Goal: Information Seeking & Learning: Find specific fact

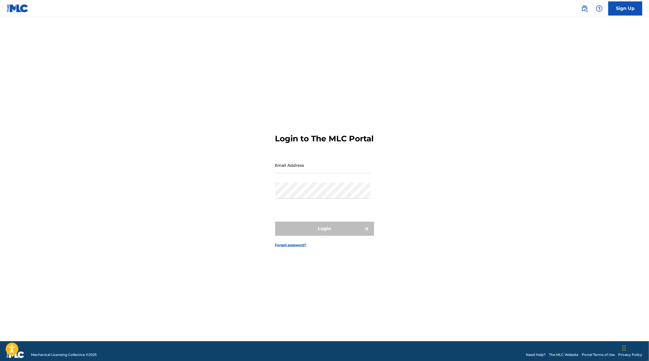
click at [630, 11] on link "Sign Up" at bounding box center [625, 8] width 34 height 14
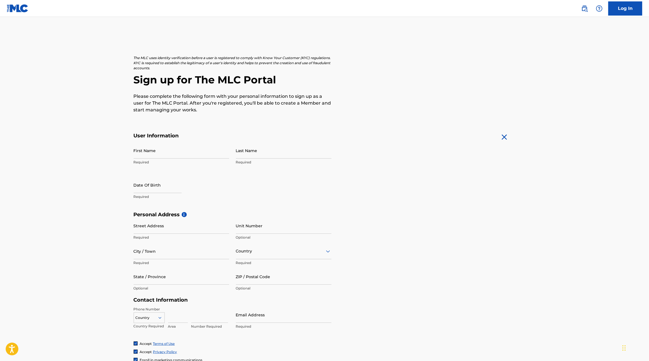
click at [172, 157] on input "First Name" at bounding box center [181, 150] width 95 height 16
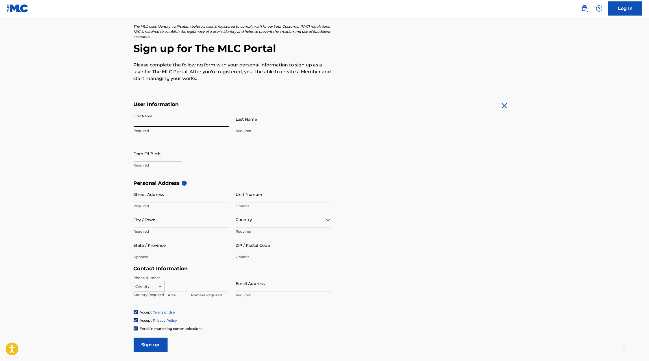
scroll to position [27, 0]
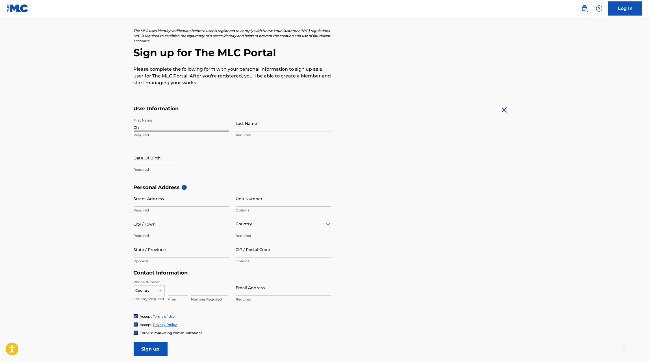
type input "C"
type input "[PERSON_NAME]"
type input "Villarreal Solis"
click at [138, 162] on input "text" at bounding box center [158, 158] width 48 height 16
select select "7"
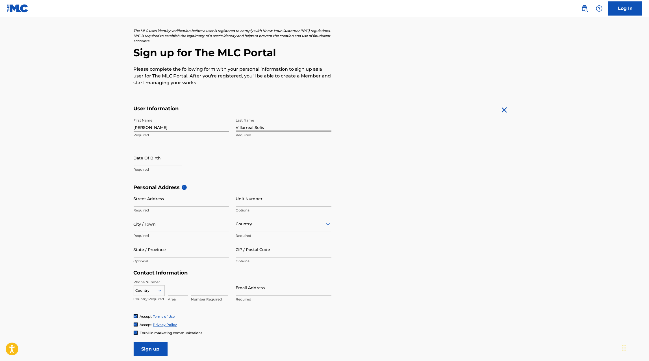
select select "2025"
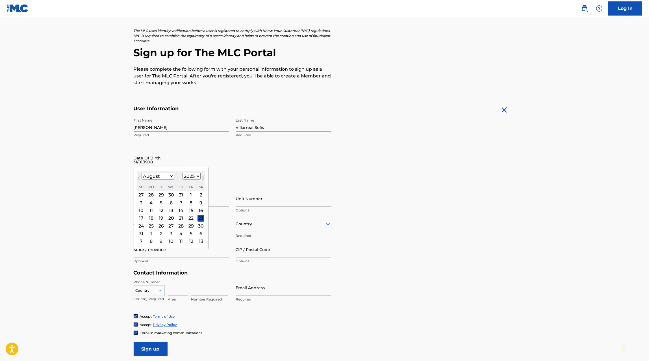
click at [184, 206] on div "10 11 12 13 14 15 16" at bounding box center [170, 210] width 67 height 8
click at [182, 207] on div "14" at bounding box center [180, 210] width 7 height 7
type input "August 14 2025"
click at [146, 161] on input "August 14 2025" at bounding box center [158, 158] width 48 height 16
select select "7"
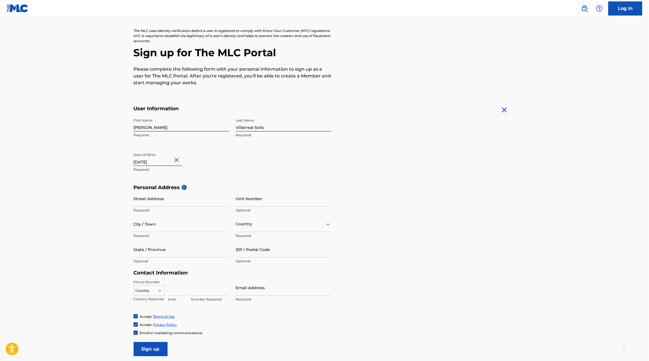
select select "2025"
click at [159, 177] on select "January February March April May June July August September October November De…" at bounding box center [157, 176] width 32 height 6
select select "0"
click at [141, 173] on select "January February March April May June July August September October November De…" at bounding box center [157, 176] width 32 height 6
click at [191, 176] on select "1899 1900 1901 1902 1903 1904 1905 1906 1907 1908 1909 1910 1911 1912 1913 1914…" at bounding box center [191, 176] width 18 height 6
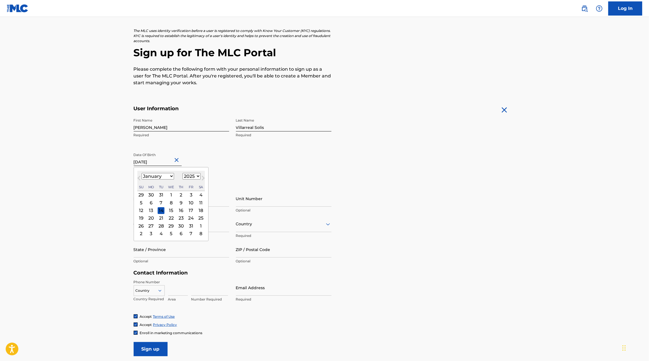
select select "1998"
click at [183, 173] on select "1899 1900 1901 1902 1903 1904 1905 1906 1907 1908 1909 1910 1911 1912 1913 1914…" at bounding box center [191, 176] width 18 height 6
click at [201, 226] on div "31" at bounding box center [200, 225] width 7 height 7
type input "January 31 1998"
click at [140, 205] on input "Street Address" at bounding box center [181, 198] width 95 height 16
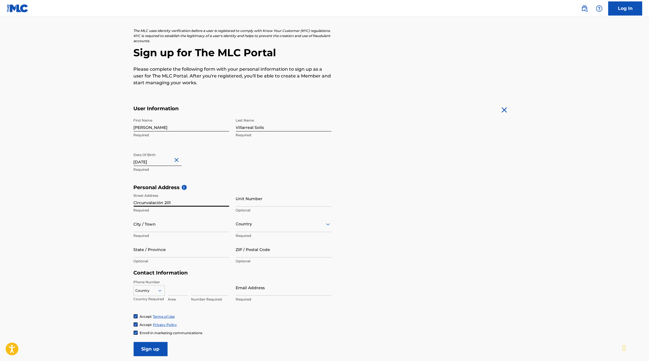
type input "Circunvalación 201"
type input "Sant"
click at [172, 203] on input "Circunvalación 201" at bounding box center [181, 198] width 95 height 16
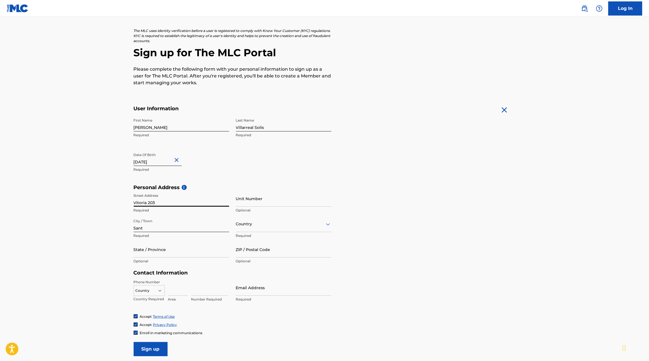
type input "Vitoria 203"
type input "[PERSON_NAME]"
type input "Mex"
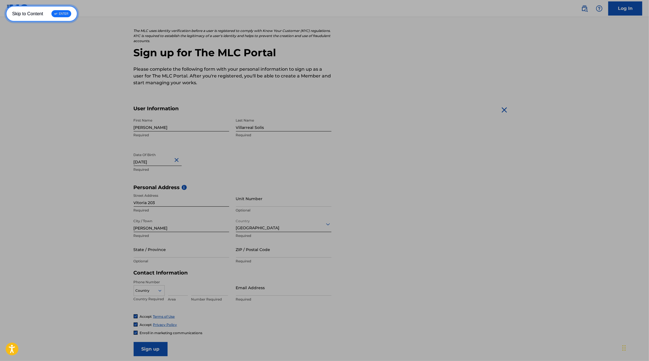
click at [6, 6] on link "Skip to Content ↵ ENTER" at bounding box center [42, 14] width 72 height 16
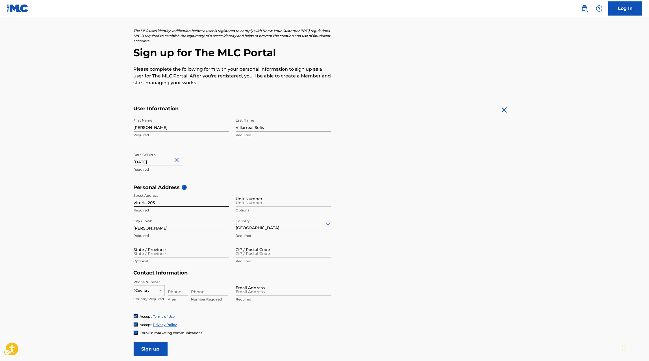
click at [129, 119] on div "The MLC uses identity verification before a user is registered to comply with K…" at bounding box center [324, 192] width 395 height 328
click at [163, 254] on input "State / Province" at bounding box center [181, 249] width 95 height 16
type input "Nuevo [PERSON_NAME]"
paste input "66037"
type input "66037"
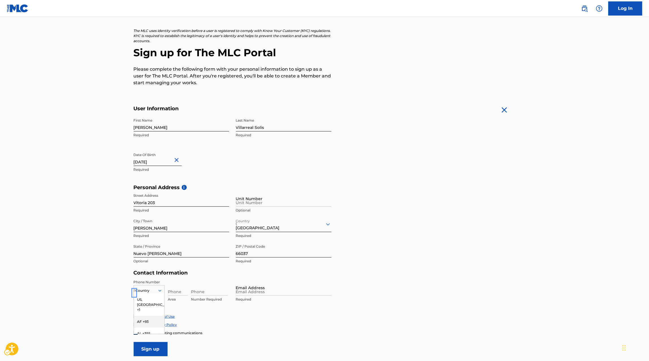
scroll to position [45, 0]
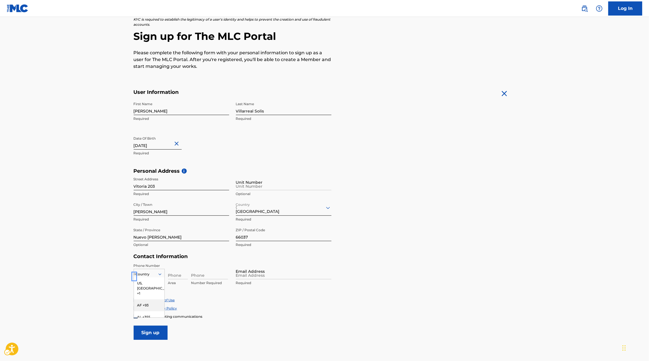
click at [156, 277] on div "AF +93, 2 of 216. 216 results available. Use Up and Down to choose options, pre…" at bounding box center [149, 273] width 31 height 8
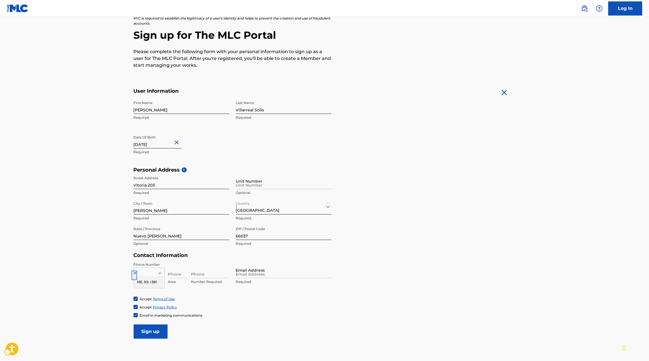
type input "mx"
click at [145, 278] on div "MX +52" at bounding box center [149, 282] width 30 height 12
click at [175, 274] on input "Phone" at bounding box center [178, 270] width 20 height 16
type input "81"
type input "19160595"
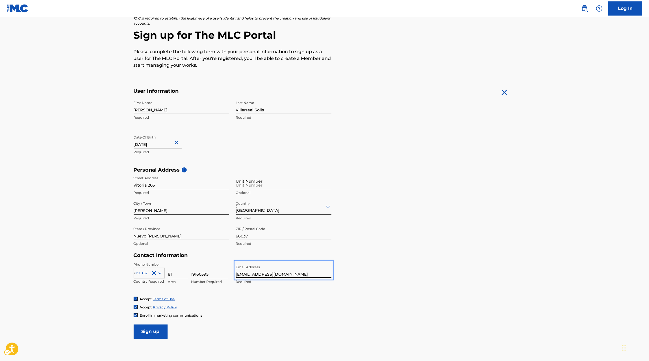
type input "[EMAIL_ADDRESS][DOMAIN_NAME]"
click at [148, 329] on input "Sign up" at bounding box center [151, 331] width 34 height 14
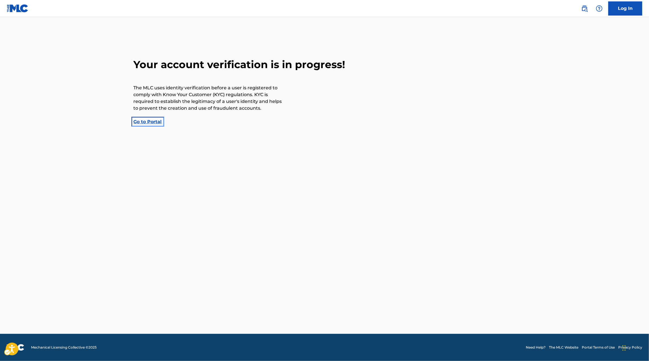
click at [147, 123] on link "Go to Portal | Redirects to homepage" at bounding box center [148, 121] width 28 height 5
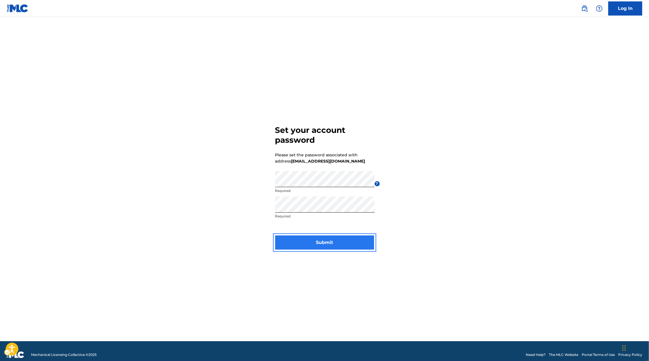
click at [353, 241] on button "Submit" at bounding box center [324, 242] width 99 height 14
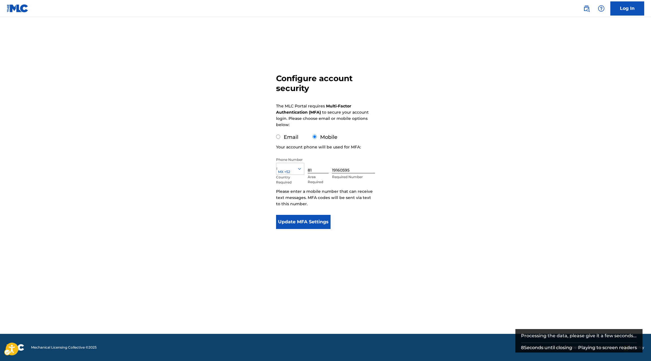
click at [282, 139] on div "Email" at bounding box center [287, 137] width 22 height 8
click at [281, 138] on div "Email" at bounding box center [287, 137] width 22 height 8
click at [278, 137] on input "Email" at bounding box center [278, 136] width 4 height 4
radio input "true"
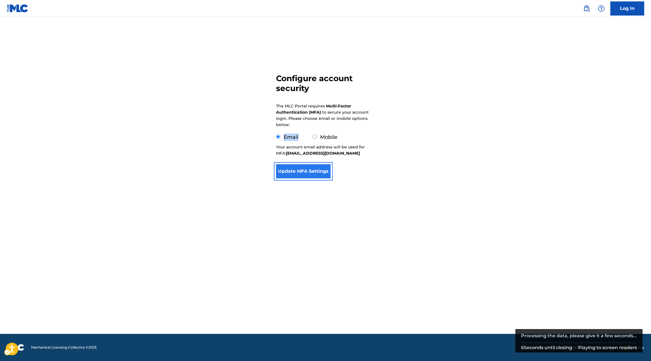
click at [297, 175] on button "Update MFA Settings" at bounding box center [303, 171] width 54 height 14
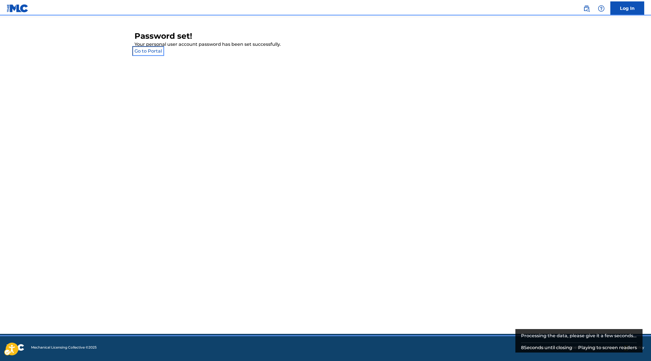
click at [143, 52] on link "account - Go to Portal" at bounding box center [147, 50] width 27 height 5
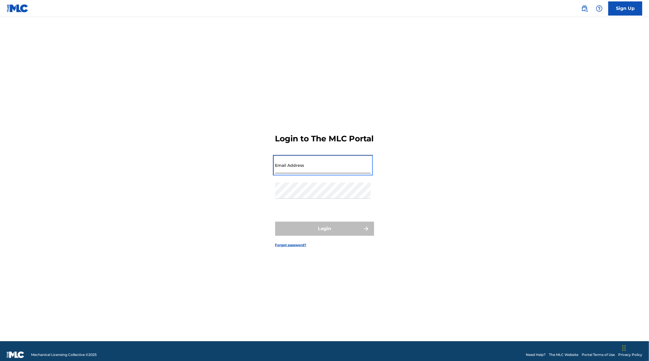
click at [293, 168] on input "Email Address" at bounding box center [322, 165] width 95 height 16
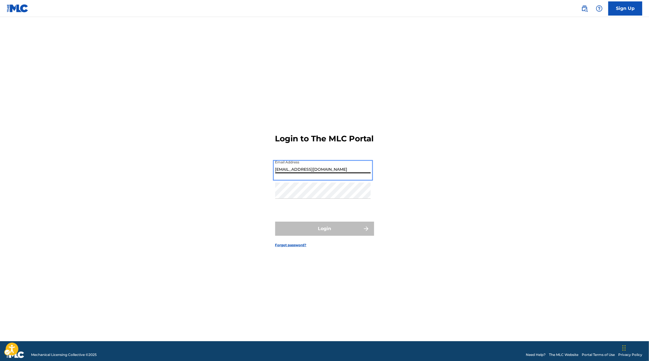
type input "[EMAIL_ADDRESS][DOMAIN_NAME]"
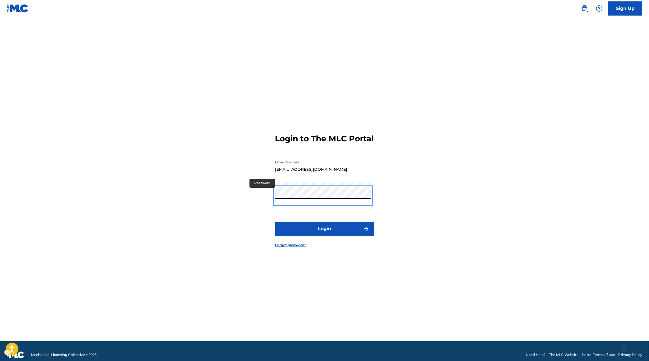
click at [275, 221] on button "Login" at bounding box center [324, 228] width 99 height 14
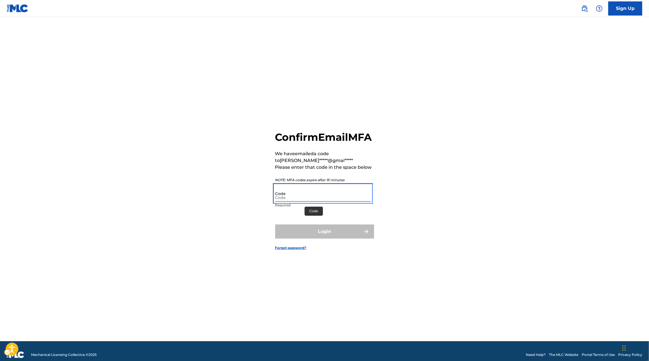
click at [293, 192] on input "Code" at bounding box center [322, 193] width 95 height 16
paste input "376832"
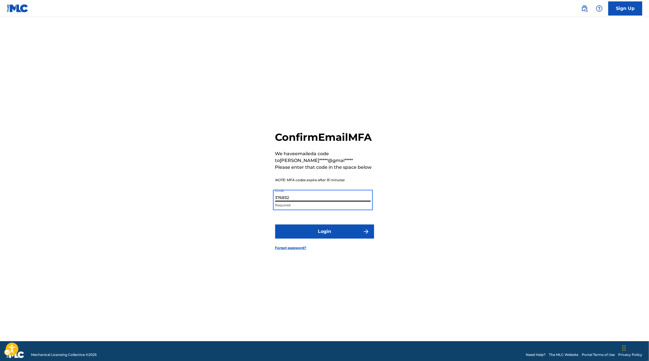
type input "376832"
click at [305, 238] on button "Login" at bounding box center [324, 231] width 99 height 14
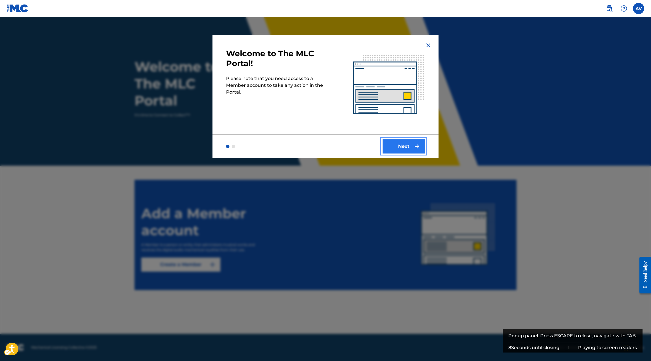
click at [384, 151] on button "Next" at bounding box center [403, 146] width 42 height 14
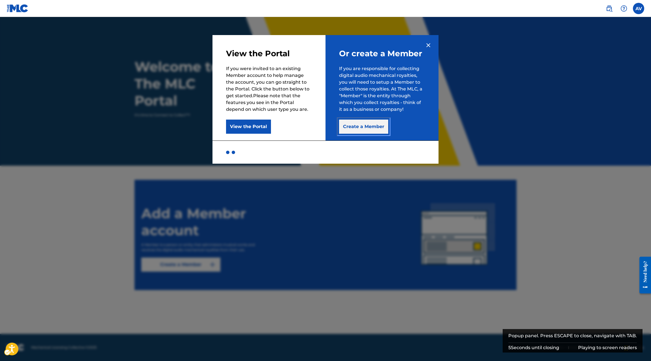
click at [365, 131] on button "Create a Member" at bounding box center [363, 126] width 49 height 14
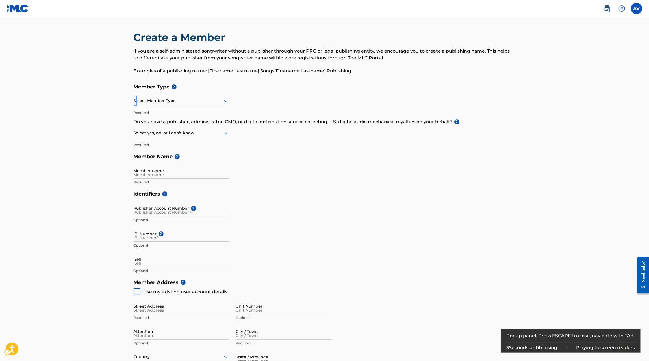
click at [221, 102] on div at bounding box center [181, 100] width 95 height 7
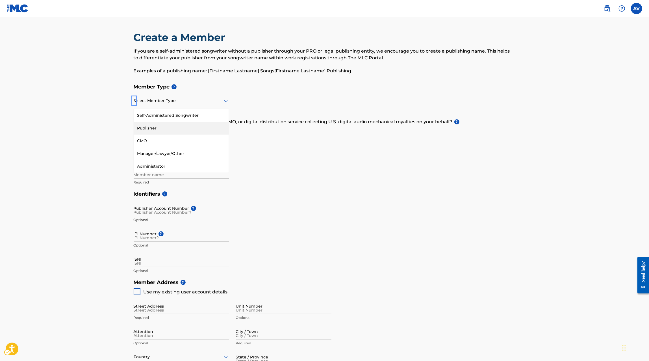
click at [203, 126] on div "Publisher" at bounding box center [181, 128] width 95 height 13
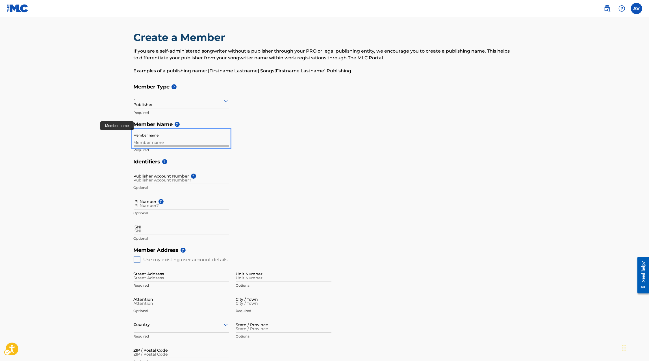
click at [180, 140] on input "Member name" at bounding box center [181, 138] width 95 height 16
paste input "MAXIMO GRADO CORP PUBLISHING"
type input "MAXIMO GRADO CORP PUBLISHING"
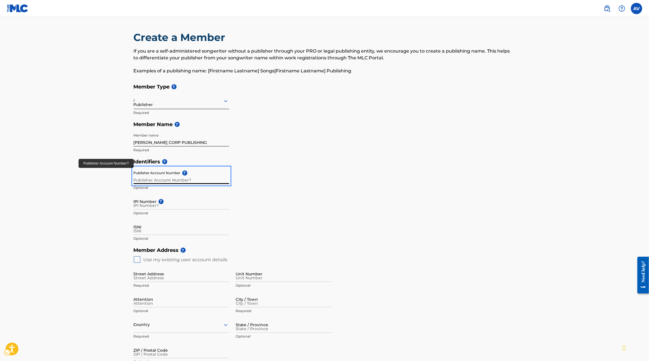
click at [152, 178] on input "Publisher Account Number ?" at bounding box center [181, 176] width 95 height 16
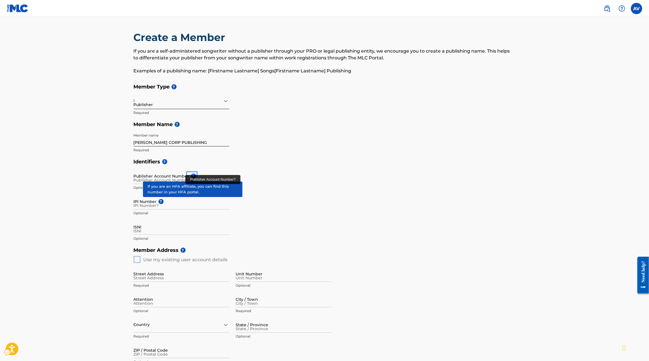
click at [185, 175] on div "Publisher Account Number ? Optional" at bounding box center [181, 180] width 95 height 25
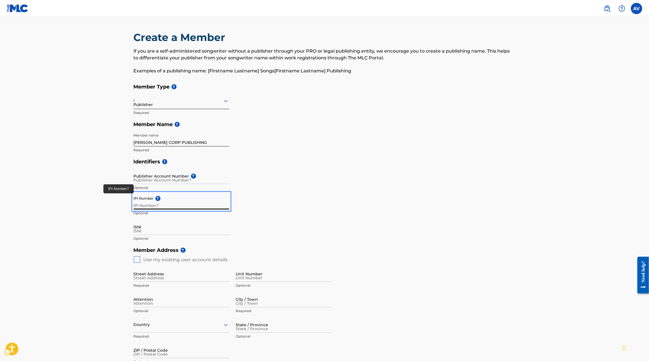
click at [151, 201] on input "IPI Number ?" at bounding box center [181, 201] width 95 height 16
paste input "00854.10.44.54"
click at [116, 218] on main "Create a Member If you are a self-administered songwriter without a publisher t…" at bounding box center [324, 254] width 649 height 475
click at [153, 204] on input "00854.10.44.54" at bounding box center [181, 201] width 95 height 16
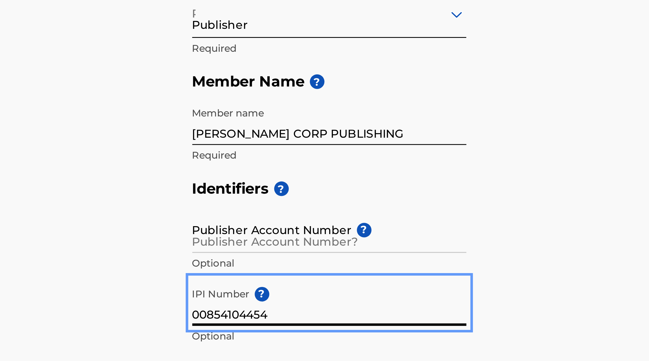
type input "00854104454"
click at [115, 191] on main "Create a Member If you are a self-administered songwriter without a publisher t…" at bounding box center [324, 254] width 649 height 475
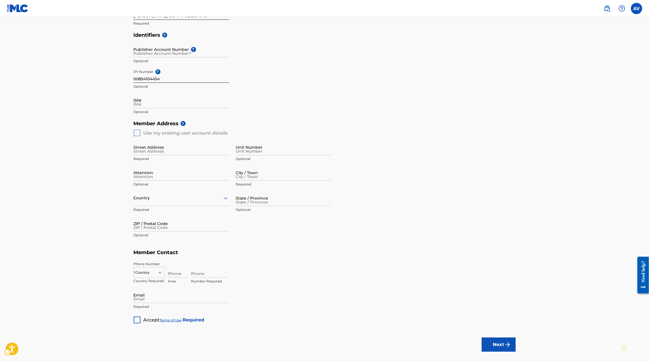
scroll to position [138, 0]
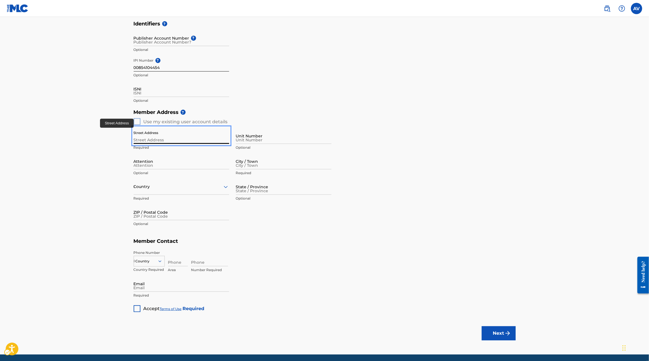
click at [161, 138] on input "Street Address" at bounding box center [181, 136] width 95 height 16
paste input "JARDINES DEL ESCORIAL"
type input "JARDINES DEL ESCORIAL"
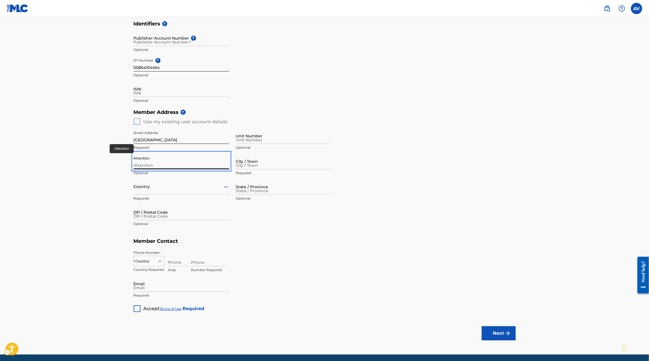
click at [202, 160] on input "Attention" at bounding box center [181, 161] width 95 height 16
paste input "VALLE IMPERIAL"
type input "VALLE IMPERIAL"
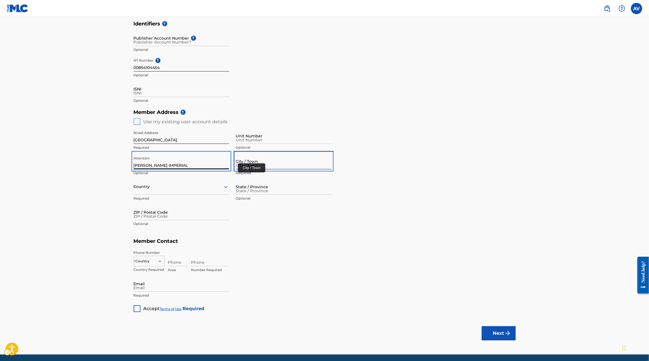
click at [277, 163] on input "City / Town" at bounding box center [283, 161] width 95 height 16
type input "Zapopan"
click at [208, 190] on div "Country" at bounding box center [181, 186] width 95 height 16
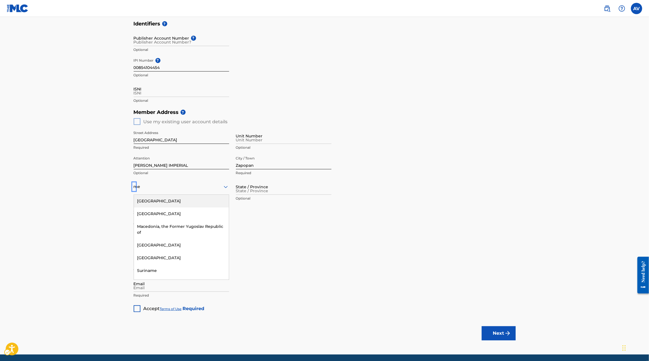
type input "mex"
click at [192, 203] on div "Mexico" at bounding box center [181, 201] width 95 height 13
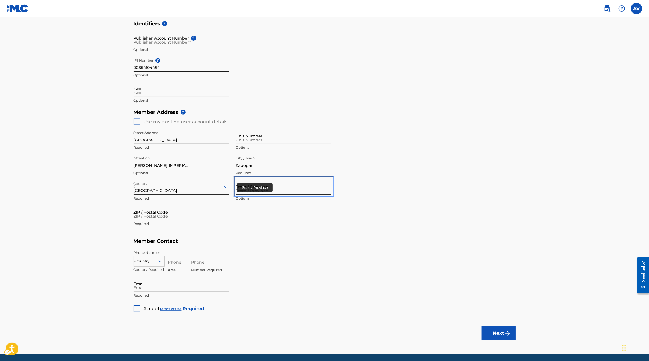
click at [250, 187] on input "State / Province" at bounding box center [283, 186] width 95 height 16
type input "Jalisco"
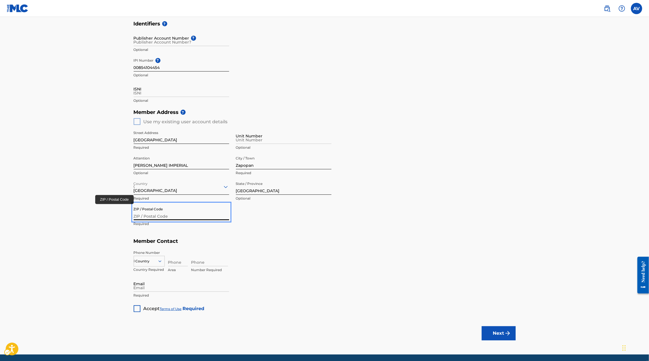
click at [149, 214] on input "ZIP / Postal Code" at bounding box center [181, 212] width 95 height 16
paste input "45134"
type input "45134"
click at [146, 264] on div "Country" at bounding box center [149, 260] width 31 height 8
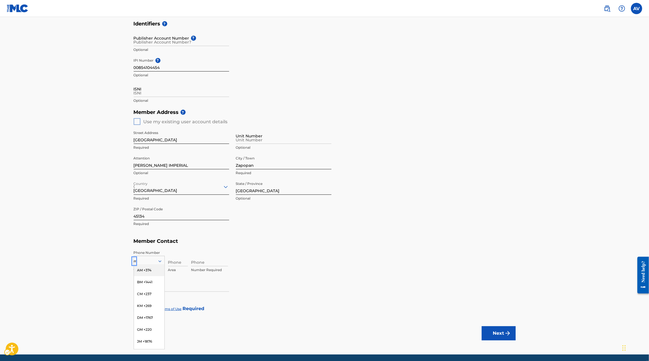
type input "mx"
click at [149, 274] on div "MX +52" at bounding box center [149, 270] width 30 height 12
click at [181, 262] on input "Phone" at bounding box center [178, 258] width 20 height 16
paste input "+52 33 3815 9912"
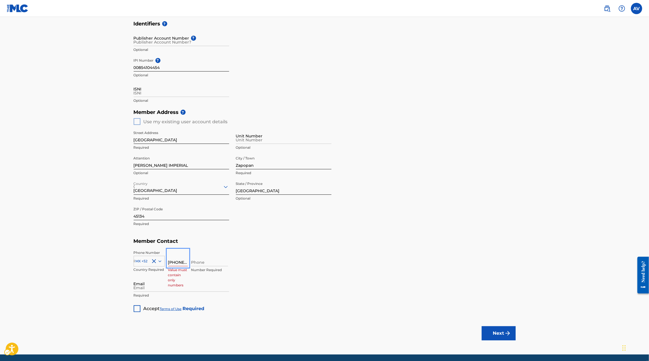
drag, startPoint x: 173, startPoint y: 263, endPoint x: 157, endPoint y: 263, distance: 15.2
click at [157, 263] on div "MX +52 Country Required +52 33 3815 9912 Value must contain only numbers Number…" at bounding box center [325, 262] width 382 height 25
drag, startPoint x: 175, startPoint y: 261, endPoint x: 163, endPoint y: 261, distance: 11.6
click at [163, 261] on div "MX +52 Country Required +52 33 3815 9912 Value must contain only numbers Number…" at bounding box center [325, 262] width 382 height 25
type input "33"
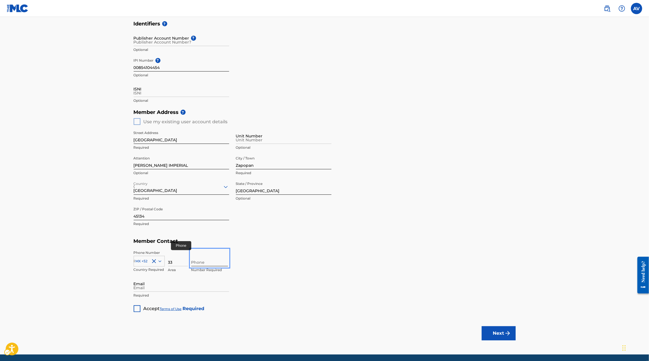
paste input "3815 9912"
click at [200, 261] on input "3815 9912" at bounding box center [209, 258] width 37 height 16
type input "38159912"
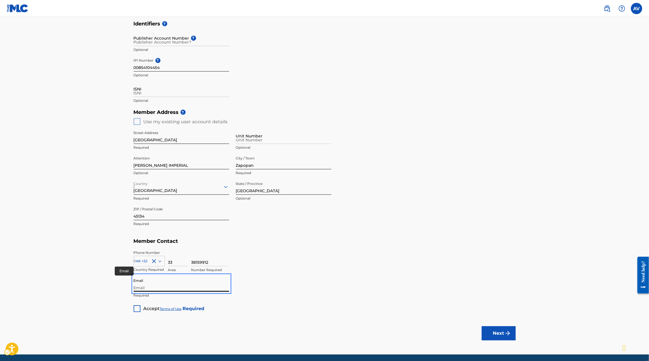
click at [177, 288] on input "Email" at bounding box center [181, 283] width 95 height 16
type input "alandviso@gmail.com"
click at [139, 310] on div "Unlabelled" at bounding box center [137, 308] width 7 height 7
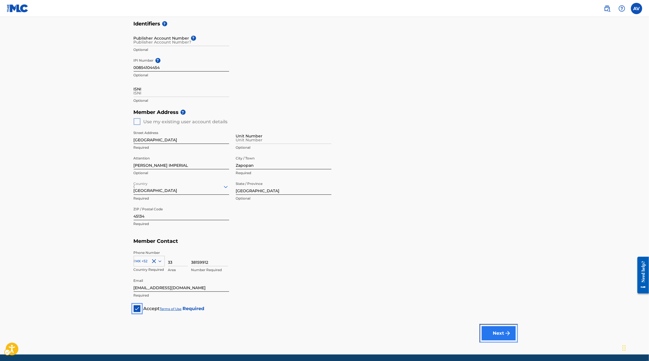
click at [496, 334] on button "Next" at bounding box center [498, 333] width 34 height 14
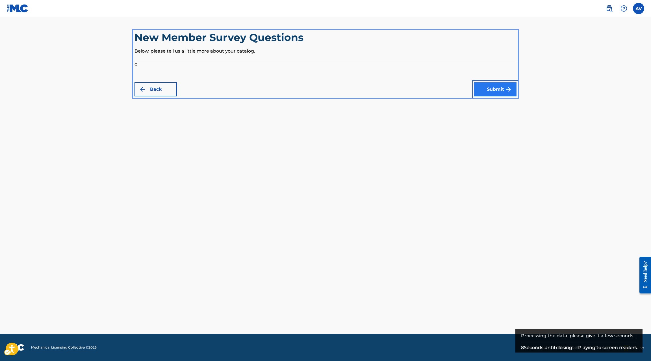
click at [496, 90] on button "Submit" at bounding box center [495, 89] width 42 height 14
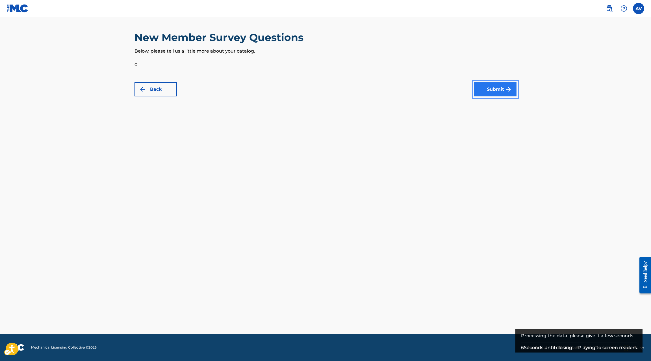
click at [507, 88] on img "submit" at bounding box center [508, 89] width 7 height 7
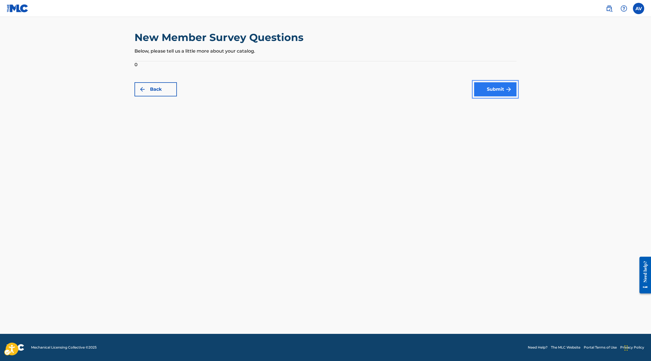
click at [508, 88] on img "submit" at bounding box center [508, 89] width 7 height 7
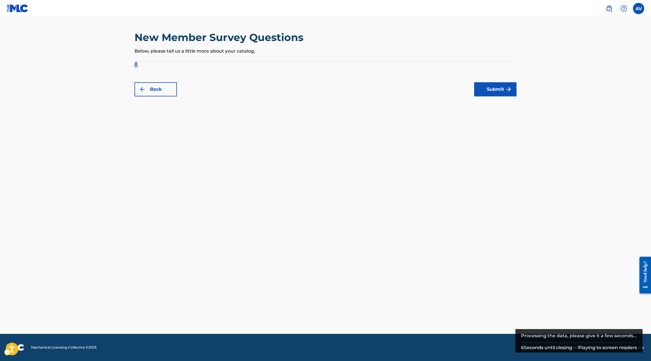
click at [139, 61] on form "0 Back Submit" at bounding box center [325, 78] width 382 height 35
click at [139, 62] on form "0 Back Submit" at bounding box center [325, 78] width 382 height 35
click at [138, 62] on form "0 Back Submit" at bounding box center [325, 78] width 382 height 35
click at [138, 63] on form "0 Back Submit" at bounding box center [325, 78] width 382 height 35
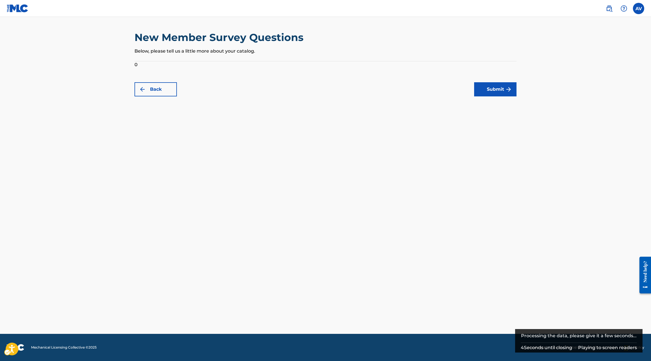
click at [137, 64] on form "0 Back Submit" at bounding box center [325, 78] width 382 height 35
click at [137, 61] on form "0 Back Submit" at bounding box center [325, 78] width 382 height 35
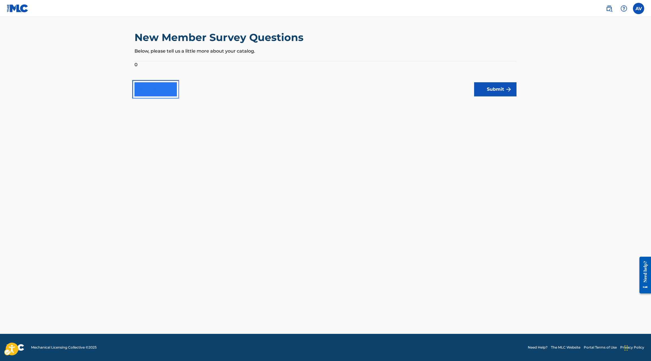
click at [160, 86] on button "Back" at bounding box center [155, 89] width 42 height 14
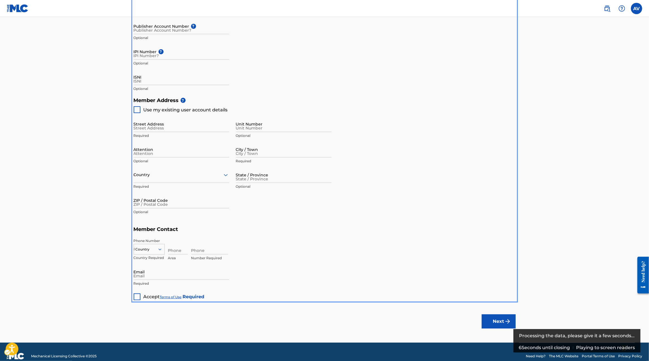
scroll to position [181, 0]
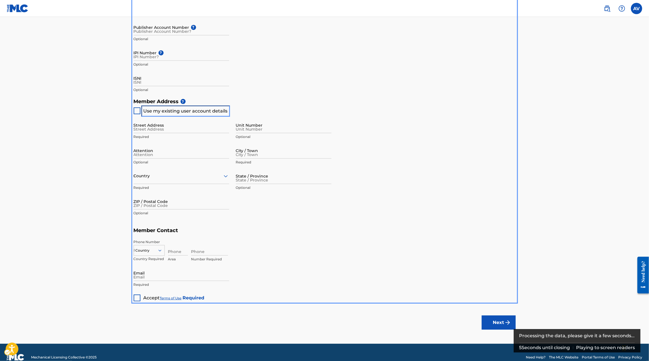
click at [187, 109] on span "Use my existing user account details" at bounding box center [185, 110] width 84 height 5
type input "Vitoria 203"
type input "Garcia"
type input "Nuevo León"
type input "66037"
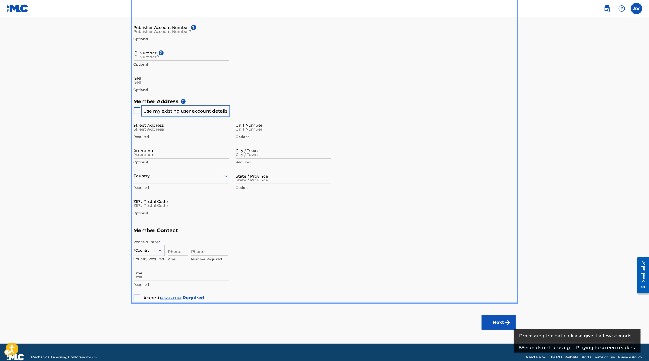
type input "81"
type input "19160595"
type input "alandviso@gmail.com"
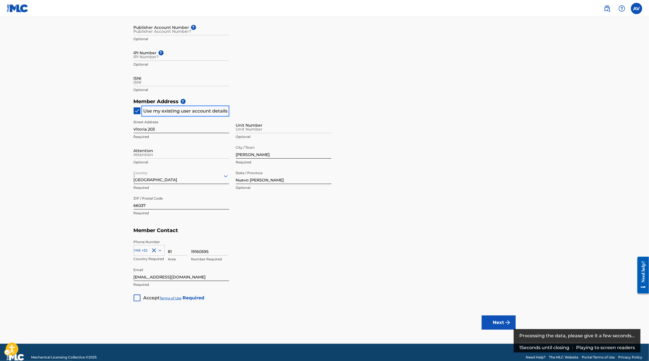
click at [187, 109] on span "Use my existing user account details" at bounding box center [185, 110] width 84 height 5
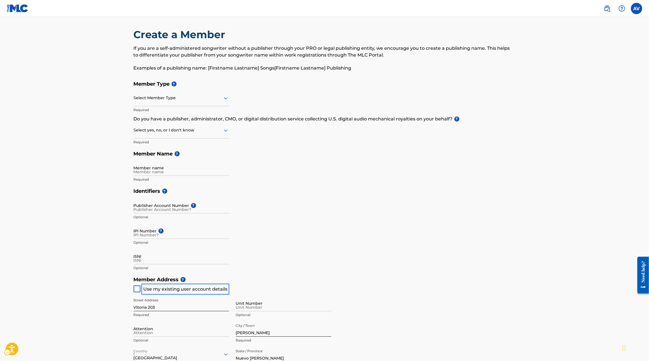
scroll to position [0, 0]
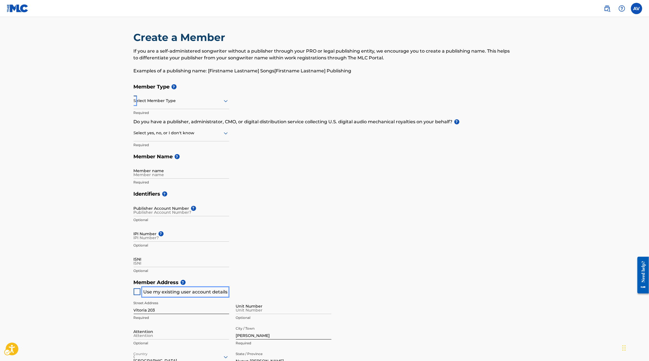
click at [174, 100] on div at bounding box center [181, 100] width 95 height 7
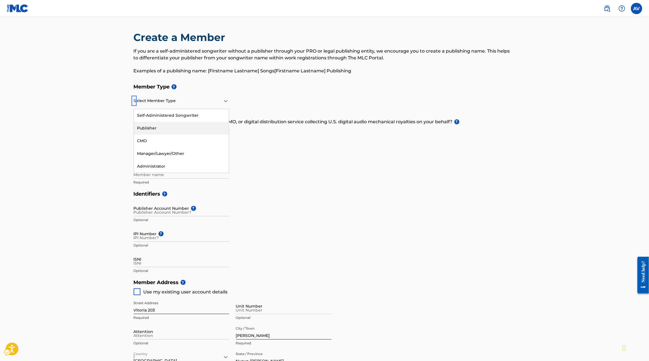
click at [160, 129] on div "Publisher" at bounding box center [181, 128] width 95 height 13
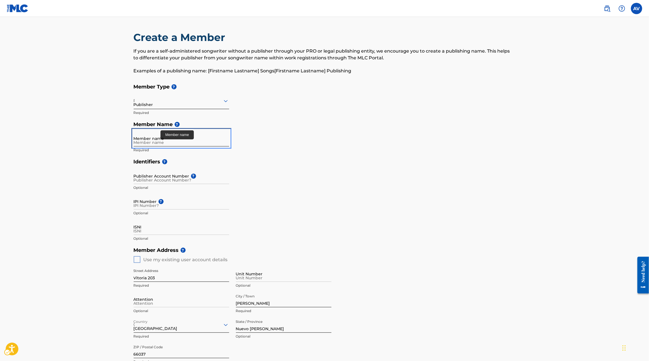
click at [156, 138] on input "Member name" at bounding box center [181, 138] width 95 height 16
paste input "MAXIMO GRADO CORP PUBLISHING"
type input "MAXIMO GRADO CORP PUBLISHING"
click at [149, 210] on div "IPI Number ? Optional" at bounding box center [181, 205] width 95 height 25
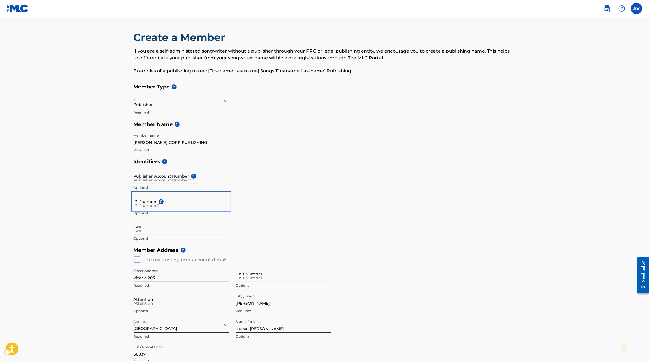
click at [146, 207] on input "IPI Number ?" at bounding box center [181, 201] width 95 height 16
paste input "00854.10.44.54"
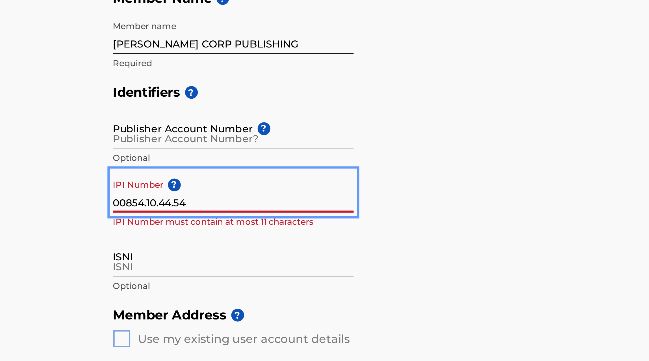
click at [147, 206] on input "00854.10.44.54" at bounding box center [181, 201] width 95 height 16
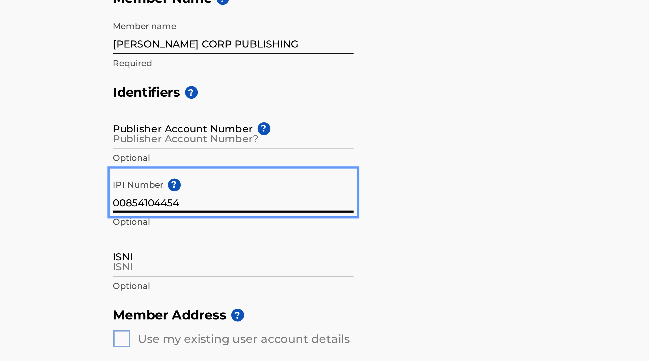
type input "00854104454"
click at [112, 235] on main "Create a Member If you are a self-administered songwriter without a publisher t…" at bounding box center [324, 254] width 649 height 475
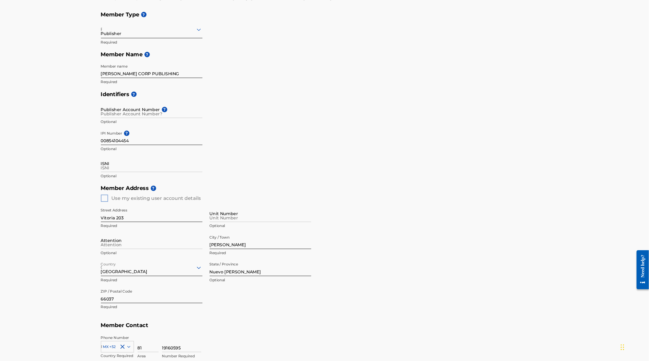
scroll to position [53, 0]
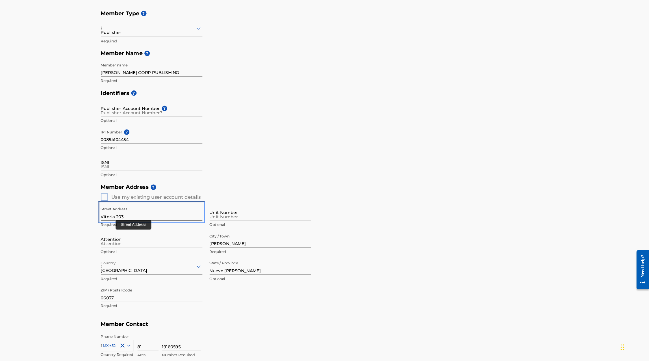
click at [149, 224] on input "Vitoria 203" at bounding box center [181, 221] width 95 height 16
paste input "JARDINES DEL ESCORIAL"
type input "JARDINES DEL ESCORIAL"
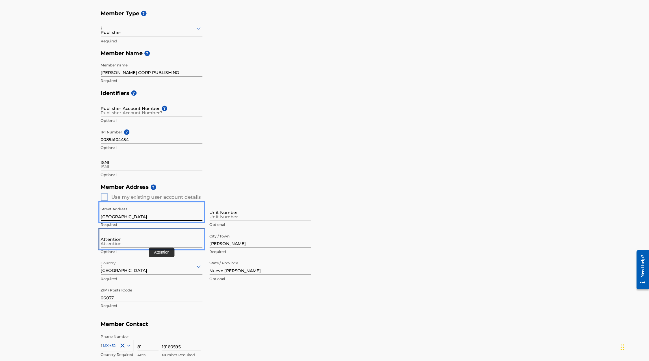
click at [180, 251] on input "Attention" at bounding box center [181, 246] width 95 height 16
paste input "VALLE IMPERIAL"
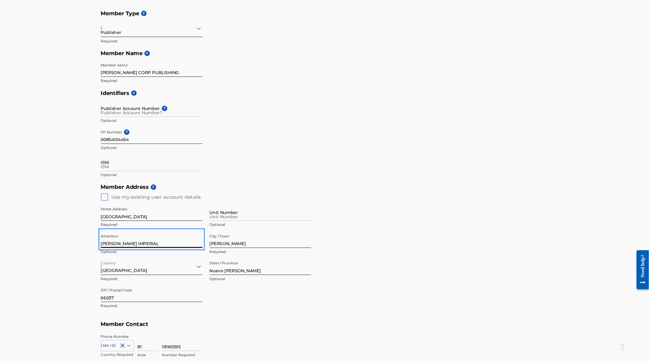
type input "VALLE IMPERIAL"
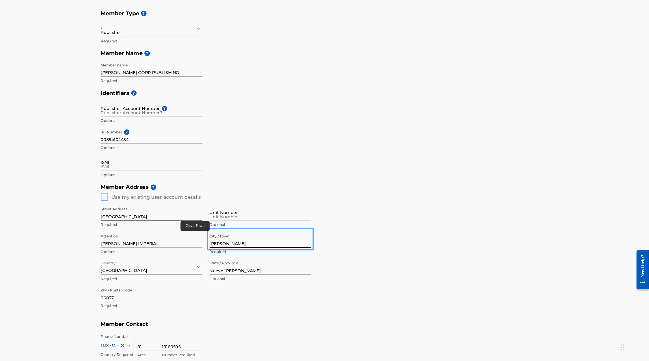
click at [258, 249] on input "Garcia" at bounding box center [283, 246] width 95 height 16
type input "Zapopan"
click at [185, 274] on div "Mexico" at bounding box center [181, 271] width 95 height 16
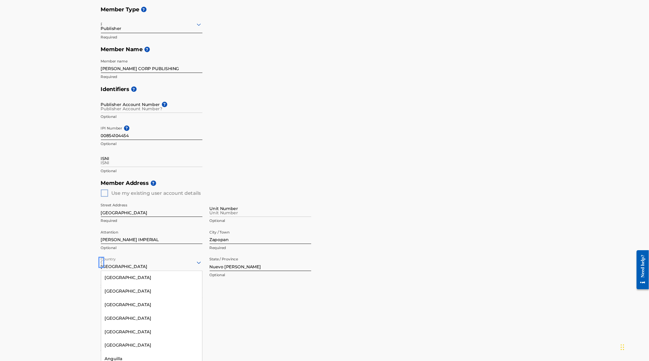
scroll to position [1565, 0]
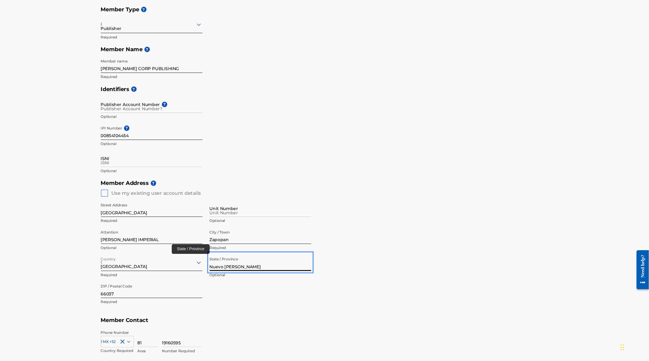
click at [241, 273] on input "Nuevo León" at bounding box center [283, 268] width 95 height 16
type input "Jalisco"
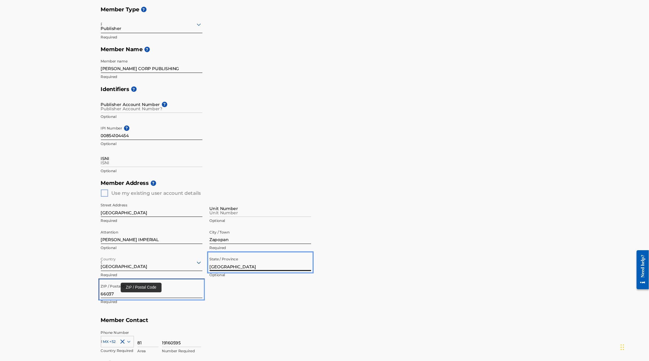
click at [147, 297] on input "66037" at bounding box center [181, 293] width 95 height 16
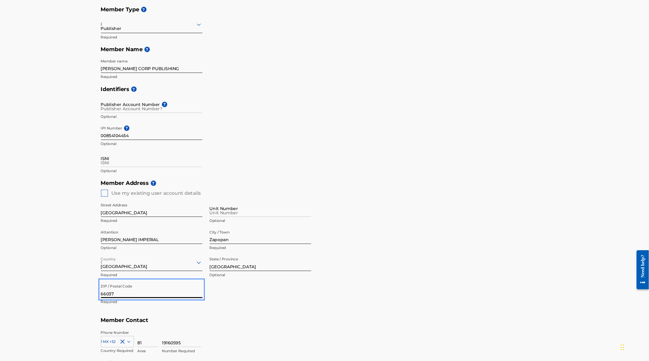
paste input "45134"
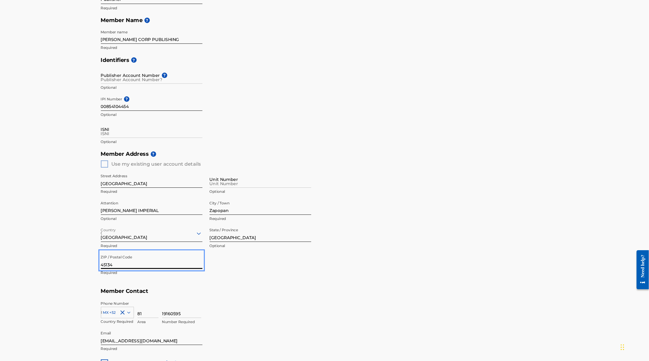
scroll to position [101, 0]
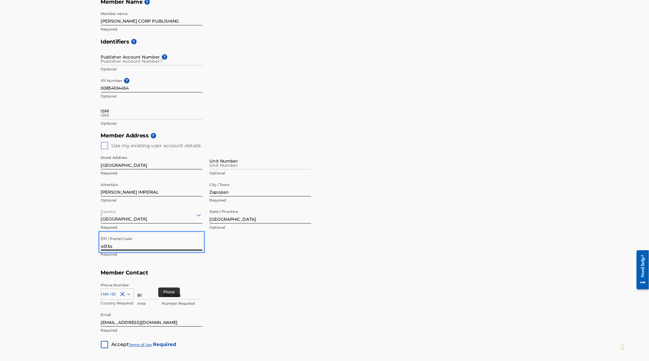
type input "45134"
click at [174, 297] on input "81" at bounding box center [178, 295] width 20 height 16
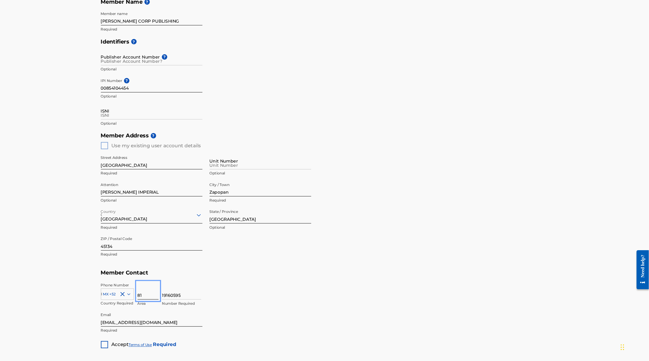
click at [174, 297] on input "81" at bounding box center [178, 295] width 20 height 16
click at [192, 300] on input "19160595" at bounding box center [209, 295] width 37 height 16
paste input "38159912"
type input "38159912"
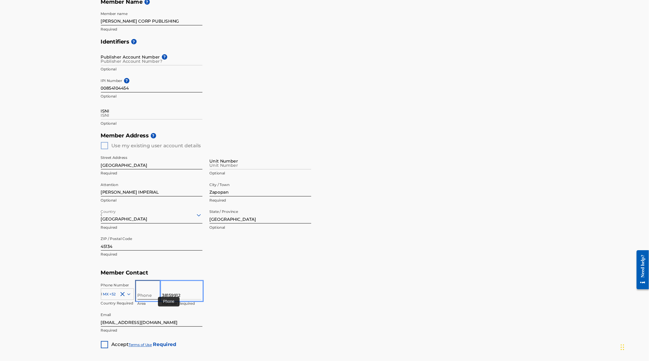
click at [177, 299] on input "Phone" at bounding box center [178, 295] width 20 height 16
type input "33"
click at [122, 302] on main "Create a Member If you are a self-administered songwriter without a publisher t…" at bounding box center [324, 153] width 649 height 475
click at [137, 346] on div "Unlabelled" at bounding box center [137, 345] width 7 height 7
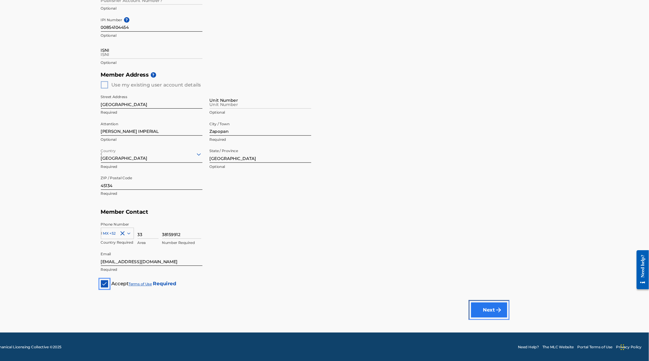
click at [501, 312] on button "Next" at bounding box center [498, 313] width 34 height 14
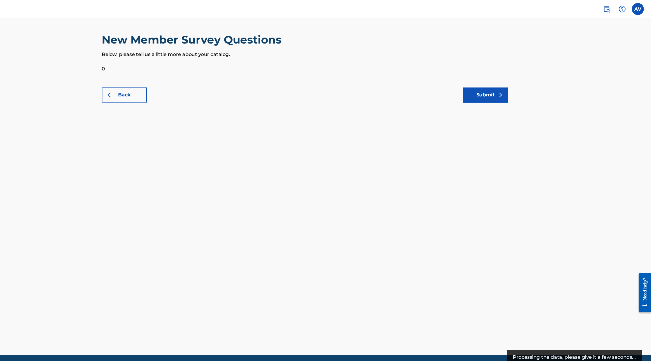
click at [159, 66] on form "0 Back Submit" at bounding box center [325, 78] width 382 height 35
click at [132, 63] on div "New Member Survey Questions Below, please tell us a little more about your cata…" at bounding box center [325, 63] width 395 height 65
click at [137, 63] on form "0 Back Submit" at bounding box center [325, 78] width 382 height 35
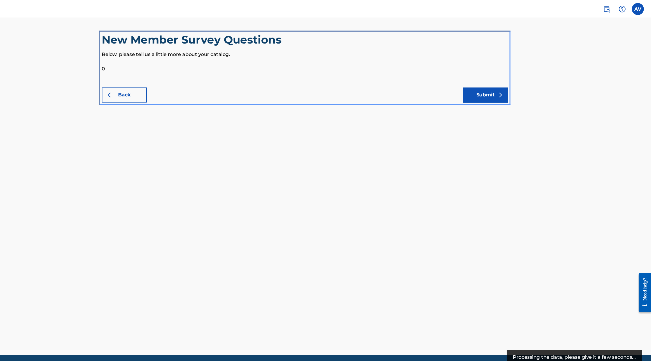
click at [147, 56] on div "New Member Survey Questions Below, please tell us a little more about your cata…" at bounding box center [325, 46] width 382 height 30
click at [167, 58] on div "New Member Survey Questions Below, please tell us a little more about your cata…" at bounding box center [325, 46] width 382 height 30
click at [172, 53] on p "Below, please tell us a little more about your catalog." at bounding box center [325, 51] width 382 height 7
click at [259, 51] on p "Below, please tell us a little more about your catalog." at bounding box center [325, 51] width 382 height 7
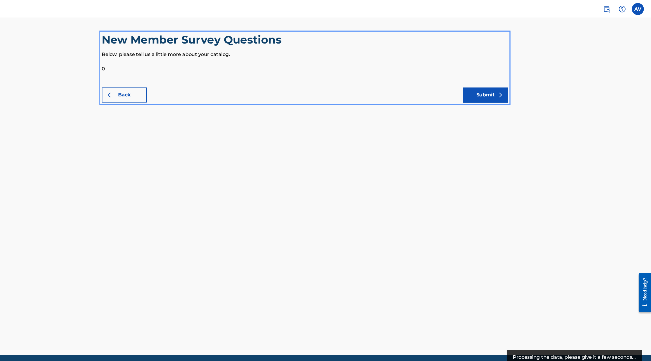
click at [246, 55] on div "New Member Survey Questions Below, please tell us a little more about your cata…" at bounding box center [325, 46] width 382 height 30
click at [198, 78] on form "0 Back Submit" at bounding box center [325, 78] width 382 height 35
click at [146, 57] on div "New Member Survey Questions Below, please tell us a little more about your cata…" at bounding box center [325, 46] width 382 height 30
click at [138, 64] on form "0 Back Submit" at bounding box center [325, 78] width 382 height 35
click at [135, 64] on form "0 Back Submit" at bounding box center [325, 78] width 382 height 35
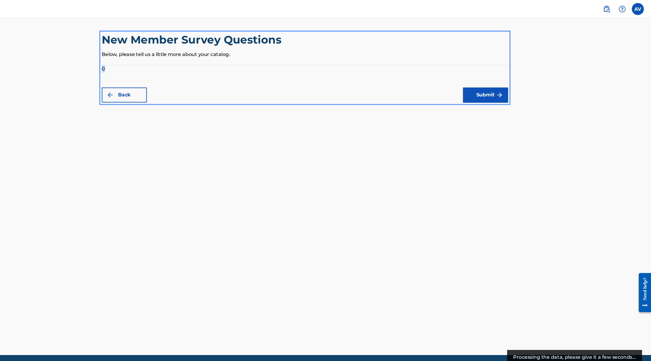
click at [135, 64] on form "0 Back Submit" at bounding box center [325, 78] width 382 height 35
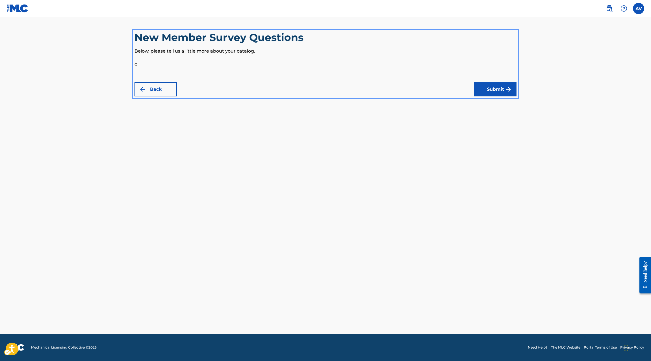
click at [426, 143] on main "New Member Survey Questions Below, please tell us a little more about your cata…" at bounding box center [325, 175] width 651 height 317
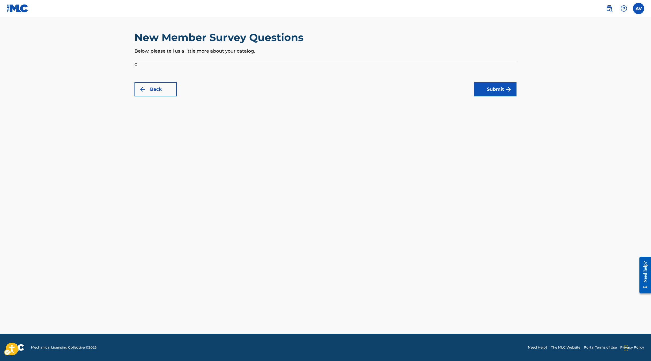
click at [136, 67] on form "0 Back Submit" at bounding box center [325, 78] width 382 height 35
click at [486, 82] on button "Submit" at bounding box center [495, 89] width 42 height 14
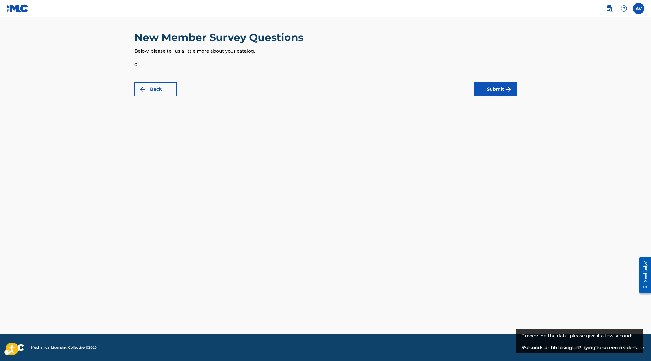
click at [634, 3] on div "Public Search AV AV Alan Daniel Villarreal Solis alandviso@gmail.com Notificati…" at bounding box center [622, 8] width 44 height 11
click at [635, 6] on label at bounding box center [637, 8] width 11 height 11
click at [638, 8] on input "text" at bounding box center [638, 8] width 0 height 0
click at [564, 123] on main "New Member Survey Questions Below, please tell us a little more about your cata…" at bounding box center [325, 175] width 651 height 317
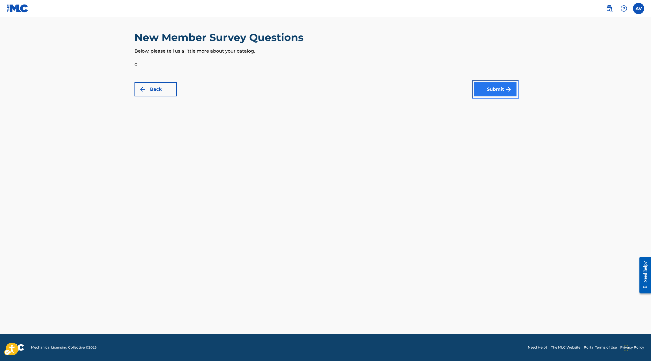
click at [490, 85] on button "Submit" at bounding box center [495, 89] width 42 height 14
click at [486, 98] on main "New Member Survey Questions Below, please tell us a little more about your cata…" at bounding box center [325, 175] width 651 height 317
click at [492, 91] on button "Submit" at bounding box center [495, 89] width 42 height 14
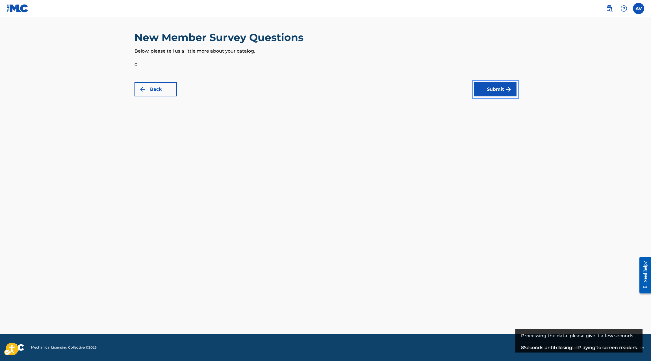
click at [607, 347] on div "Playing to screen readers" at bounding box center [607, 347] width 59 height 0
click at [610, 11] on img at bounding box center [608, 8] width 7 height 7
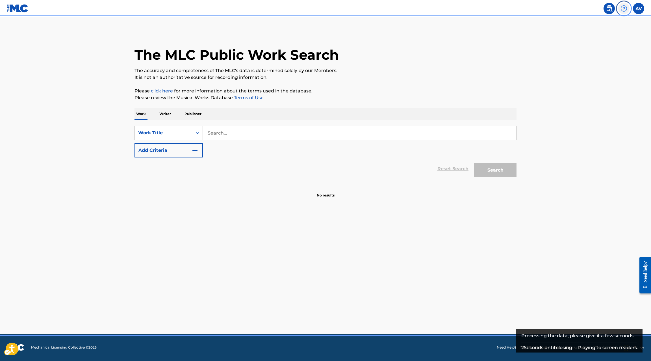
click at [622, 8] on img at bounding box center [623, 8] width 7 height 7
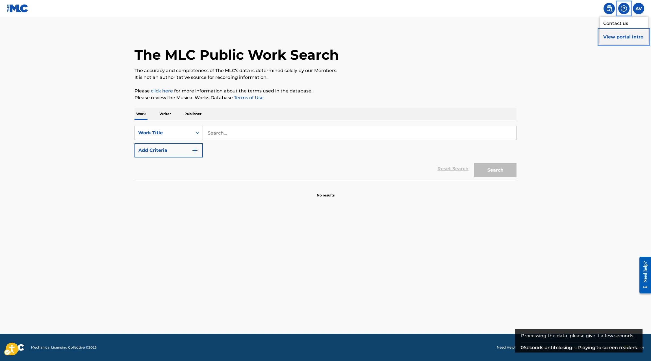
click at [625, 35] on p "View portal intro" at bounding box center [623, 37] width 48 height 14
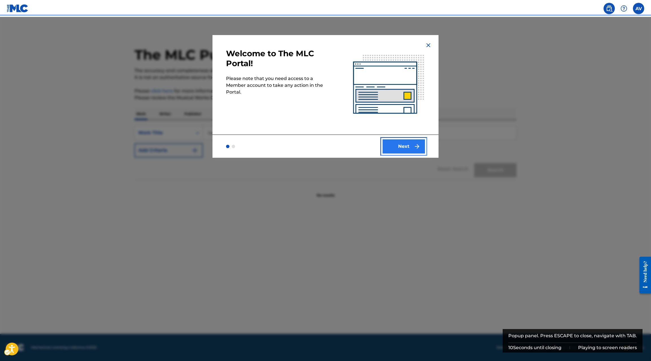
click at [397, 145] on button "Next" at bounding box center [403, 146] width 42 height 14
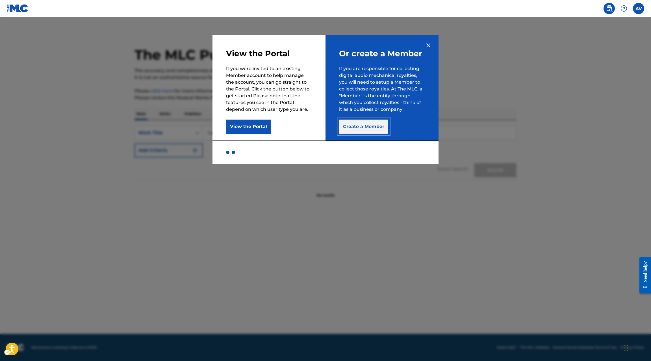
click at [372, 132] on button "Create a Member" at bounding box center [363, 126] width 49 height 14
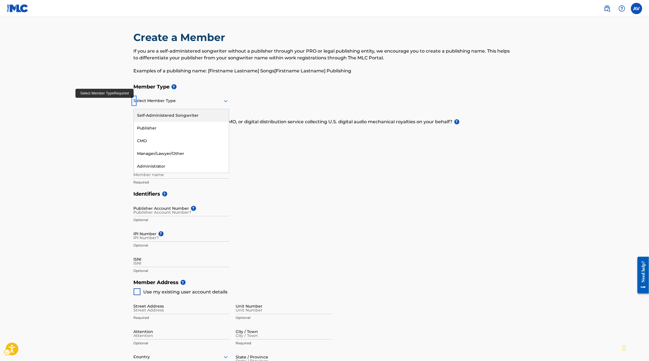
click at [207, 99] on div at bounding box center [181, 100] width 95 height 7
click at [198, 118] on div "Self-Administered Songwriter" at bounding box center [181, 115] width 95 height 13
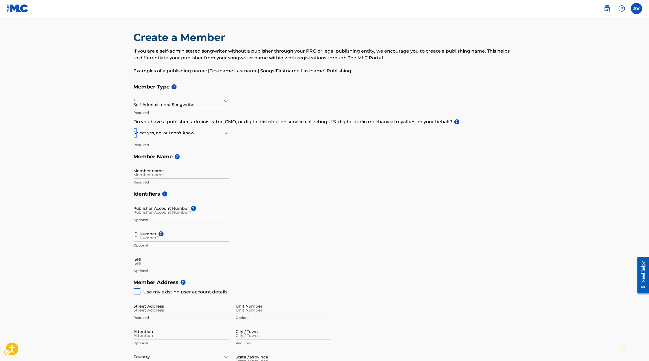
click at [221, 134] on div at bounding box center [181, 132] width 95 height 7
click at [203, 161] on div "No" at bounding box center [181, 160] width 95 height 13
click at [115, 167] on main "Create a Member If you are a self-administered songwriter without a publisher t…" at bounding box center [324, 270] width 649 height 507
click at [157, 173] on input "Member name" at bounding box center [181, 170] width 95 height 16
paste input "JESUS ELIZABETH"
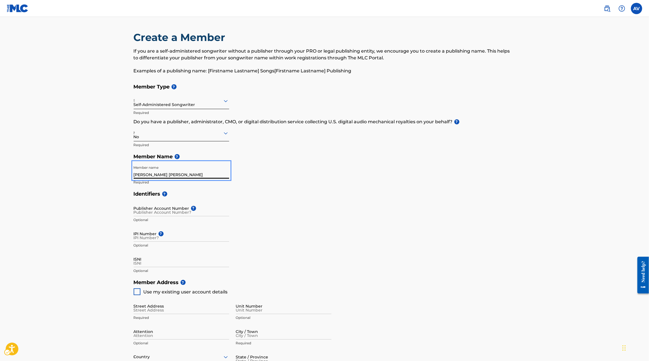
paste input "MUNOZ SANCHEZ"
type input "JESUS ELIZABETH MUNOZ SANCHEZ"
click at [140, 237] on input "IPI Number ?" at bounding box center [181, 233] width 95 height 16
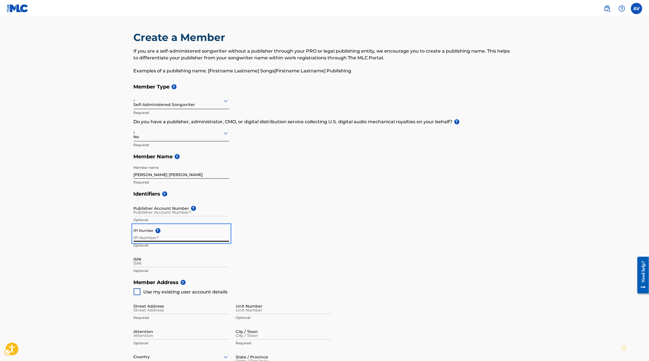
paste input "869056200"
type input "869056200"
click at [119, 258] on main "Create a Member If you are a self-administered songwriter without a publisher t…" at bounding box center [324, 270] width 649 height 507
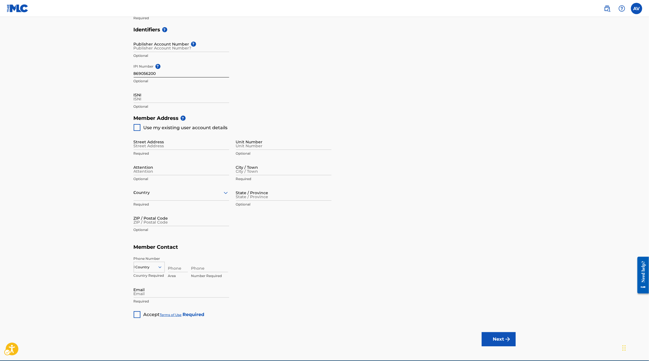
scroll to position [165, 0]
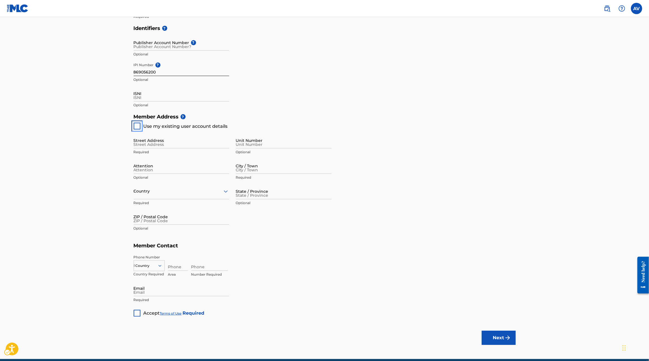
click at [136, 124] on div "Unlabelled" at bounding box center [137, 126] width 7 height 7
type input "Vitoria 203"
type input "Garcia"
type input "Nuevo León"
type input "66037"
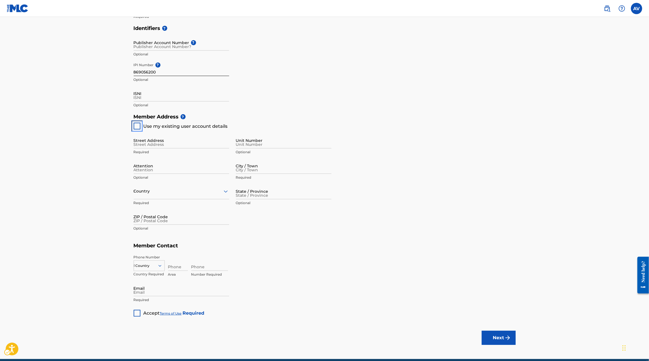
type input "81"
type input "19160595"
type input "alandviso@gmail.com"
click at [136, 315] on div "Unlabelled" at bounding box center [137, 312] width 7 height 7
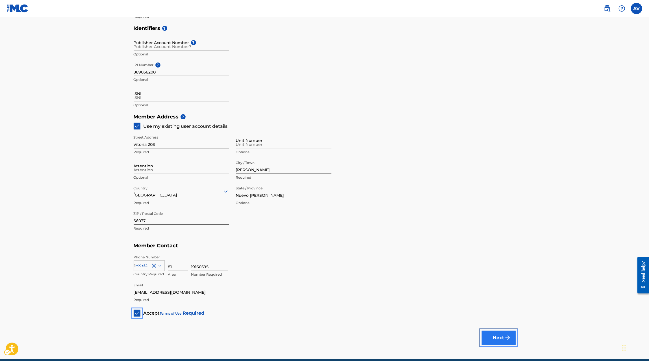
click at [499, 334] on button "Next" at bounding box center [498, 337] width 34 height 14
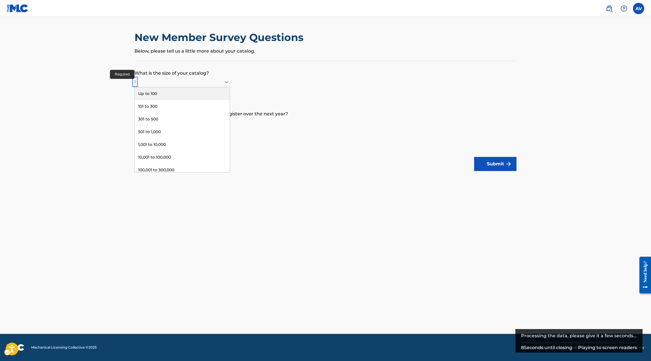
click at [220, 82] on div at bounding box center [181, 81] width 95 height 7
click at [208, 94] on div "Up to 100" at bounding box center [182, 93] width 95 height 13
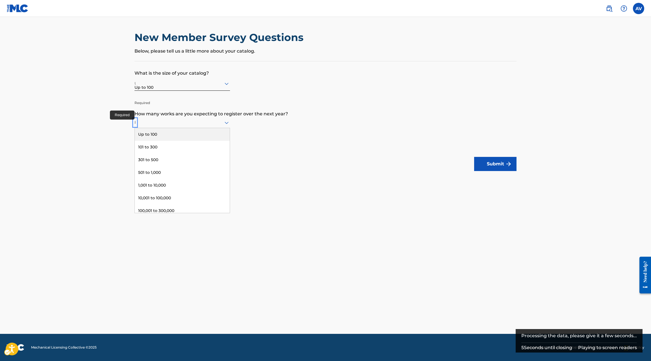
click at [174, 123] on div at bounding box center [181, 122] width 95 height 7
click at [171, 135] on div "Up to 100" at bounding box center [182, 134] width 95 height 13
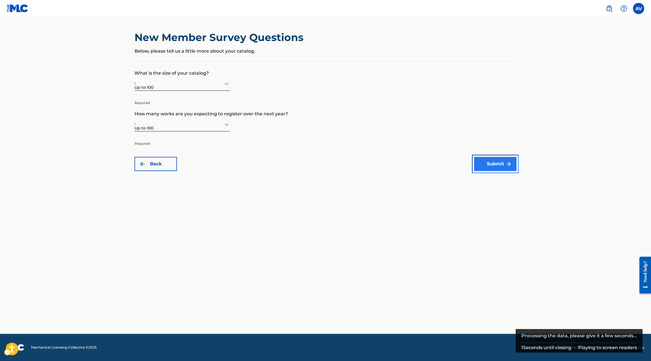
click at [507, 161] on img "submit" at bounding box center [508, 163] width 7 height 7
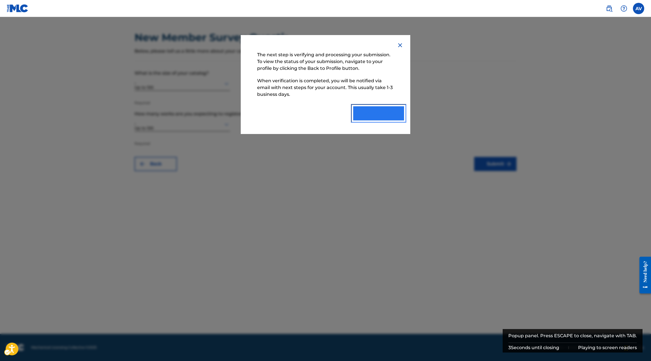
click at [381, 120] on button "Back to Profile" at bounding box center [378, 113] width 51 height 14
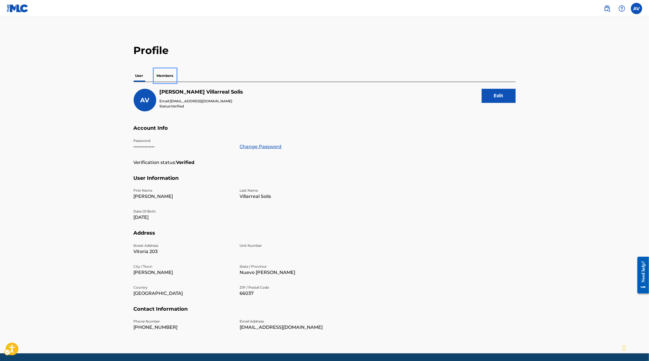
click at [162, 72] on p "Members" at bounding box center [165, 76] width 20 height 12
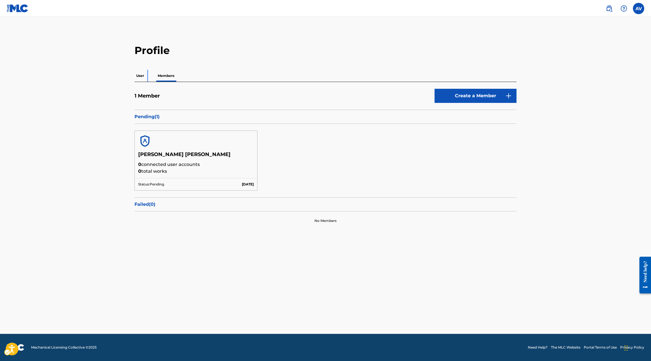
click at [139, 74] on p "User" at bounding box center [139, 76] width 11 height 12
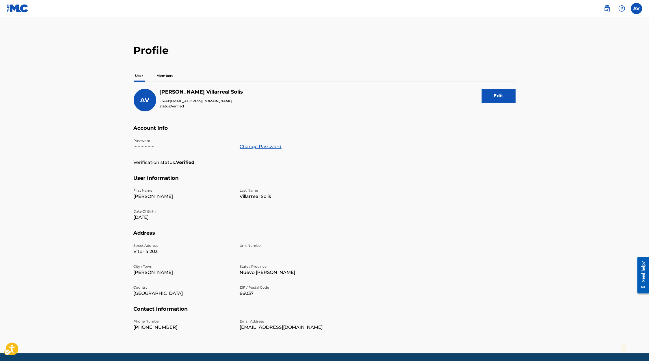
click at [167, 69] on div "Profile User Members AV Alan Daniel Villarreal Solis Email: alandviso@gmail.com…" at bounding box center [324, 191] width 395 height 295
click at [164, 73] on p "Members" at bounding box center [165, 76] width 20 height 12
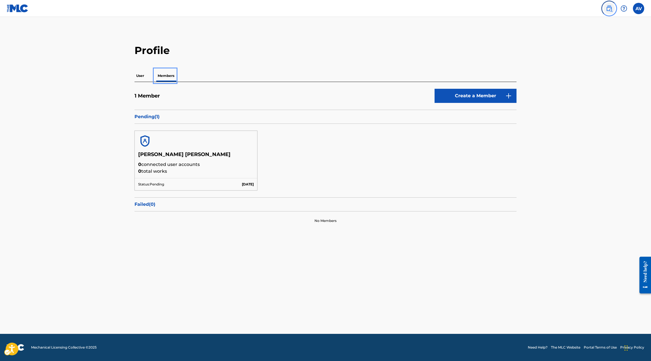
click at [609, 13] on link at bounding box center [608, 8] width 11 height 11
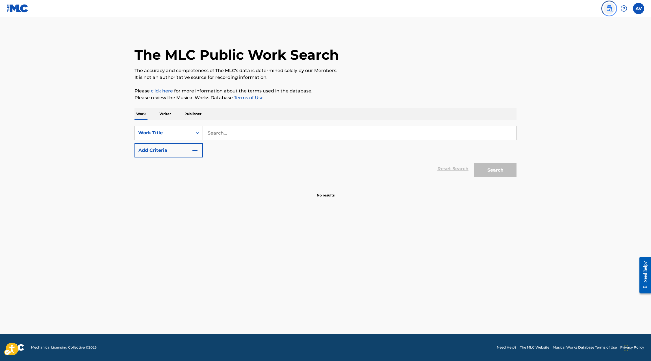
click at [609, 13] on link at bounding box center [608, 8] width 11 height 11
click at [624, 12] on div at bounding box center [623, 8] width 11 height 11
click at [622, 22] on link "Contact us" at bounding box center [623, 24] width 48 height 14
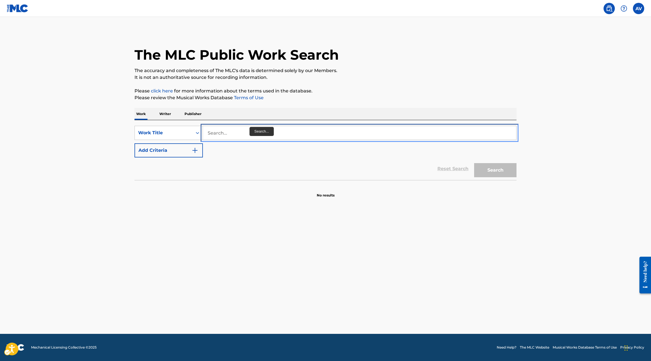
click at [241, 132] on input "Search..." at bounding box center [359, 133] width 313 height 14
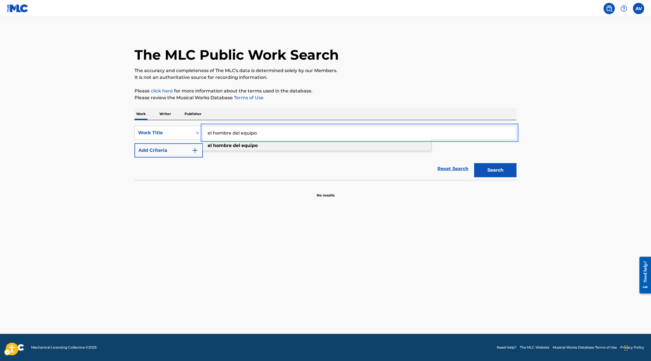
type input "el hombre del equipo"
click at [235, 146] on strong "del" at bounding box center [236, 145] width 7 height 5
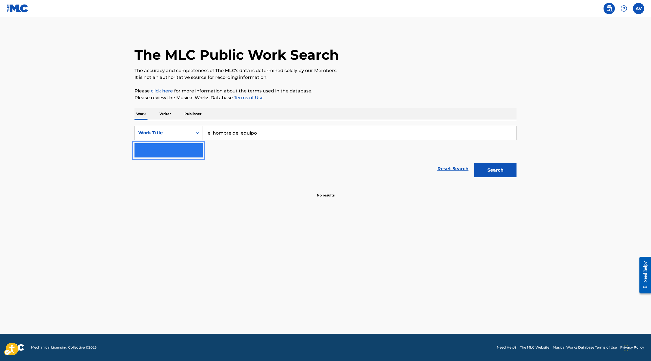
click at [194, 149] on img "Search Form" at bounding box center [194, 150] width 7 height 7
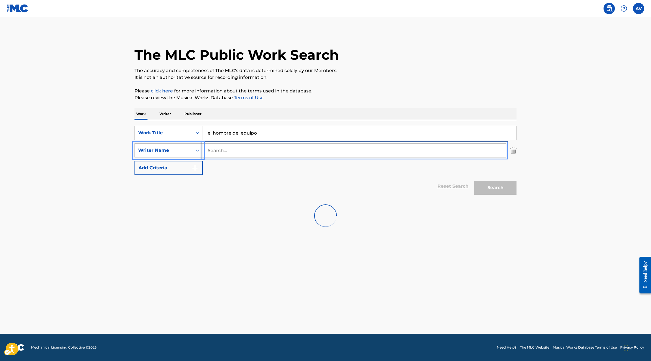
click at [222, 152] on input "Search..." at bounding box center [354, 150] width 303 height 14
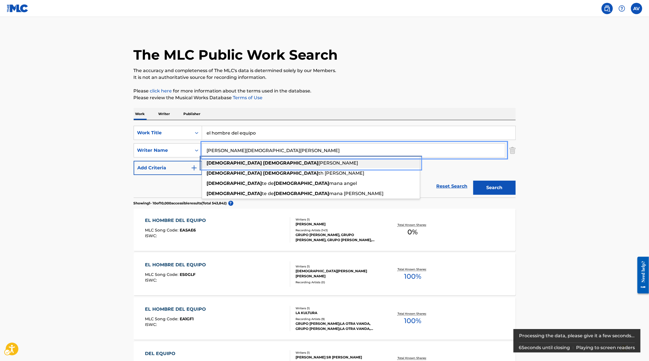
click at [238, 166] on div "jesus elizabe th sanchez" at bounding box center [311, 163] width 218 height 10
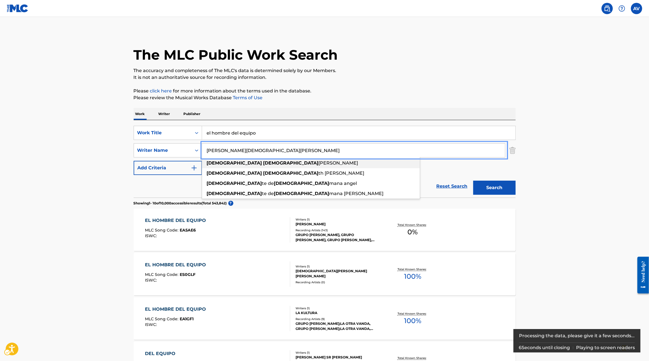
type input "jesus elizabeth sanchez"
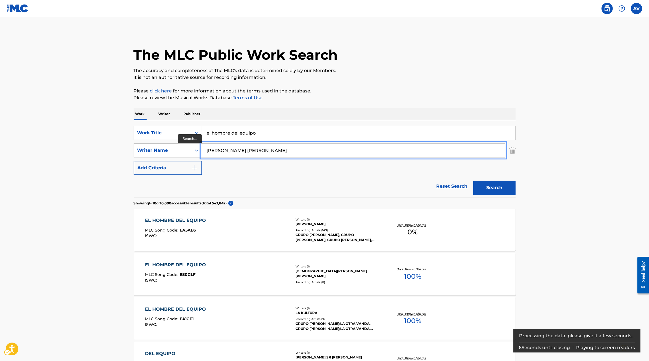
click at [134, 161] on button "Add Criteria" at bounding box center [168, 168] width 68 height 14
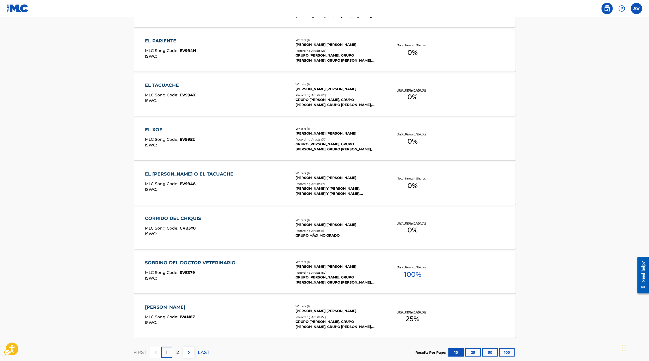
scroll to position [341, 0]
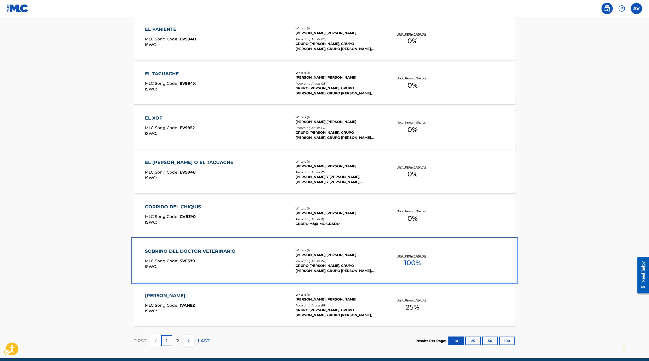
click at [254, 268] on div "SOBRINO DEL DOCTOR VETERINARIO MLC Song Code : SVE379 ISWC :" at bounding box center [217, 260] width 145 height 25
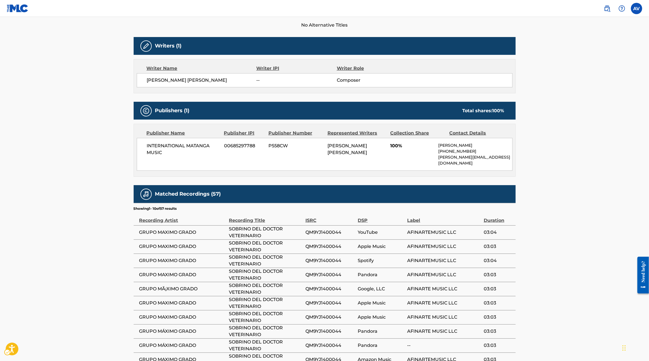
scroll to position [167, 0]
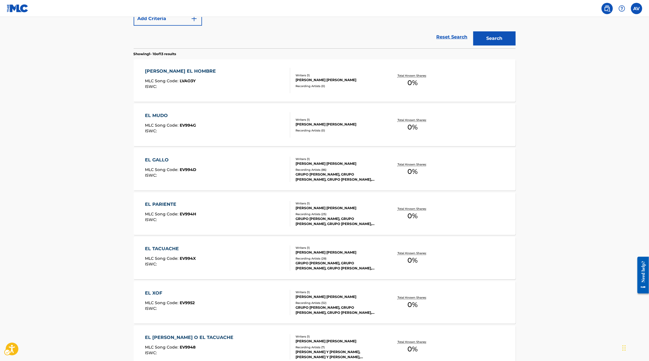
scroll to position [365, 0]
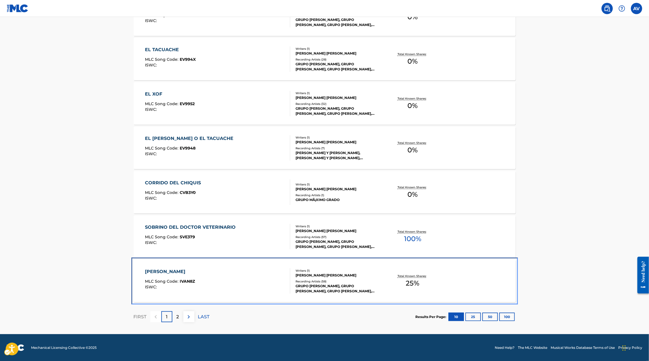
click at [214, 292] on div "IVAN EL CHAPITO MLC Song Code : IVAN8Z ISWC :" at bounding box center [217, 280] width 145 height 25
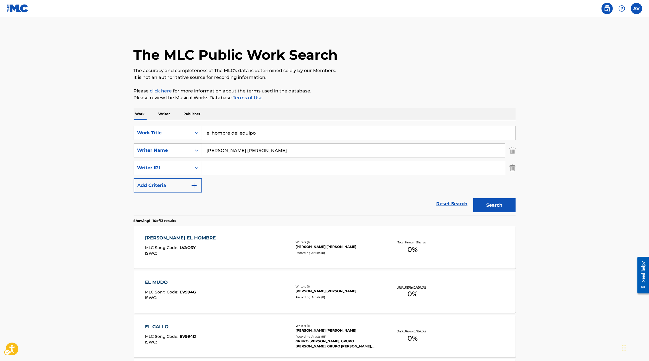
scroll to position [365, 0]
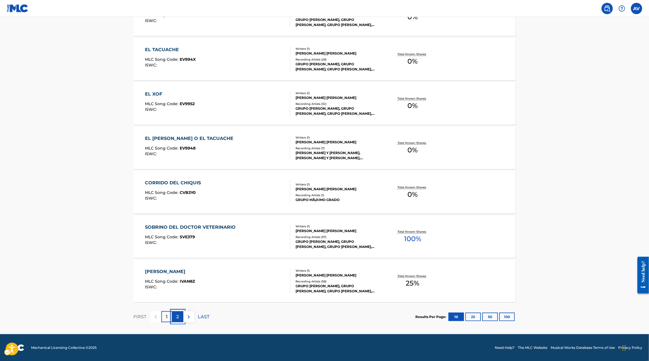
click at [177, 317] on p "2" at bounding box center [177, 316] width 3 height 7
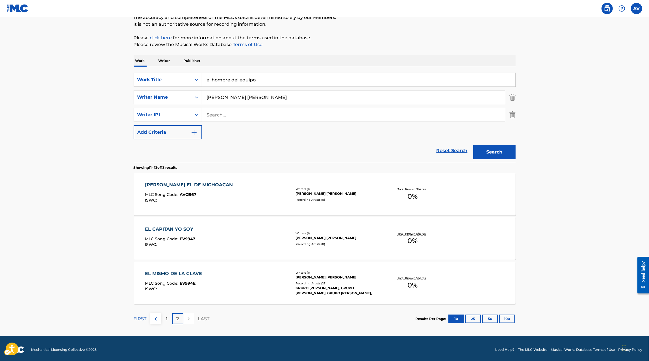
scroll to position [54, 0]
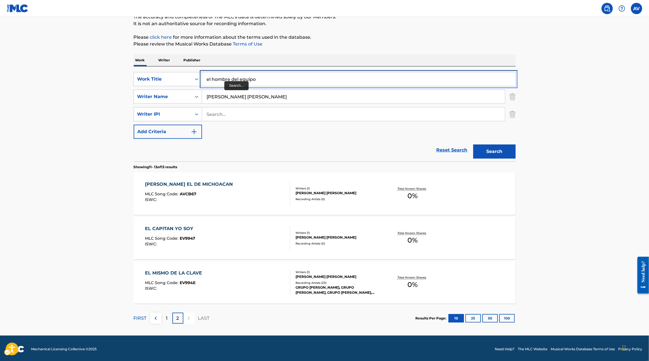
click at [224, 80] on input "el hombre del equipo" at bounding box center [358, 79] width 313 height 14
click at [163, 58] on p "Writer" at bounding box center [164, 60] width 15 height 12
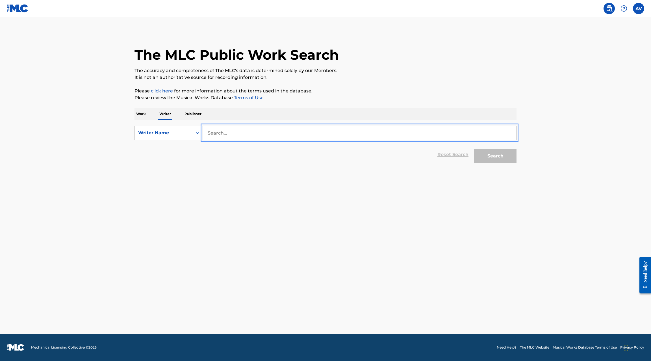
click at [234, 130] on input "Search..." at bounding box center [359, 133] width 313 height 14
type input "e"
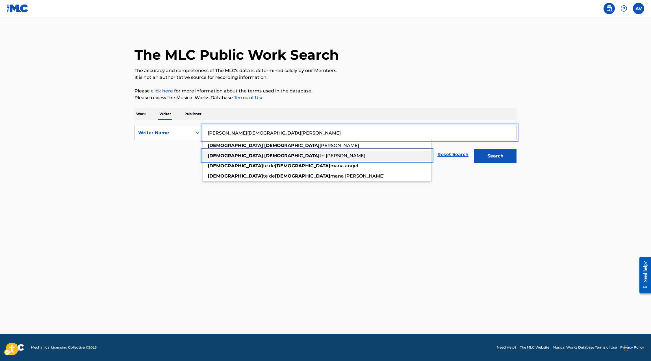
click at [319, 158] on span "th sanchez munoz" at bounding box center [342, 155] width 46 height 5
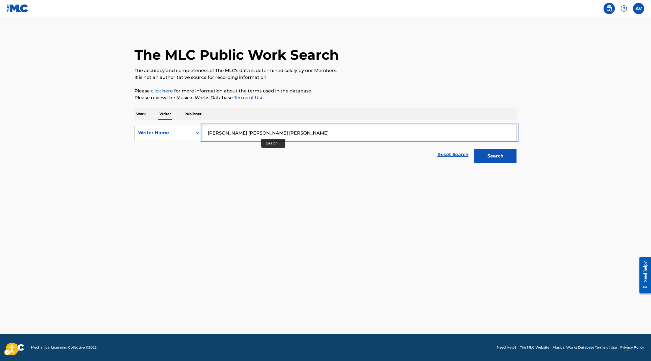
click at [274, 134] on input "jesus elizabeth sanchez munoz" at bounding box center [359, 133] width 313 height 14
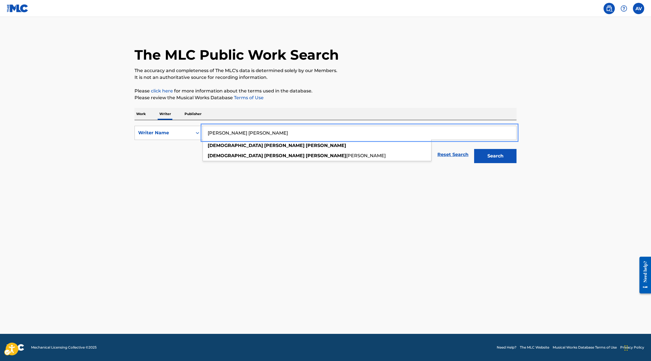
click at [244, 134] on input "jesus elizabeth sanchez" at bounding box center [359, 133] width 313 height 14
paste input "munoz"
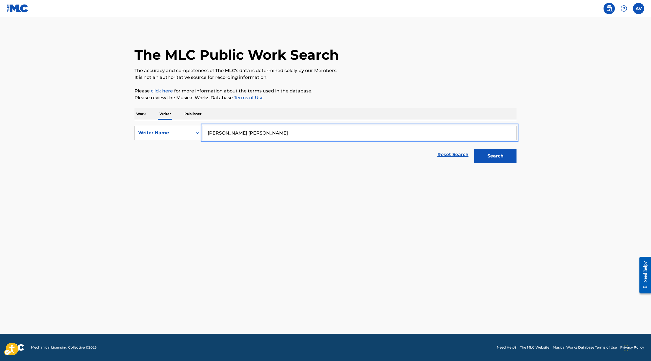
type input "jesus elizabeth munoz sanchez"
click at [474, 149] on button "Search" at bounding box center [495, 156] width 42 height 14
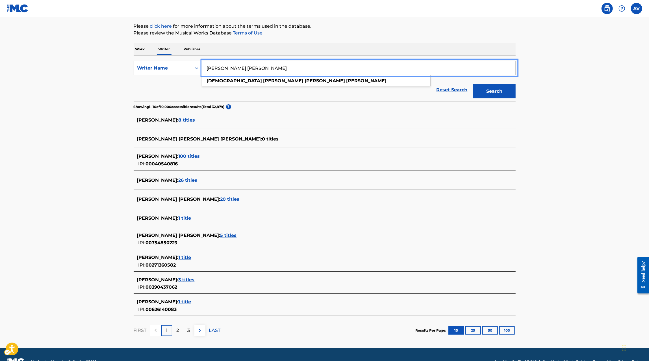
scroll to position [58, 0]
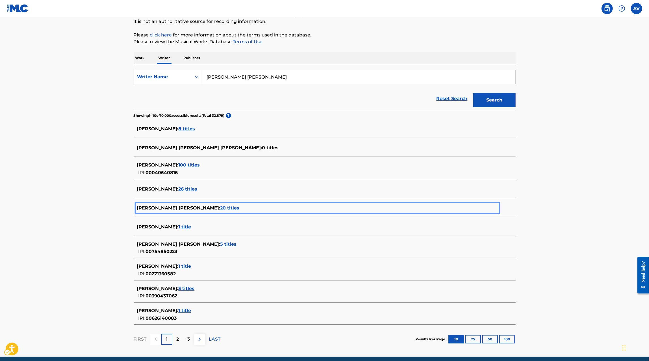
click at [220, 209] on span "20 titles" at bounding box center [229, 207] width 19 height 5
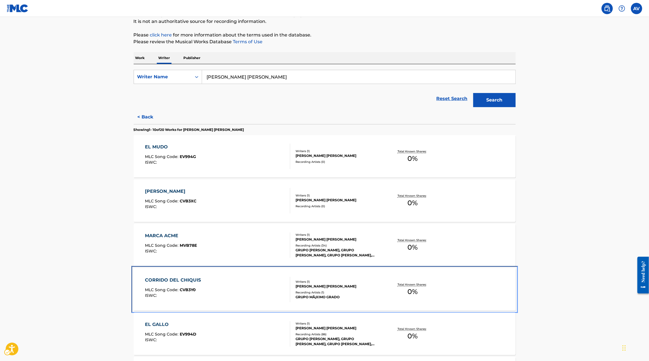
click at [260, 285] on div "CORRIDO DEL CHIQUIS MLC Song Code : CVB3Y0 ISWC :" at bounding box center [217, 288] width 145 height 25
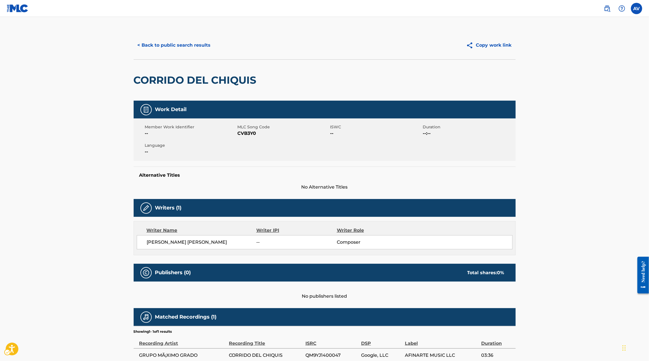
scroll to position [36, 0]
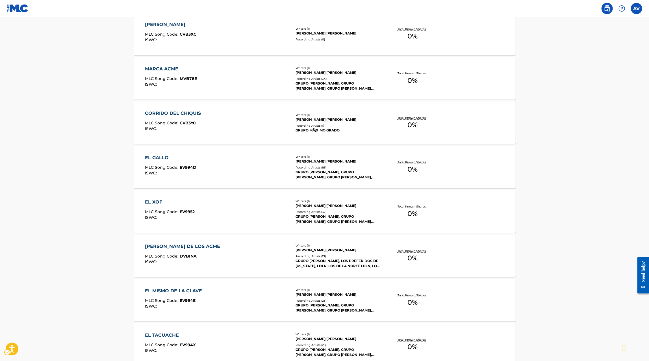
scroll to position [221, 0]
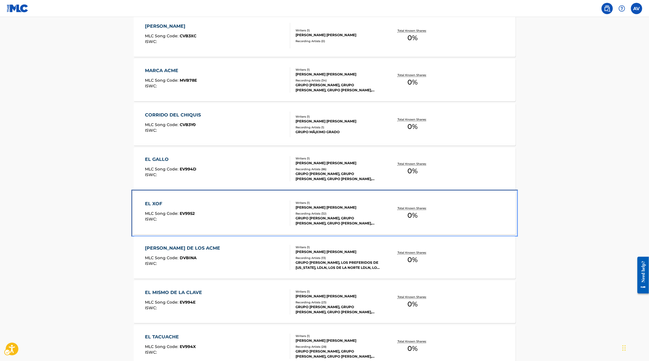
click at [280, 225] on div "EL XOF MLC Song Code : EV9952 ISWC :" at bounding box center [217, 212] width 145 height 25
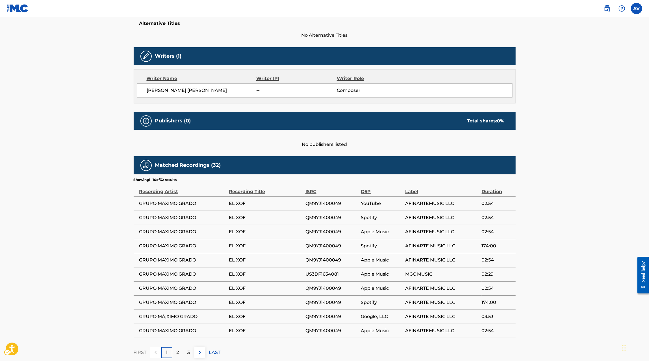
scroll to position [164, 0]
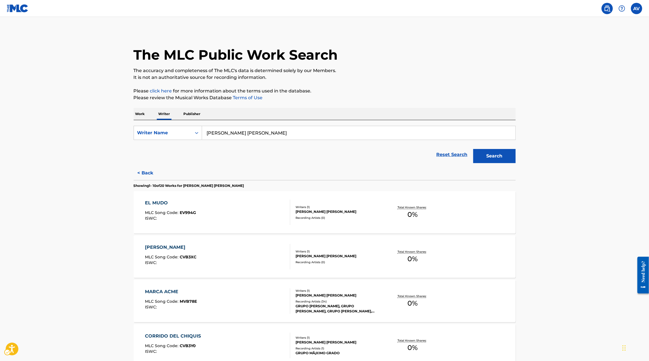
scroll to position [50, 0]
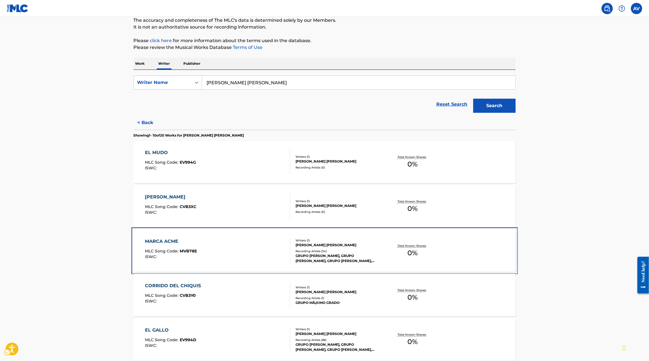
click at [274, 242] on div "MARCA ACME MLC Song Code : MVB78E ISWC :" at bounding box center [217, 250] width 145 height 25
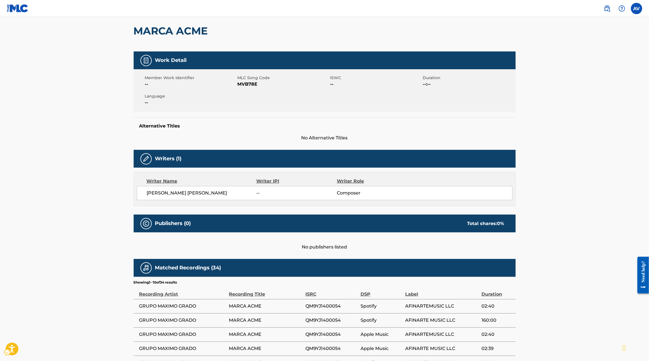
scroll to position [133, 0]
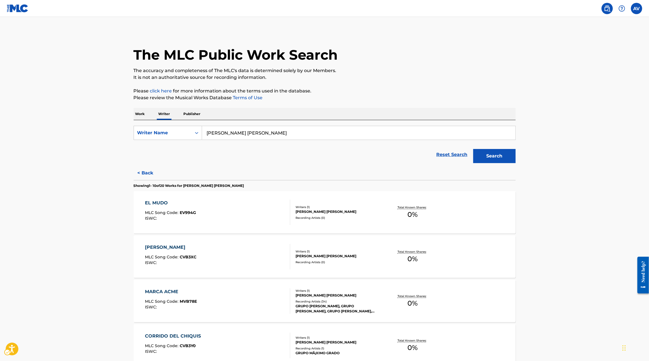
click at [192, 106] on div "The MLC Public Work Search The accuracy and completeness of The MLC's data is d…" at bounding box center [324, 346] width 395 height 630
click at [191, 108] on p "Publisher" at bounding box center [192, 114] width 20 height 12
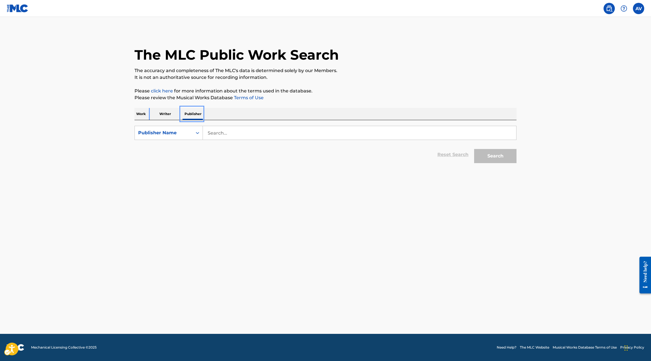
click at [143, 110] on p "Work" at bounding box center [140, 114] width 13 height 12
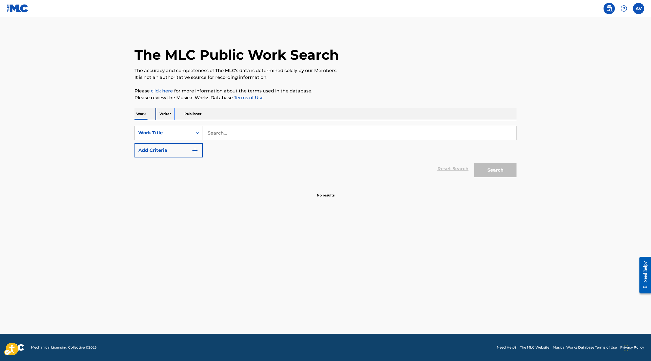
click at [162, 113] on p "Writer" at bounding box center [165, 114] width 15 height 12
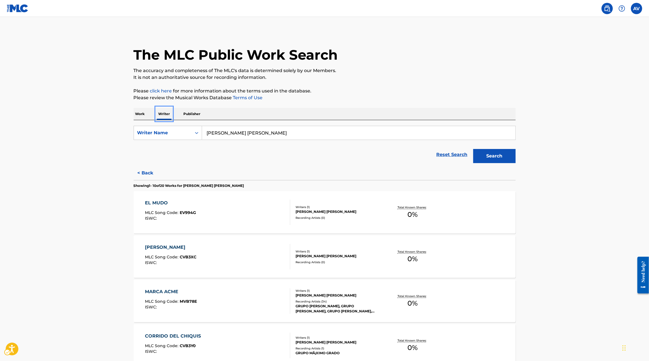
click at [156, 113] on div "Work Writer Publisher" at bounding box center [325, 114] width 382 height 12
click at [163, 113] on p "Writer" at bounding box center [164, 114] width 15 height 12
click at [143, 113] on p "Work" at bounding box center [140, 114] width 13 height 12
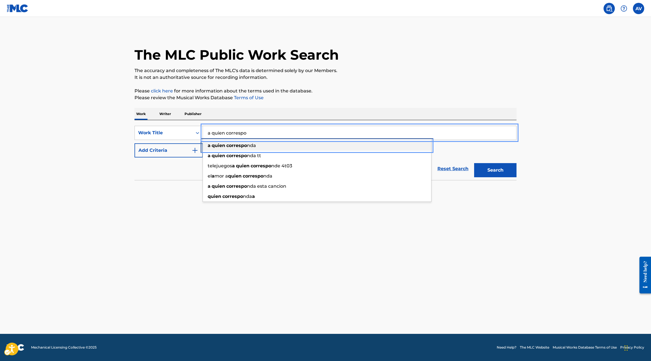
click at [225, 146] on span "Search Form" at bounding box center [225, 145] width 1 height 5
type input "a quien corresponda"
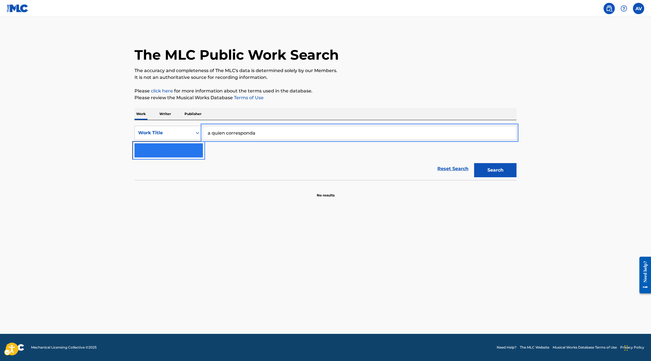
click at [181, 149] on button "Add Criteria" at bounding box center [168, 150] width 68 height 14
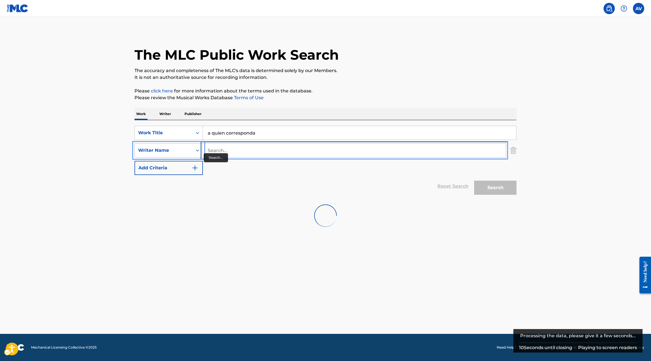
click at [219, 150] on input "Search..." at bounding box center [354, 150] width 303 height 14
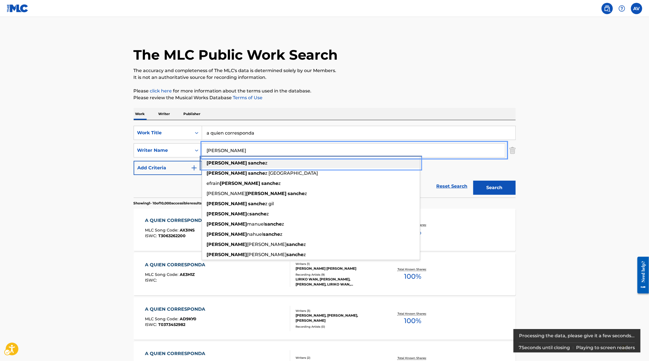
click at [218, 163] on strong "alexis" at bounding box center [227, 162] width 40 height 5
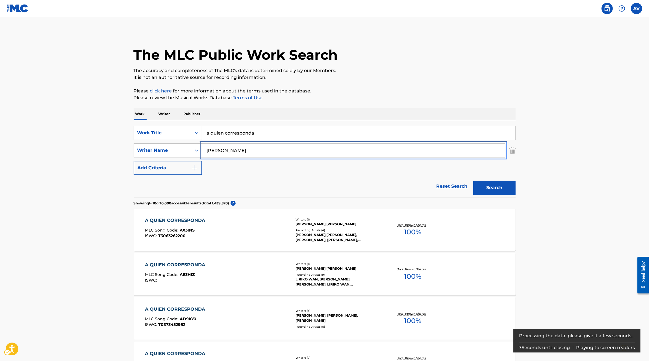
type input "alexis sanchez"
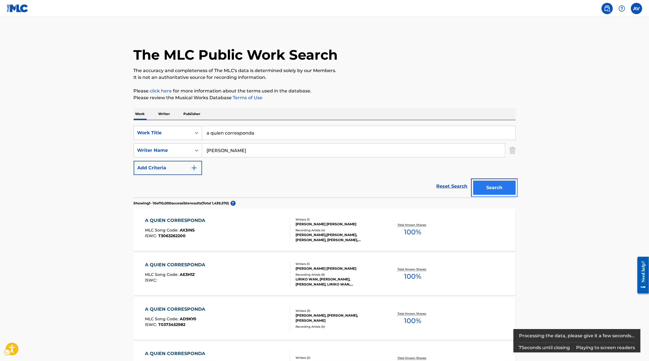
click at [509, 187] on button "Search" at bounding box center [494, 187] width 42 height 14
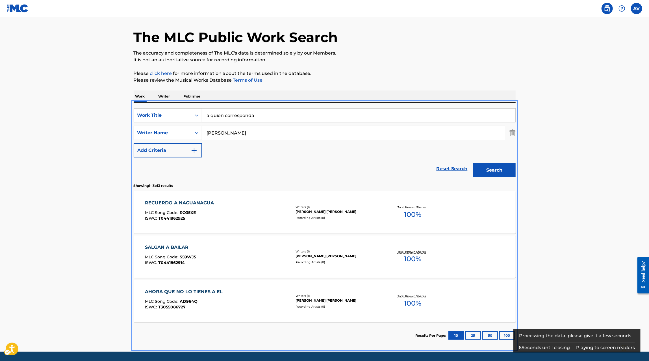
scroll to position [11, 0]
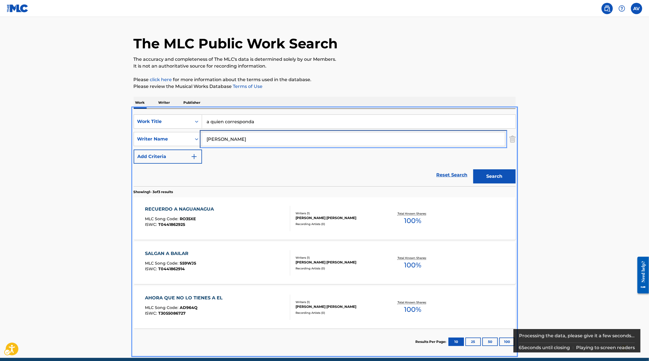
click at [220, 135] on input "alexis sanchez" at bounding box center [353, 139] width 303 height 14
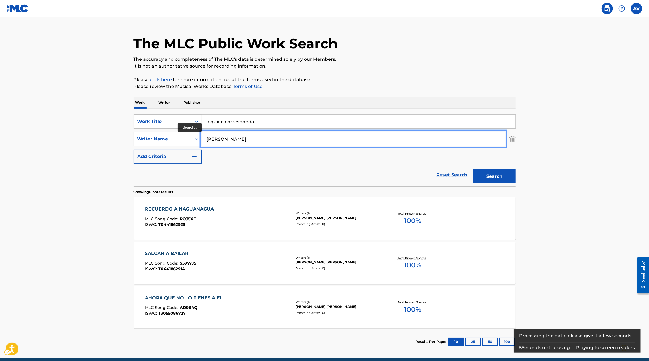
click at [220, 135] on input "alexis sanchez" at bounding box center [353, 139] width 303 height 14
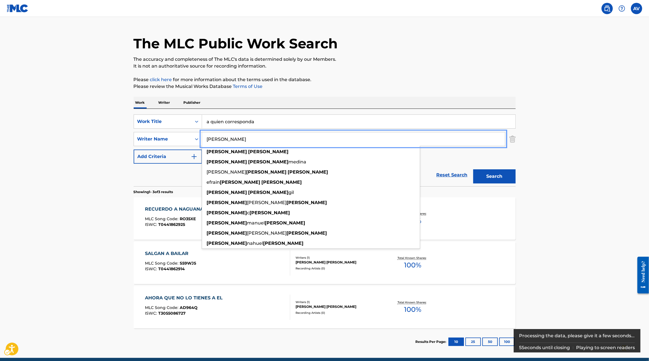
click at [220, 135] on input "alexis sanchez" at bounding box center [353, 139] width 303 height 14
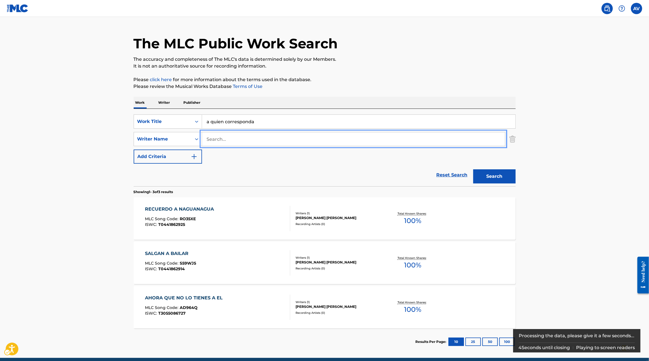
click at [134, 149] on button "Add Criteria" at bounding box center [168, 156] width 68 height 14
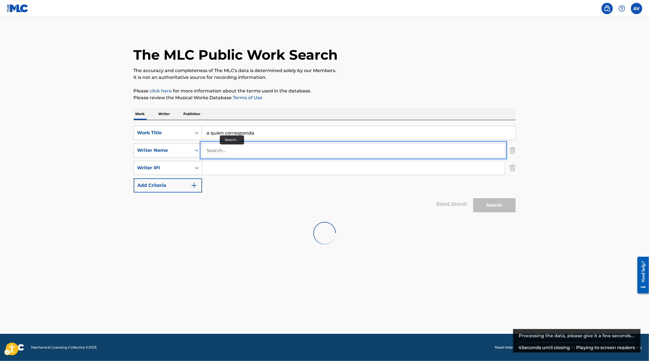
scroll to position [0, 0]
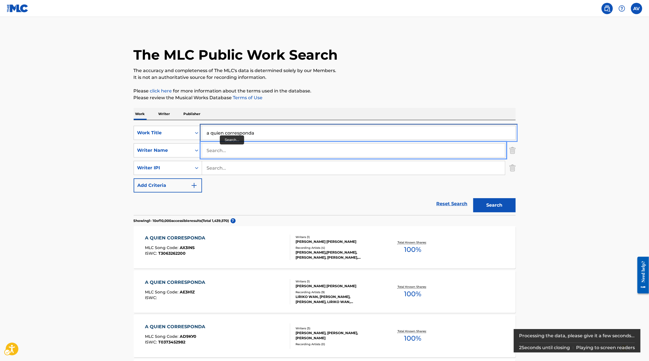
click at [234, 132] on input "a quien corresponda" at bounding box center [358, 133] width 313 height 14
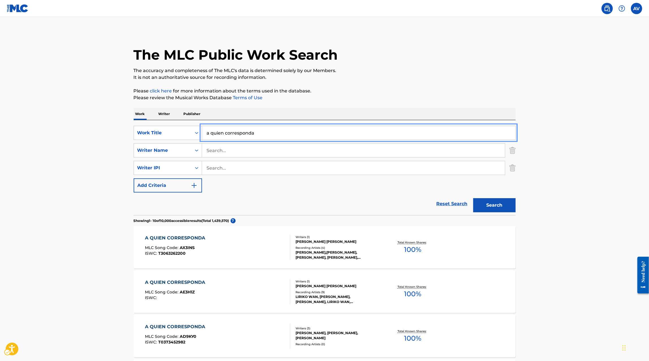
click at [234, 132] on input "a quien corresponda" at bounding box center [358, 133] width 313 height 14
type input "Hasta enamorarte"
click at [226, 147] on input "Search..." at bounding box center [353, 150] width 303 height 14
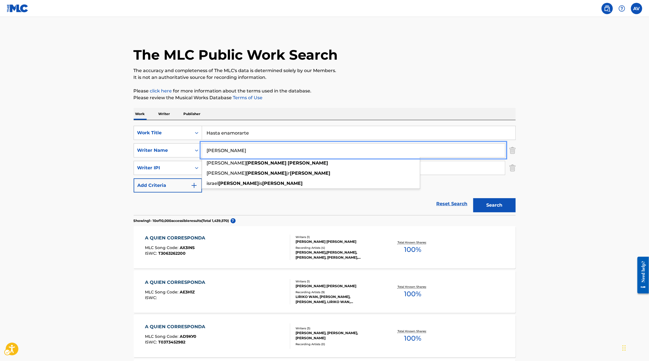
click at [134, 178] on button "Add Criteria" at bounding box center [168, 185] width 68 height 14
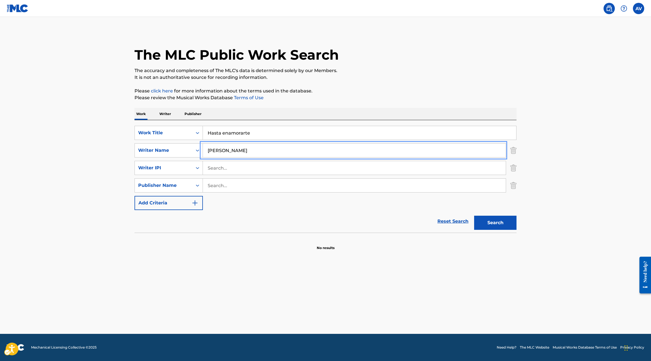
click at [513, 167] on img "Search Form" at bounding box center [513, 168] width 6 height 14
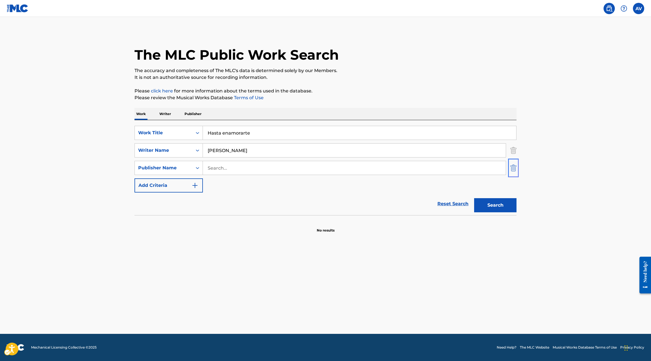
click at [513, 167] on img "Search Form" at bounding box center [513, 168] width 6 height 14
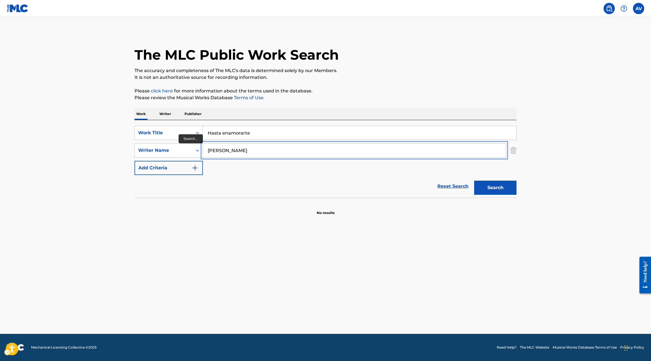
click at [253, 153] on input "Alan Villarreal" at bounding box center [354, 150] width 303 height 14
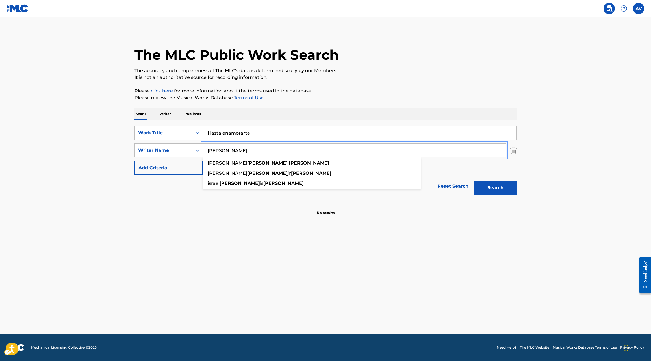
click at [253, 153] on input "Alan Villarreal" at bounding box center [354, 150] width 303 height 14
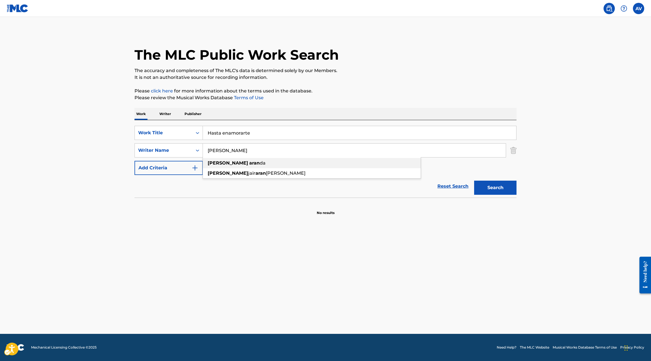
click at [237, 162] on div "andy aran da" at bounding box center [312, 163] width 218 height 10
type input "andy aranda"
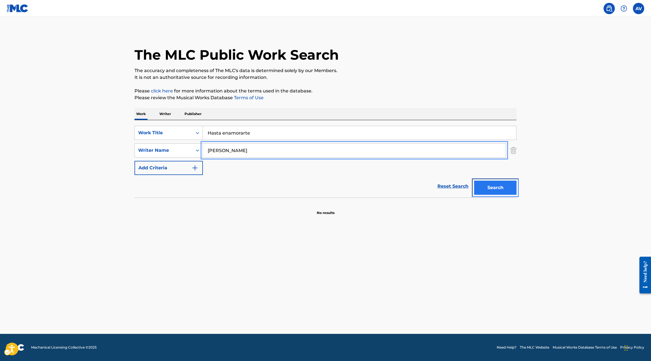
click at [487, 188] on button "Search" at bounding box center [495, 187] width 42 height 14
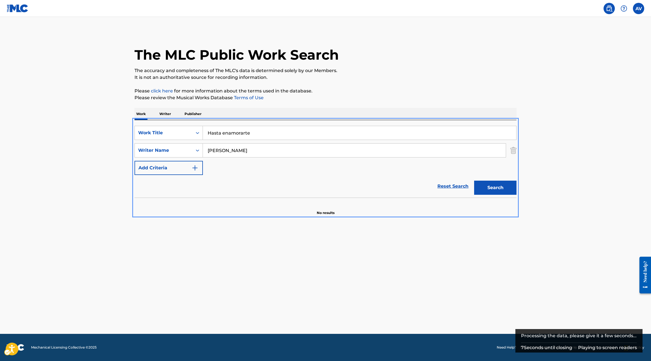
click at [638, 10] on label at bounding box center [637, 8] width 11 height 11
click at [638, 8] on input "text" at bounding box center [638, 8] width 0 height 0
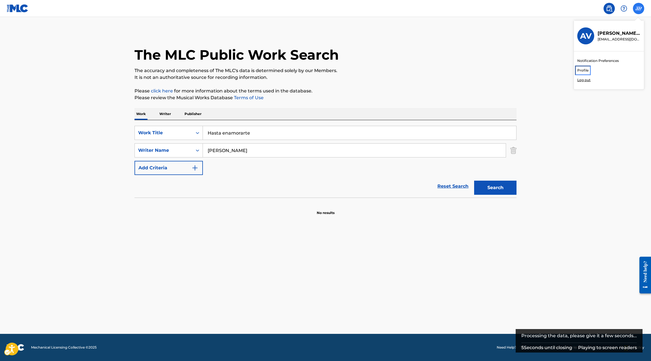
click at [587, 71] on link "Profile" at bounding box center [582, 70] width 11 height 5
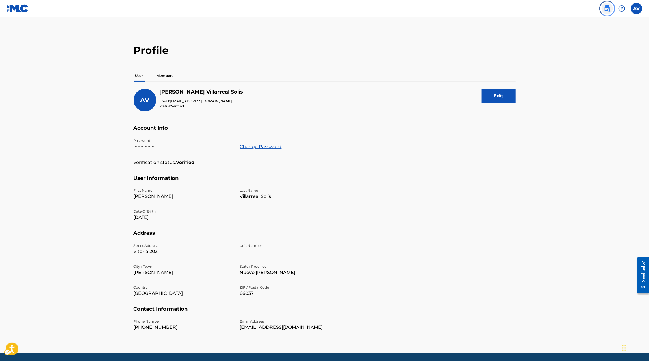
click at [609, 9] on img at bounding box center [606, 8] width 7 height 7
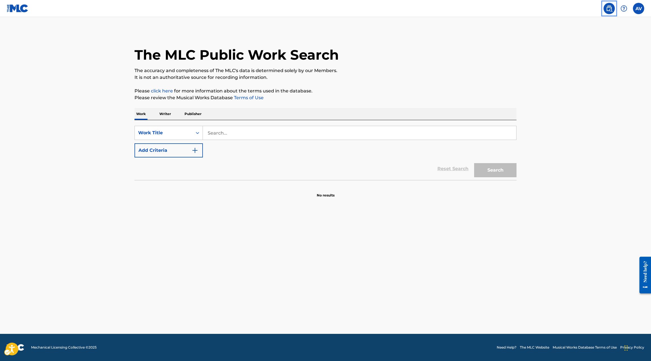
click at [634, 8] on label at bounding box center [637, 8] width 11 height 11
click at [638, 8] on input "text" at bounding box center [638, 8] width 0 height 0
click at [622, 10] on img at bounding box center [623, 8] width 7 height 7
click at [577, 191] on main "The MLC Public Work Search The accuracy and completeness of The MLC's data is d…" at bounding box center [325, 175] width 651 height 317
click at [18, 6] on img at bounding box center [18, 8] width 22 height 8
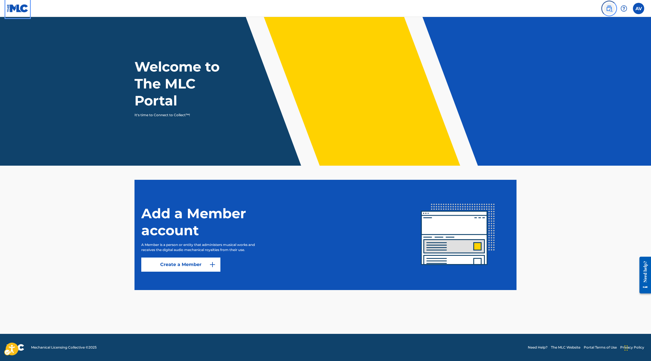
click at [608, 10] on img at bounding box center [608, 8] width 7 height 7
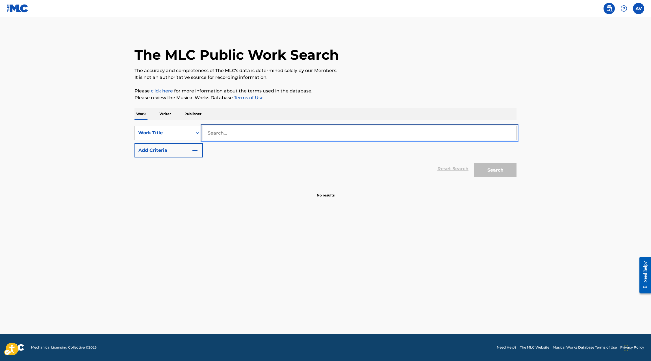
click at [250, 134] on input "Search..." at bounding box center [359, 133] width 313 height 14
type input "w"
type input "[PERSON_NAME]"
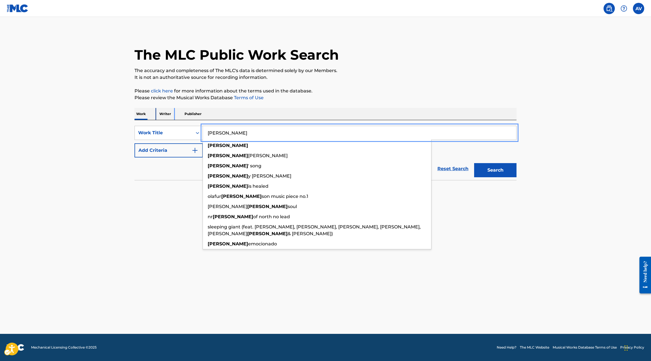
click at [164, 116] on p "Writer" at bounding box center [165, 114] width 15 height 12
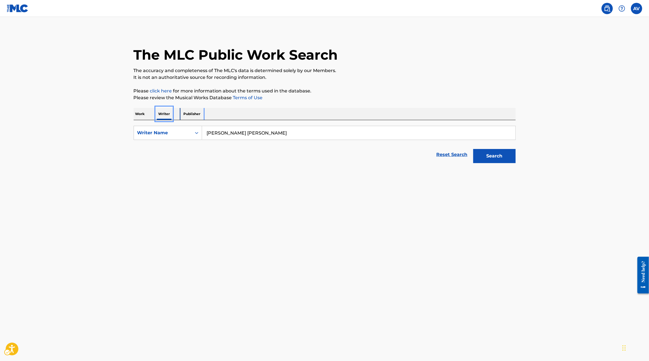
click at [199, 115] on p "Publisher" at bounding box center [192, 114] width 20 height 12
click at [192, 114] on p "Publisher" at bounding box center [192, 114] width 20 height 12
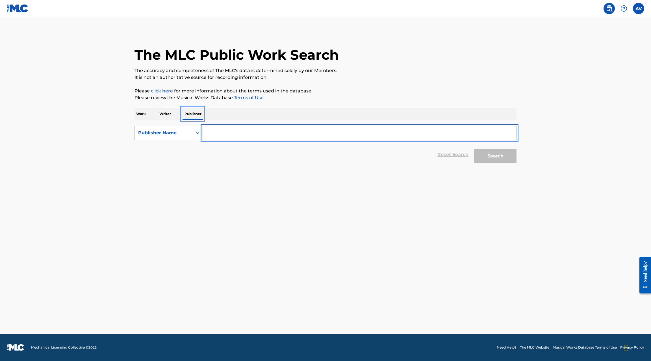
click at [227, 132] on input "Search Form" at bounding box center [359, 133] width 313 height 14
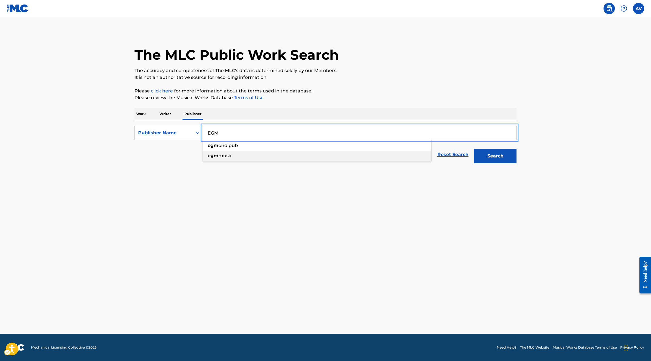
click at [223, 154] on span "music" at bounding box center [225, 155] width 14 height 5
type input "egm music"
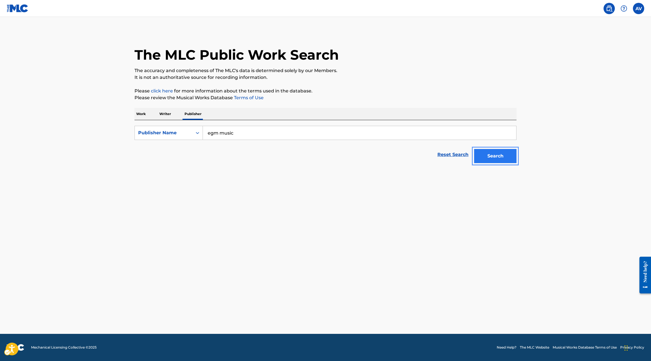
click at [481, 149] on button "Search" at bounding box center [495, 156] width 42 height 14
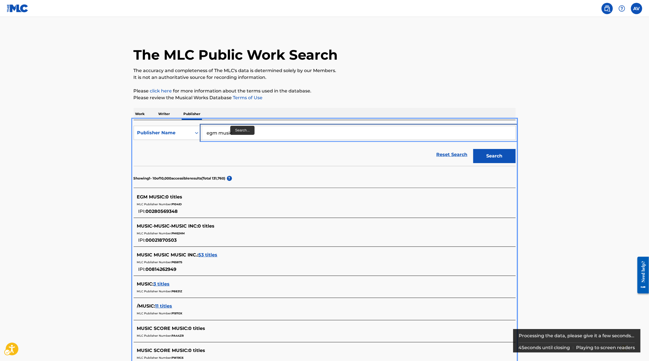
click at [226, 129] on input "egm music" at bounding box center [358, 133] width 313 height 14
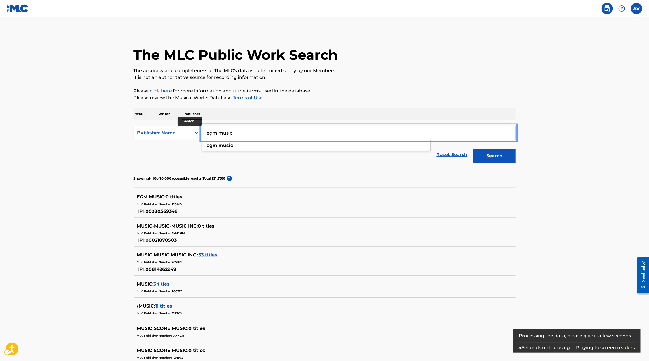
click at [226, 129] on input "egm music" at bounding box center [358, 133] width 313 height 14
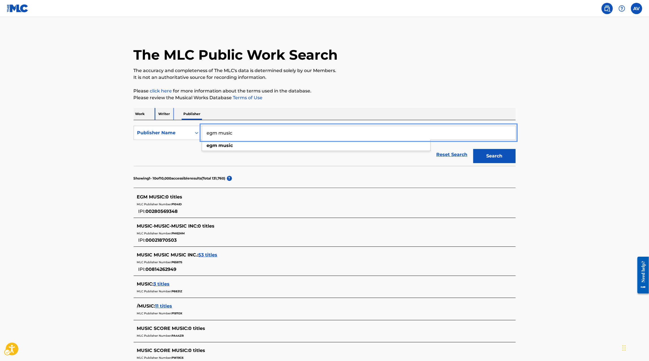
click at [169, 112] on p "Writer" at bounding box center [164, 114] width 15 height 12
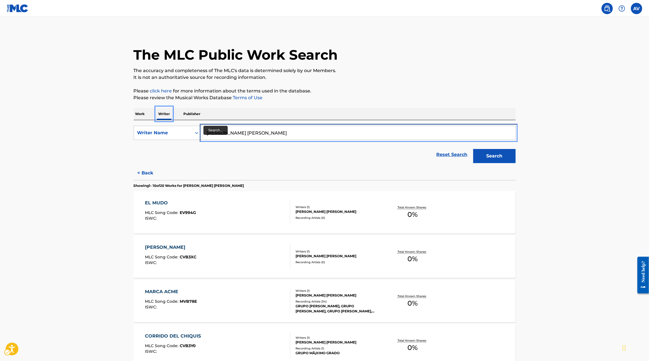
click at [224, 132] on input "jesus elizabeth munoz sanchez" at bounding box center [358, 133] width 313 height 14
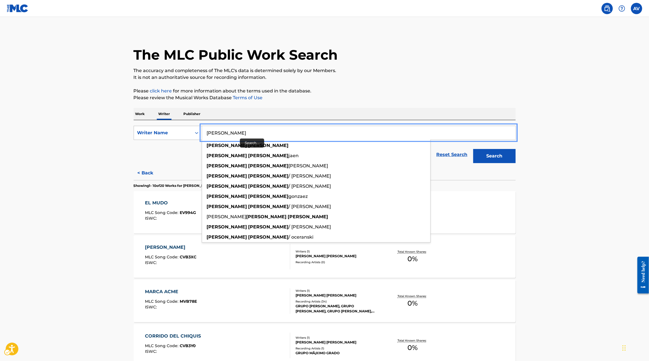
type input "Elias Gerardo"
click at [166, 133] on div "Writer Name" at bounding box center [162, 132] width 51 height 7
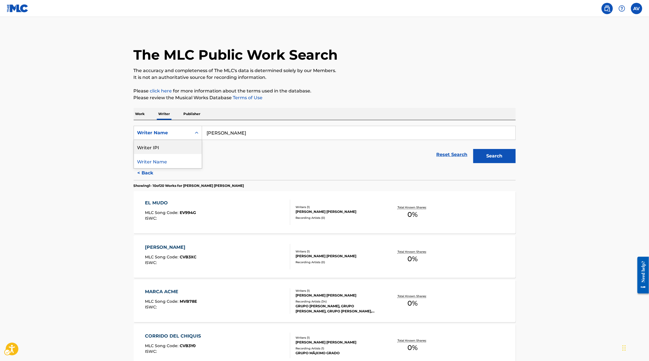
click at [163, 146] on div "Writer IPI" at bounding box center [168, 147] width 68 height 14
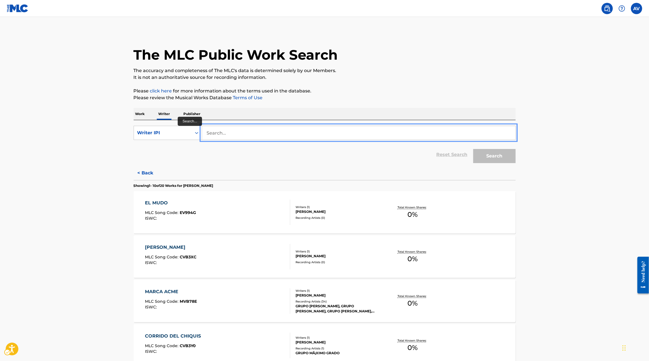
click at [235, 132] on input "Search..." at bounding box center [358, 133] width 313 height 14
paste input "00579203138"
type input "00579203138"
click at [485, 150] on button "Search" at bounding box center [494, 156] width 42 height 14
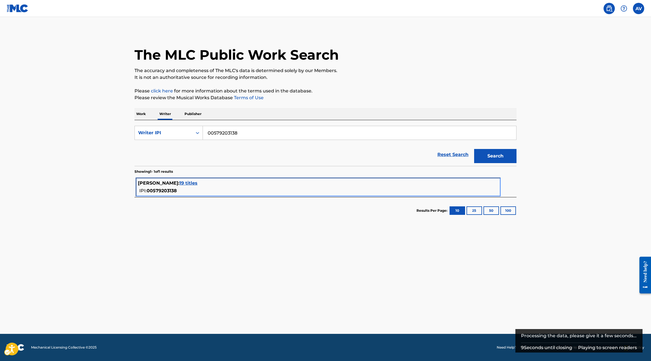
click at [197, 182] on span "19 titles" at bounding box center [188, 182] width 18 height 5
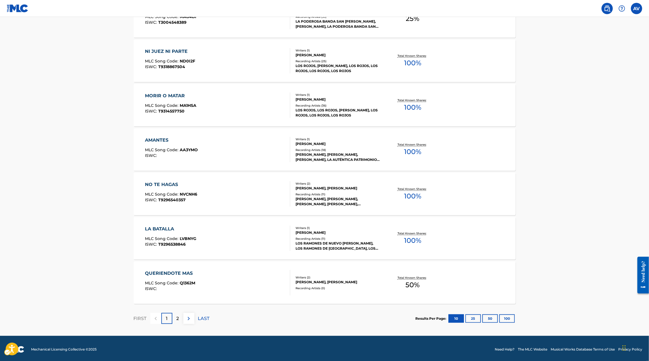
scroll to position [330, 0]
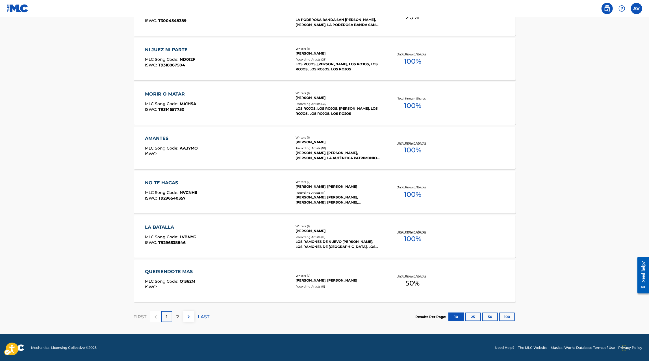
click at [180, 315] on div "2" at bounding box center [177, 316] width 11 height 11
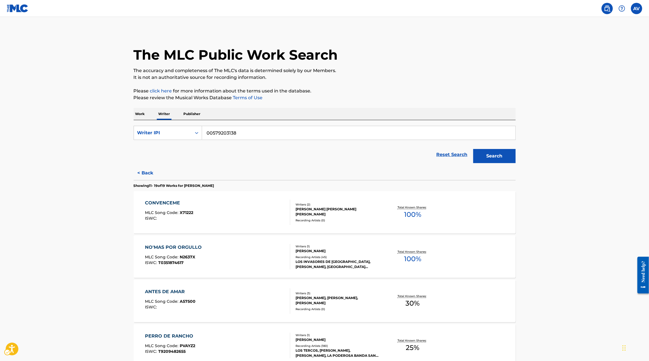
click at [103, 278] on main "The MLC Public Work Search The accuracy and completeness of The MLC's data is d…" at bounding box center [324, 318] width 649 height 603
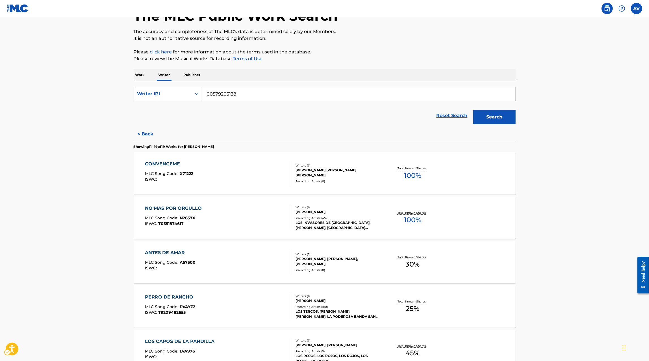
scroll to position [41, 0]
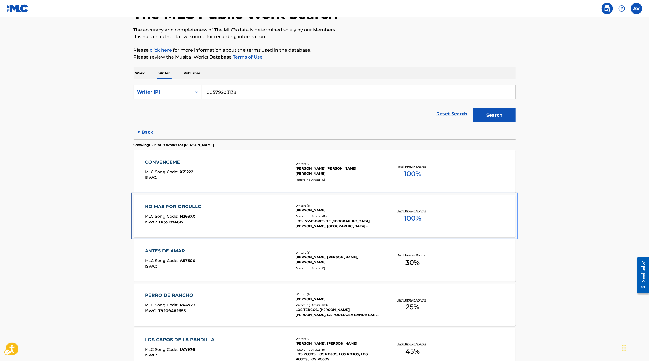
click at [241, 218] on div "NO'MAS POR ORGULLO MLC Song Code : N2637X ISWC : T0351874617" at bounding box center [217, 215] width 145 height 25
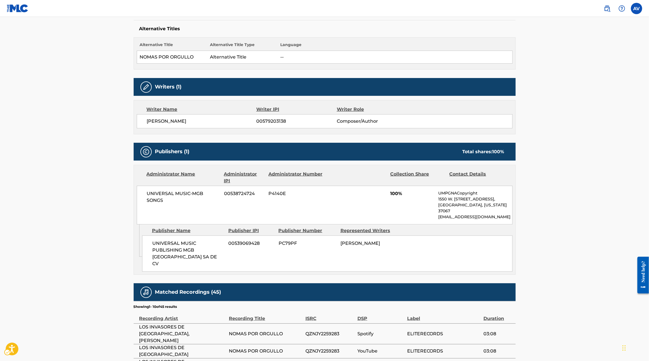
scroll to position [147, 0]
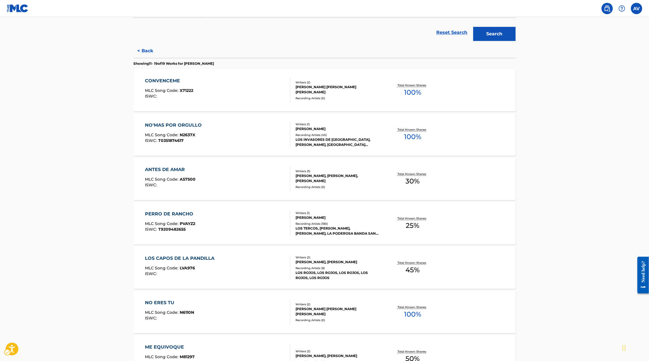
scroll to position [120, 0]
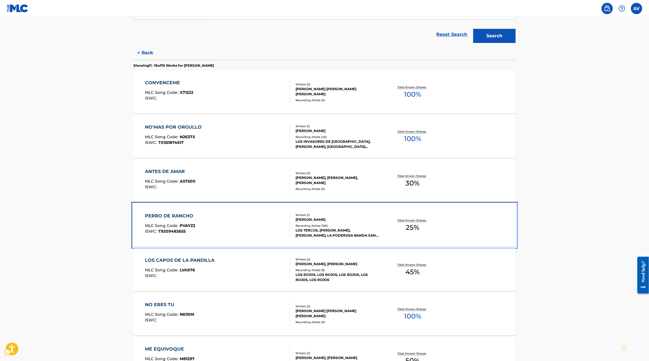
click at [246, 236] on div "PERRO DE RANCHO MLC Song Code : PVAYZ2 ISWC : T9209482655" at bounding box center [217, 224] width 145 height 25
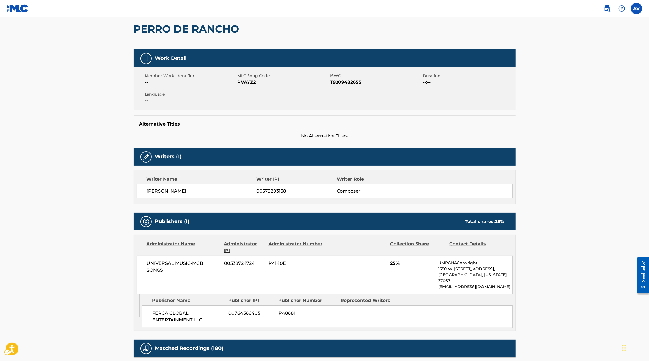
scroll to position [5, 0]
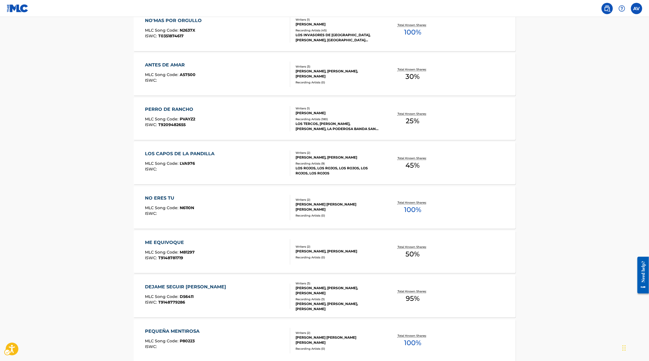
scroll to position [286, 0]
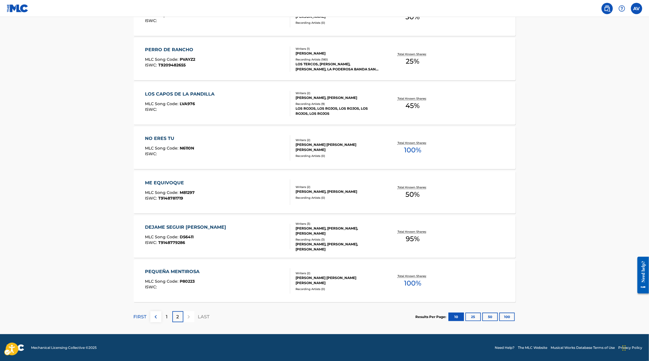
click at [164, 318] on div "1" at bounding box center [166, 316] width 11 height 11
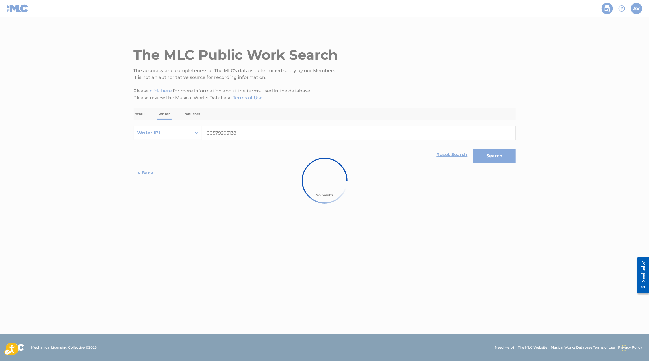
scroll to position [0, 0]
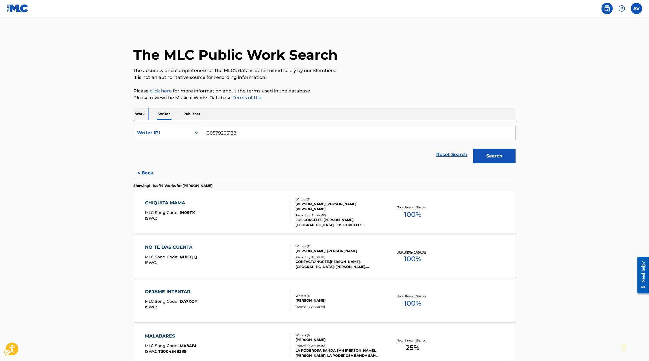
click at [140, 116] on p "Work" at bounding box center [140, 114] width 13 height 12
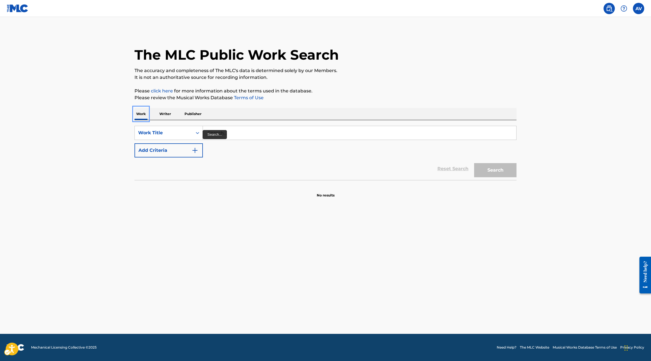
click at [222, 140] on div "SearchWithCriteria1a355f98-2b09-4506-94ca-3980da71d850 Work Title Add Criteria" at bounding box center [325, 142] width 382 height 32
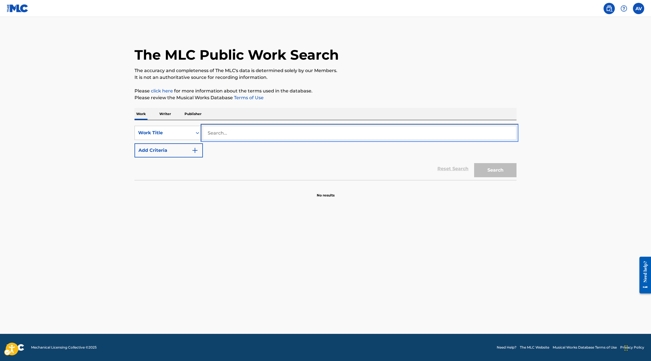
click at [223, 138] on input "Search..." at bounding box center [359, 133] width 313 height 14
paste input "A TU FAVOR"
type input "A TU FAVOR"
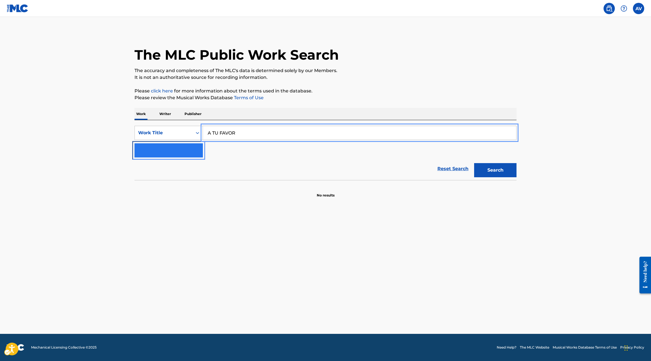
click at [170, 149] on button "Add Criteria" at bounding box center [168, 150] width 68 height 14
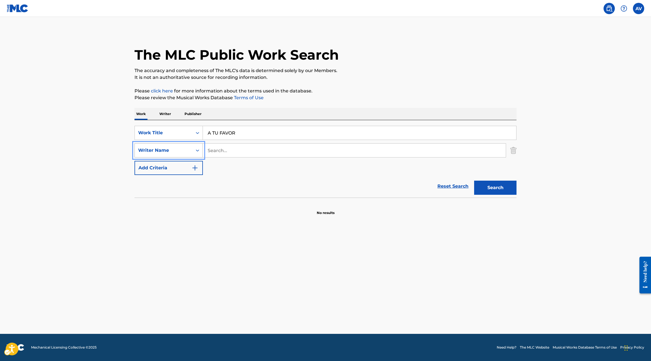
click at [167, 154] on div "Writer Name" at bounding box center [164, 150] width 58 height 11
click at [169, 169] on div "Writer IPI" at bounding box center [169, 164] width 68 height 14
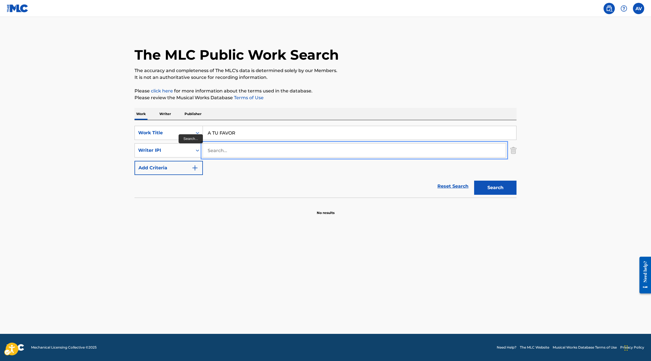
click at [224, 151] on input "Search..." at bounding box center [354, 150] width 303 height 14
click at [170, 161] on button "Add Criteria" at bounding box center [168, 168] width 68 height 14
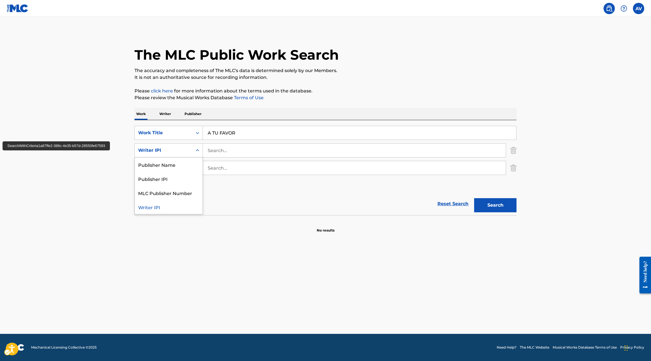
click at [166, 152] on div "Writer IPI" at bounding box center [163, 150] width 51 height 7
click at [165, 165] on div "Publisher Name" at bounding box center [169, 164] width 68 height 14
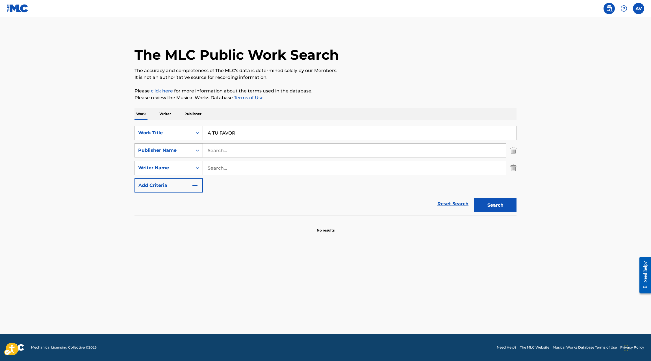
click at [171, 145] on div "Publisher Name" at bounding box center [164, 150] width 58 height 11
click at [100, 176] on main "The MLC Public Work Search The accuracy and completeness of The MLC's data is d…" at bounding box center [325, 175] width 651 height 317
click at [515, 149] on img "Search Form" at bounding box center [513, 150] width 6 height 14
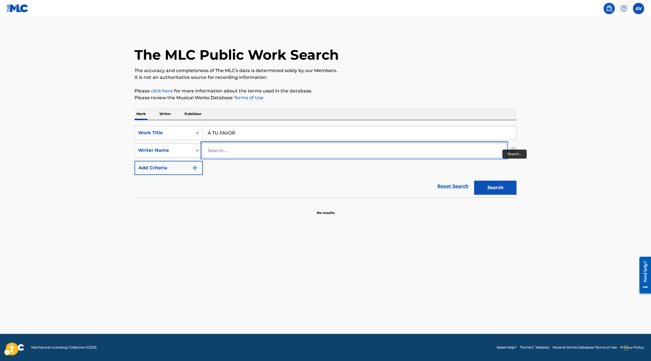
click at [381, 156] on input "Search..." at bounding box center [354, 150] width 303 height 14
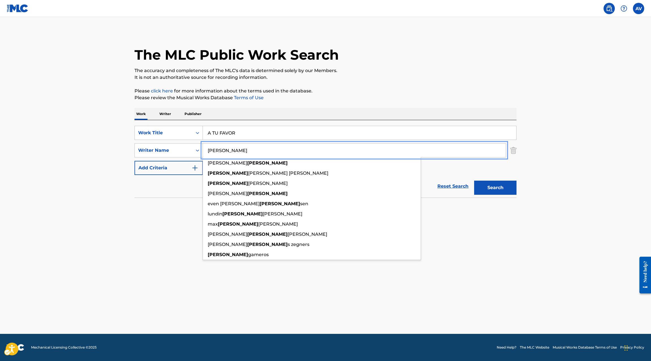
type input "[PERSON_NAME]"
click at [474, 180] on button "Search" at bounding box center [495, 187] width 42 height 14
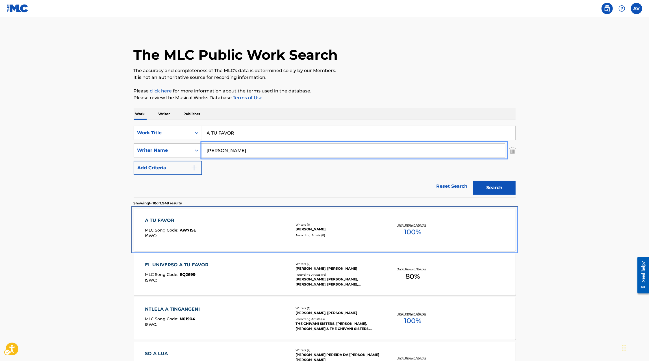
click at [270, 221] on div "A TU FAVOR MLC Song Code : AW71SE ISWC :" at bounding box center [217, 229] width 145 height 25
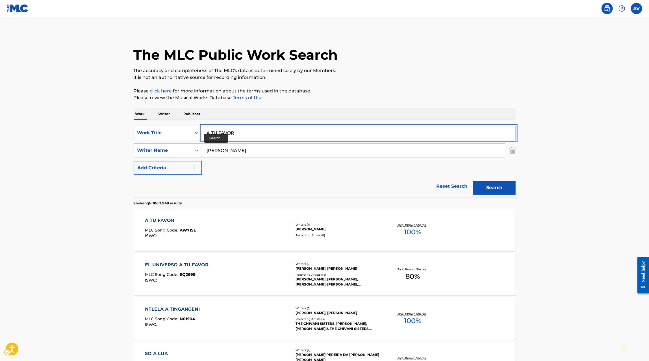
click at [221, 135] on input "A TU FAVOR" at bounding box center [358, 133] width 313 height 14
click at [228, 129] on input "A TU FAVOR" at bounding box center [358, 133] width 313 height 14
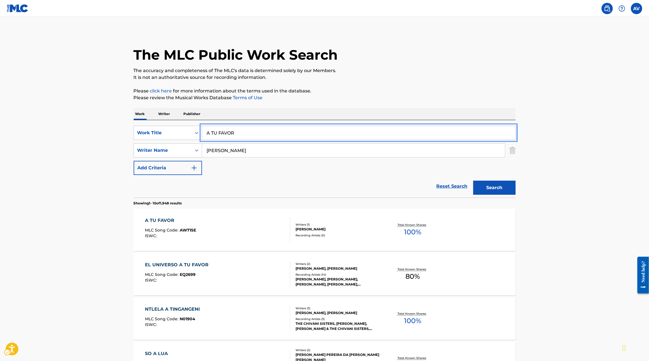
click at [228, 129] on input "A TU FAVOR" at bounding box center [358, 133] width 313 height 14
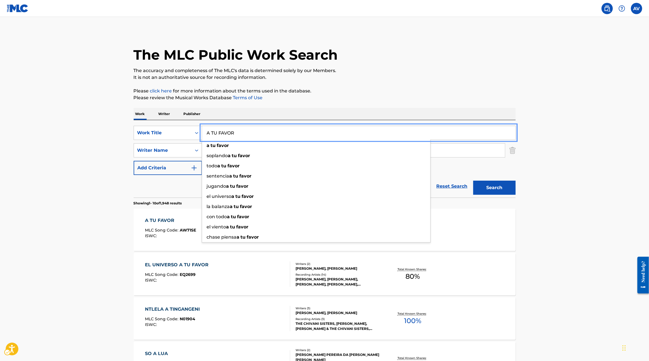
paste input "VE"
click at [502, 156] on input "[PERSON_NAME]" at bounding box center [353, 150] width 303 height 14
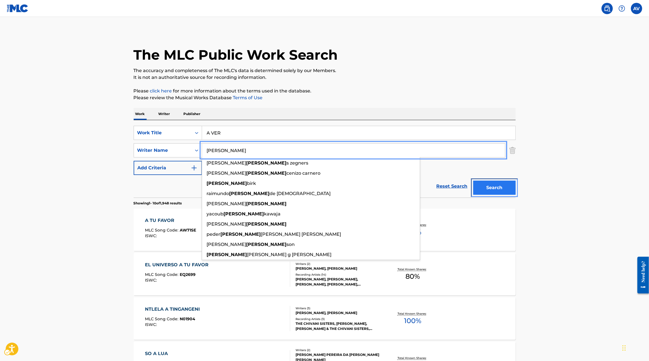
click at [506, 185] on button "Search" at bounding box center [494, 187] width 42 height 14
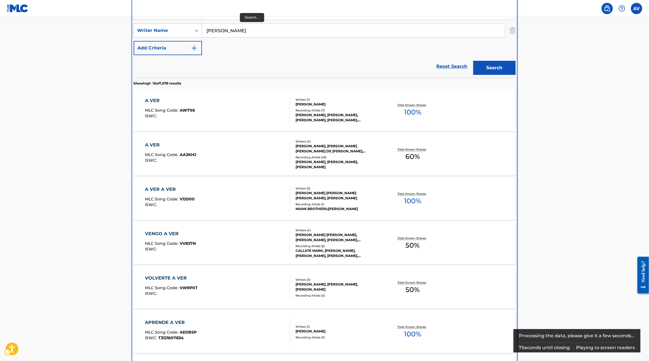
scroll to position [51, 0]
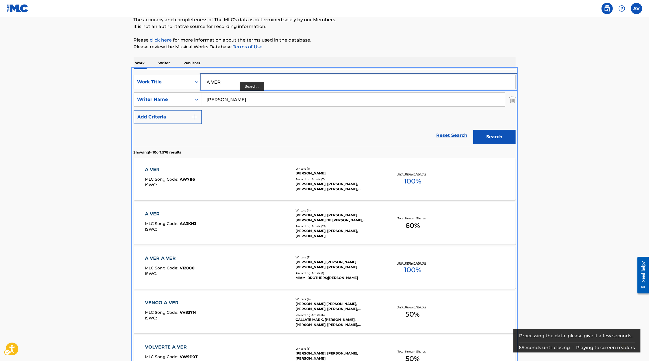
click at [221, 85] on input "A VER" at bounding box center [358, 82] width 313 height 14
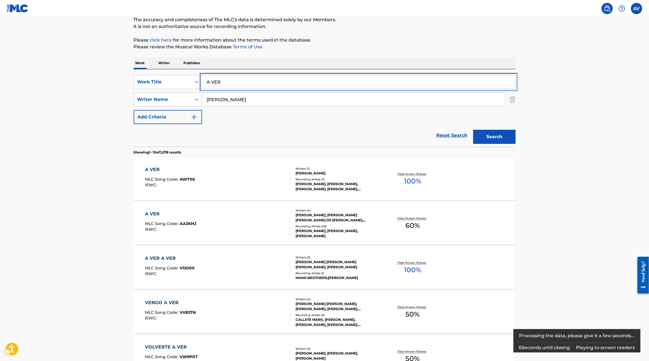
drag, startPoint x: 224, startPoint y: 78, endPoint x: 217, endPoint y: 78, distance: 6.8
click at [217, 78] on input "A VER" at bounding box center [358, 82] width 313 height 14
paste input "MOR DE FUT"
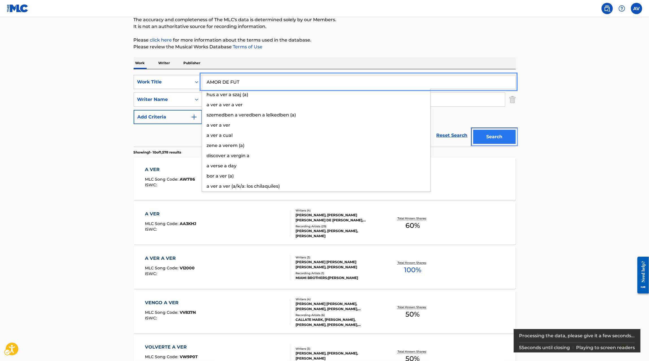
click at [503, 135] on button "Search" at bounding box center [494, 137] width 42 height 14
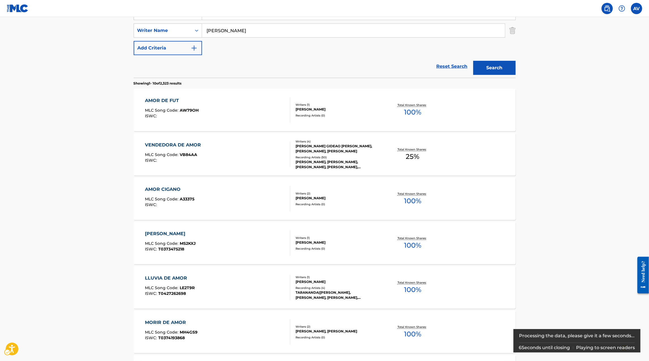
scroll to position [64, 0]
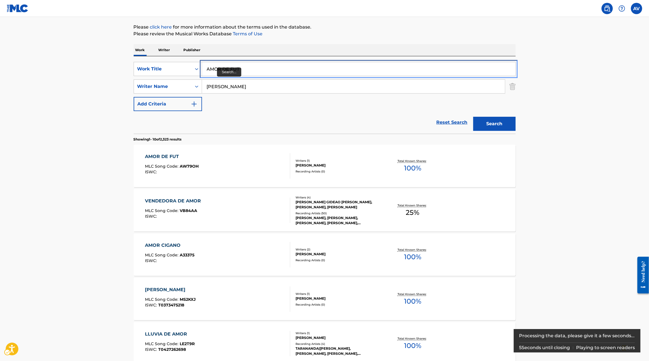
click at [216, 68] on input "AMOR DE FUT" at bounding box center [358, 69] width 313 height 14
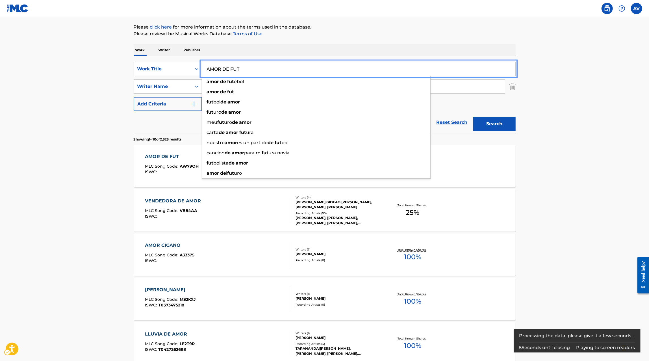
click at [216, 68] on input "AMOR DE FUT" at bounding box center [358, 69] width 313 height 14
paste input "NSIEDAD"
click at [500, 119] on button "Search" at bounding box center [494, 124] width 42 height 14
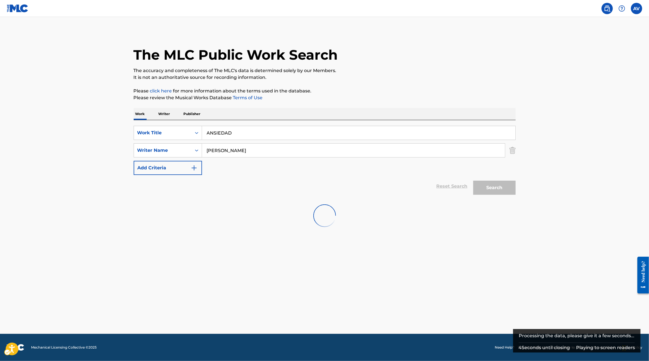
scroll to position [0, 0]
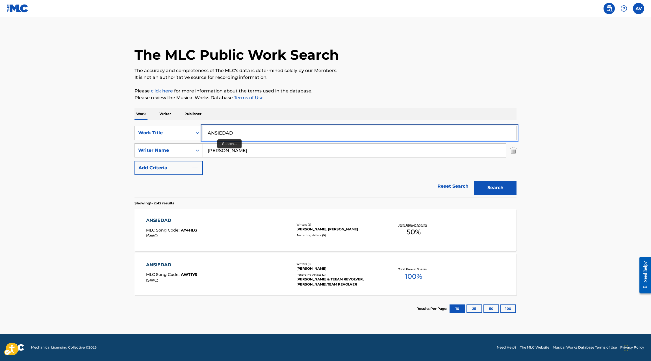
click at [219, 134] on input "ANSIEDAD" at bounding box center [359, 133] width 313 height 14
paste input "UNQUE VIVA JUNTO A TI"
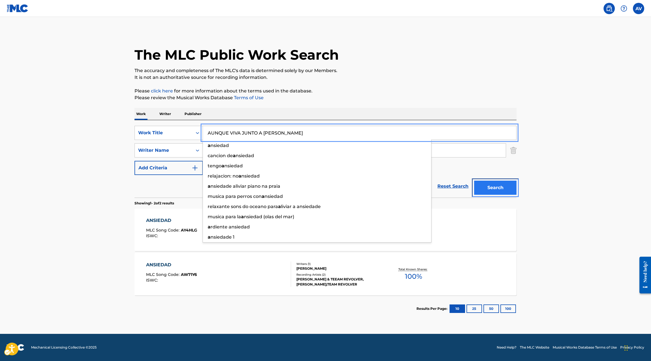
click at [505, 187] on button "Search" at bounding box center [495, 187] width 42 height 14
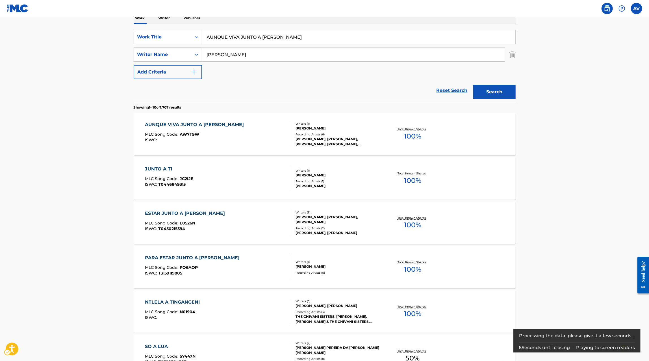
scroll to position [93, 0]
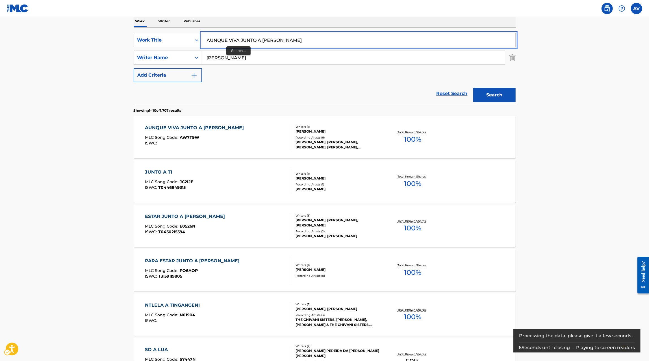
click at [226, 46] on input "AUNQUE VIVA JUNTO A TI" at bounding box center [358, 40] width 313 height 14
paste input "BAILA SOLITO"
type input "BAILA SOLITO"
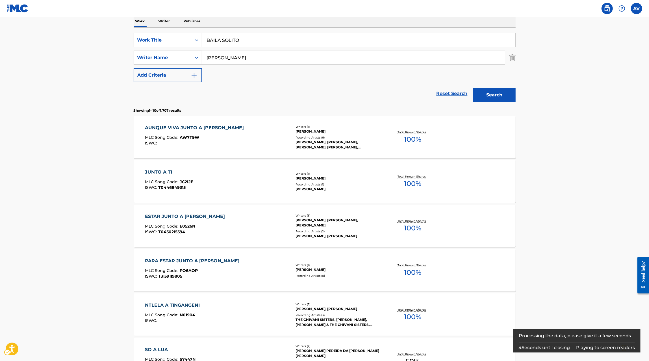
click at [309, 77] on div "SearchWithCriteria1a355f98-2b09-4506-94ca-3980da71d850 Work Title | Submit | Su…" at bounding box center [325, 57] width 382 height 49
click at [492, 96] on button "Search" at bounding box center [494, 95] width 42 height 14
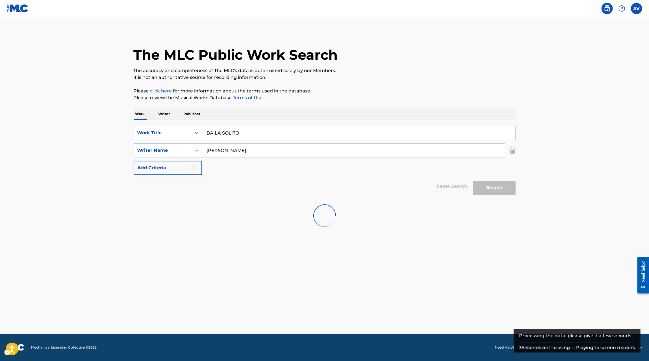
scroll to position [0, 0]
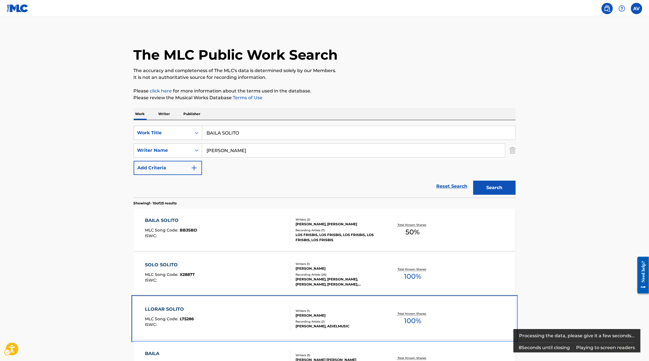
click at [256, 297] on div "LLORAR SOLITO MLC Song Code : L75286 ISWC : Writers ( 1 ) ELIAS GONZALEZ CAREAG…" at bounding box center [325, 318] width 382 height 42
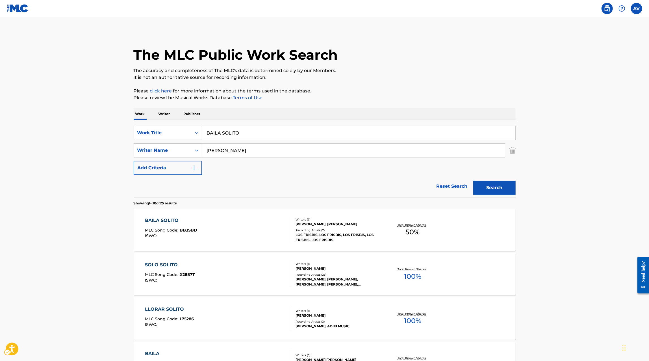
scroll to position [120, 0]
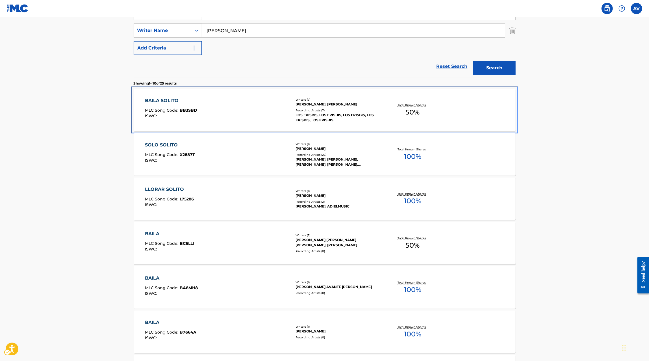
click at [239, 111] on div "BAILA SOLITO MLC Song Code : BB3SBD ISWC :" at bounding box center [217, 109] width 145 height 25
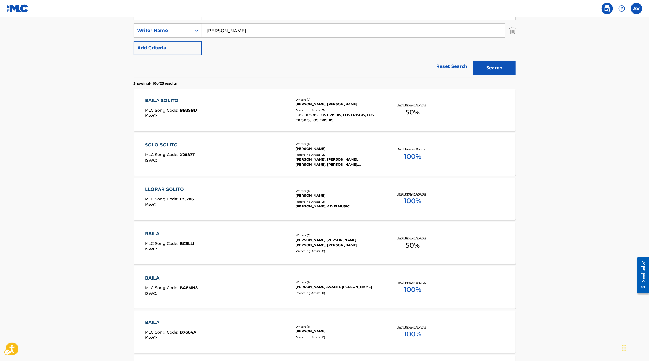
scroll to position [87, 0]
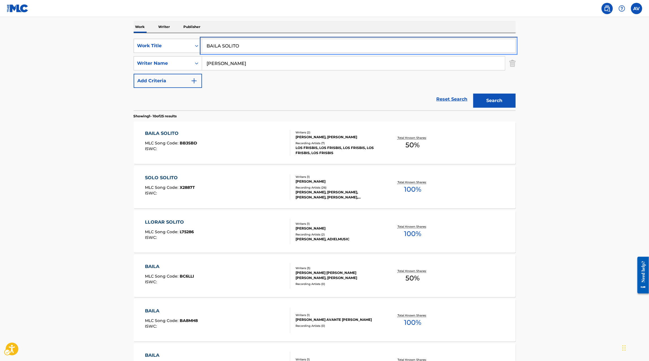
click at [244, 44] on input "BAILA SOLITO" at bounding box center [358, 46] width 313 height 14
click at [230, 46] on input "BAILA SOLITO" at bounding box center [358, 46] width 313 height 14
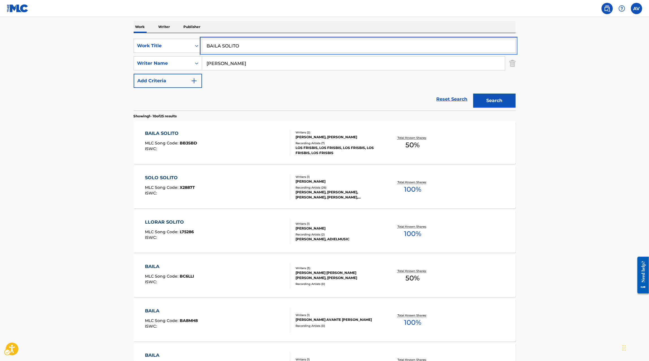
click at [230, 46] on input "BAILA SOLITO" at bounding box center [358, 46] width 313 height 14
paste input "RQUITO DE VELA"
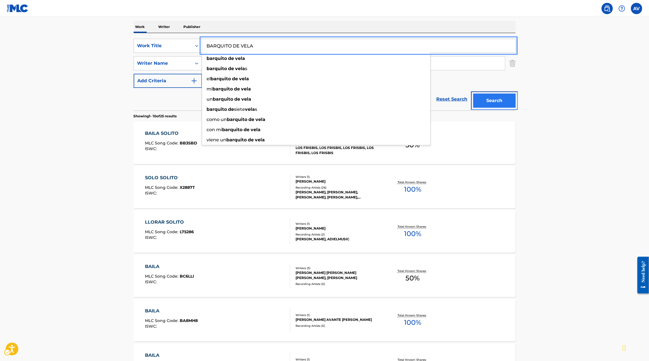
click at [487, 102] on button "Search" at bounding box center [494, 100] width 42 height 14
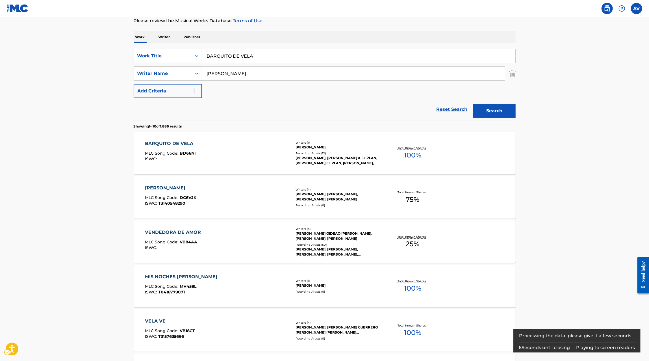
scroll to position [46, 0]
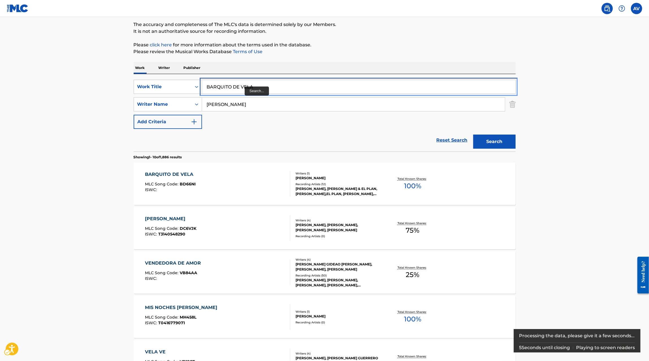
click at [244, 86] on input "BARQUITO DE VELA" at bounding box center [358, 87] width 313 height 14
paste input "CABALLERO"
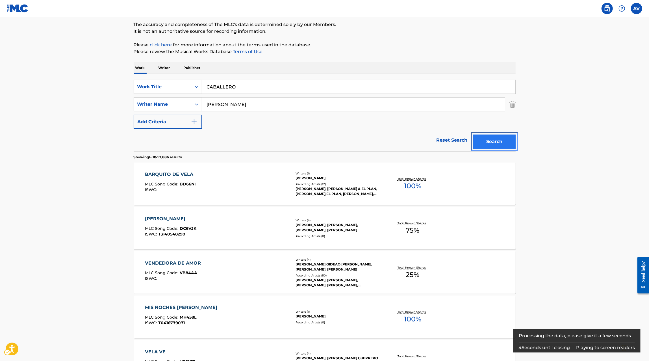
click at [489, 140] on button "Search" at bounding box center [494, 141] width 42 height 14
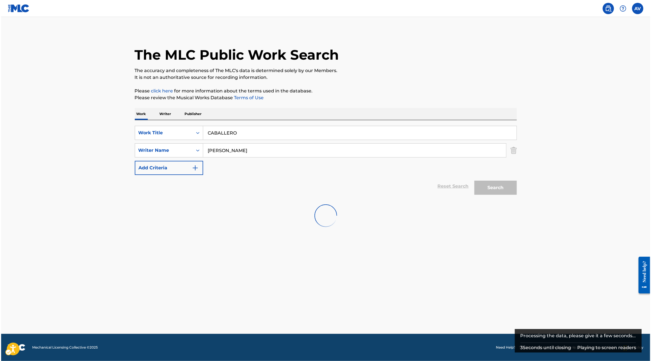
scroll to position [0, 0]
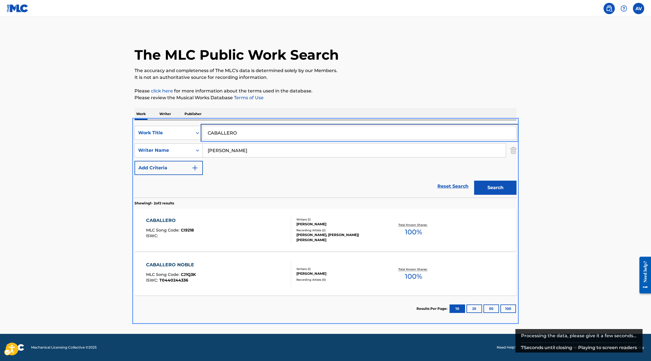
click at [227, 134] on input "CABALLERO" at bounding box center [359, 133] width 313 height 14
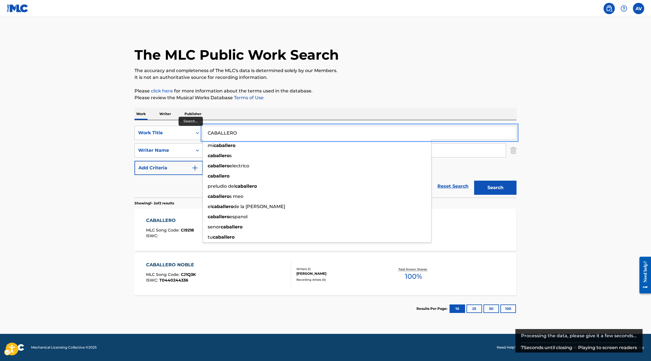
paste input "HUPÓN"
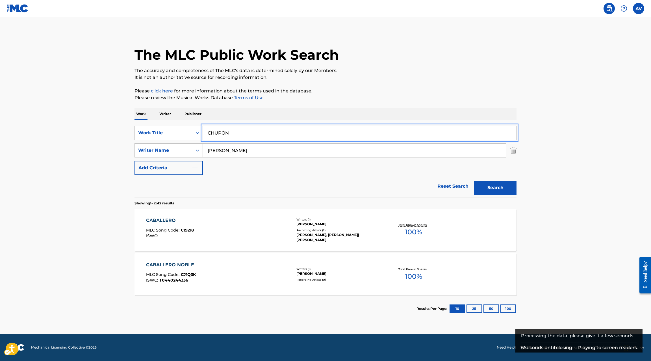
type input "CHUPÓN"
click at [497, 184] on button "Search" at bounding box center [495, 187] width 42 height 14
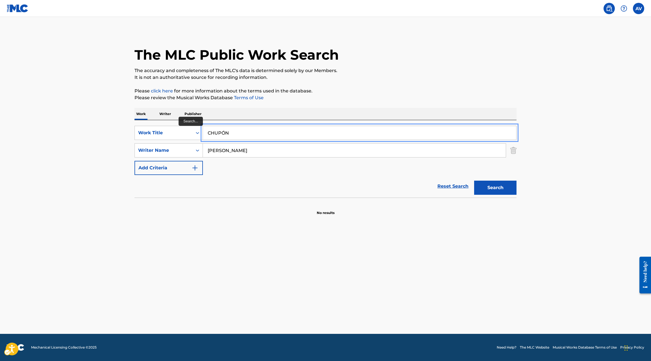
click at [223, 133] on input "CHUPÓN" at bounding box center [359, 133] width 313 height 14
paste input "[PERSON_NAME]"
type input "COMO SABINA"
click at [490, 189] on button "Search" at bounding box center [495, 187] width 42 height 14
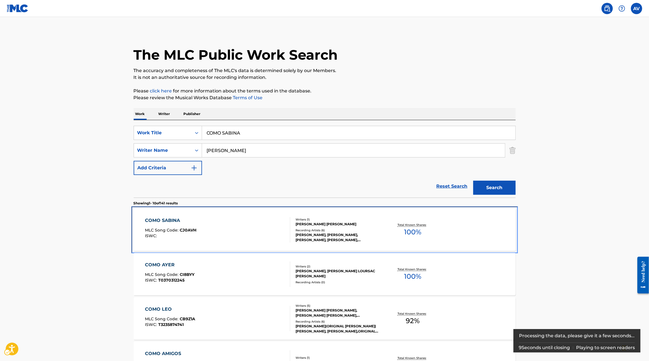
click at [264, 223] on div "[PERSON_NAME] MLC Song Code : CJ0AVH ISWC :" at bounding box center [217, 229] width 145 height 25
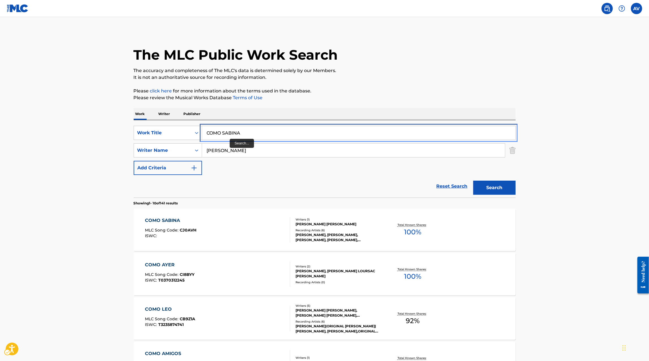
click at [231, 133] on input "COMO SABINA" at bounding box center [358, 133] width 313 height 14
paste input "N SUS MANOS SUCIAS"
click at [500, 184] on button "Search" at bounding box center [494, 187] width 42 height 14
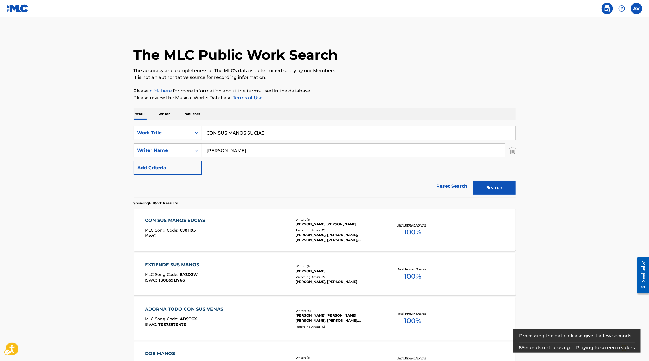
scroll to position [120, 0]
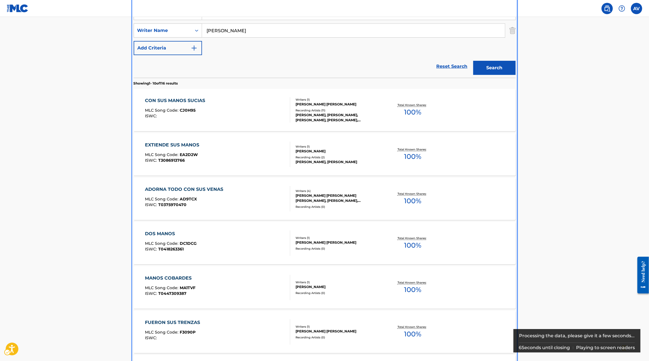
click at [220, 66] on div "Reset Search | Submit Search" at bounding box center [325, 66] width 382 height 23
click at [220, 20] on input "CON SUS MANOS SUCIAS" at bounding box center [358, 13] width 313 height 14
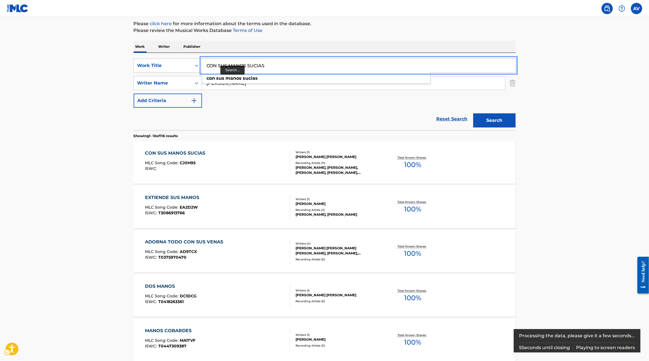
click at [220, 66] on input "CON SUS MANOS SUCIAS" at bounding box center [358, 66] width 313 height 14
paste input "SITAS"
type input "COSITAS"
click at [499, 121] on button "Search" at bounding box center [494, 120] width 42 height 14
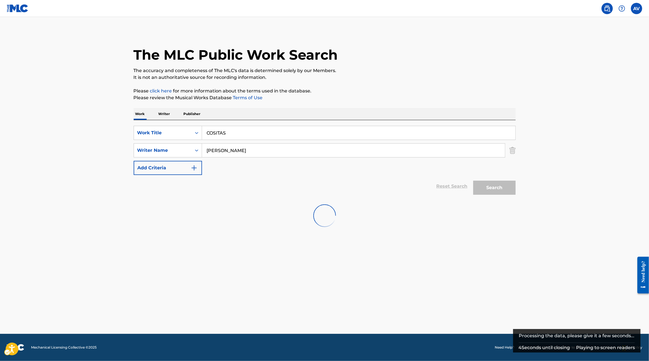
scroll to position [0, 0]
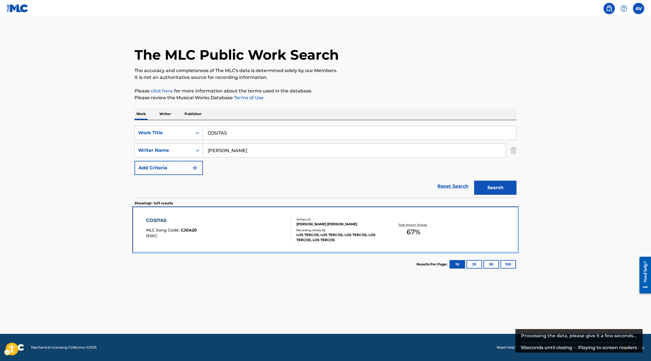
click at [463, 227] on div "COSITAS MLC Song Code : CJ0A20 ISWC : Writers ( 1 ) [PERSON_NAME] [PERSON_NAME]…" at bounding box center [325, 229] width 382 height 42
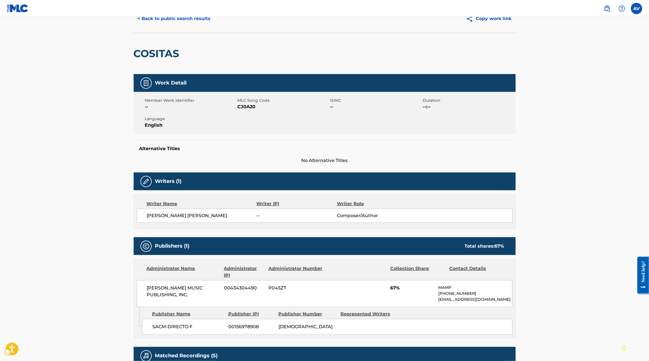
scroll to position [18, 0]
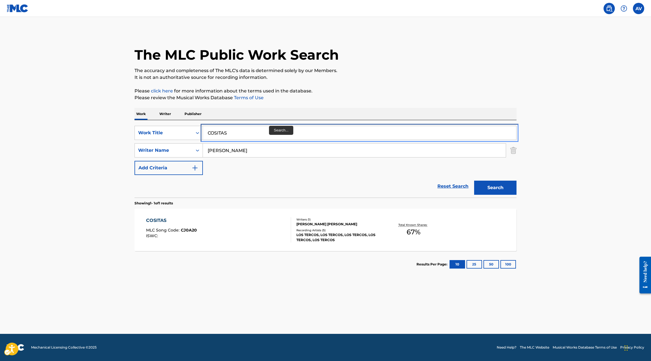
click at [241, 132] on input "COSITAS" at bounding box center [359, 133] width 313 height 14
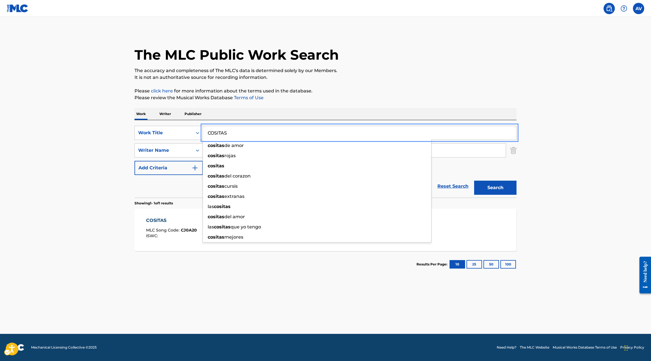
paste input "URAME"
type input "CURAME"
click at [499, 188] on button "Search" at bounding box center [495, 187] width 42 height 14
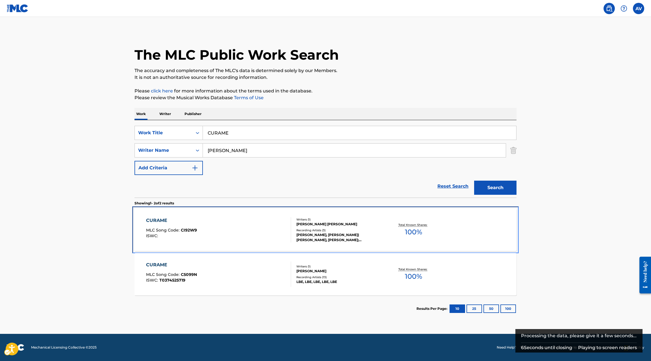
click at [226, 216] on div "CURAME MLC Song Code : CI92W9 ISWC : Writers ( 1 ) ELIAS GERARDO GONZALEZ MEDIN…" at bounding box center [325, 229] width 382 height 42
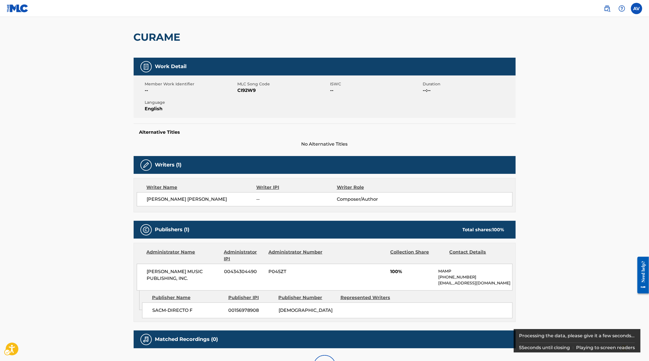
scroll to position [50, 0]
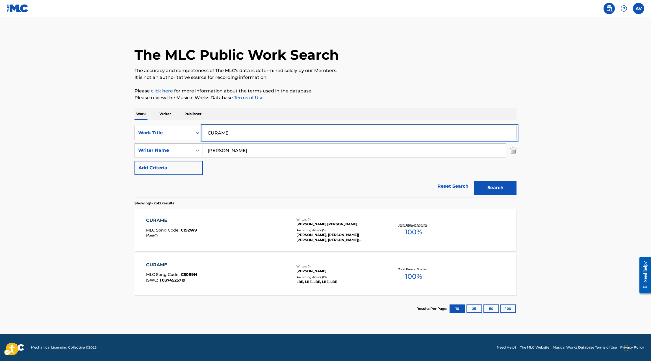
click at [224, 135] on input "CURAME" at bounding box center [359, 133] width 313 height 14
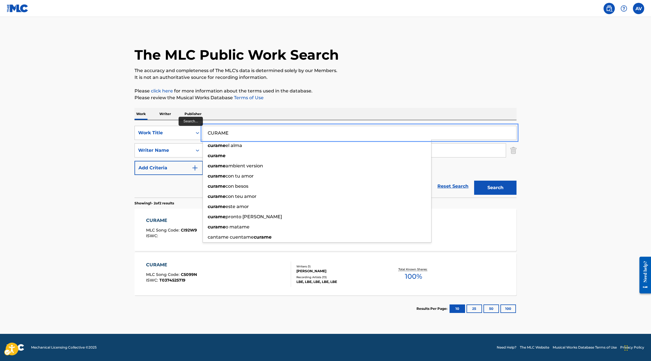
paste input "DE MIL MANERAS"
type input "DE MIL MANERAS"
click at [495, 189] on button "Search" at bounding box center [495, 187] width 42 height 14
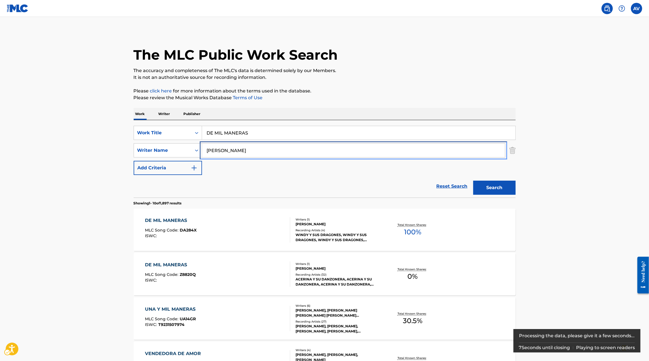
click at [256, 149] on input "elias" at bounding box center [353, 150] width 303 height 14
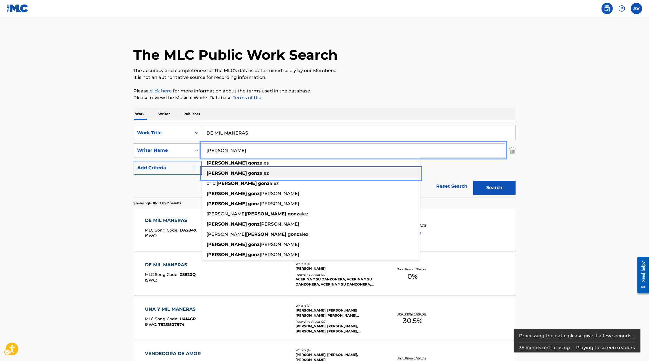
click at [260, 175] on span "alez" at bounding box center [264, 172] width 9 height 5
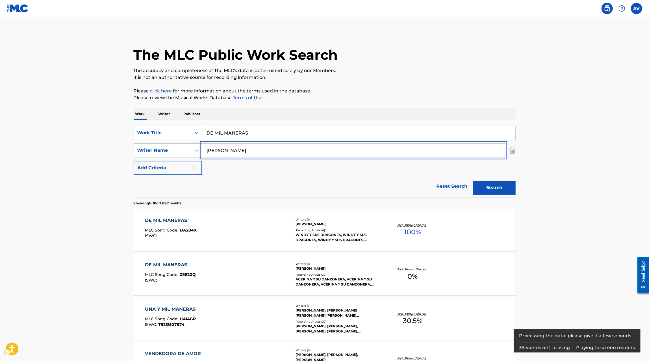
type input "elias gonzalez"
click at [505, 192] on button "Search" at bounding box center [494, 187] width 42 height 14
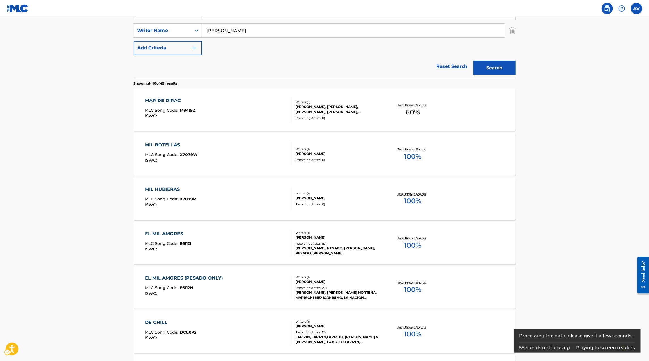
scroll to position [56, 0]
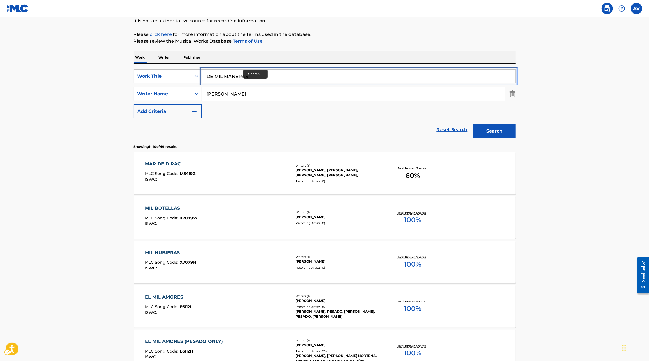
click at [234, 78] on input "DE MIL MANERAS" at bounding box center [358, 76] width 313 height 14
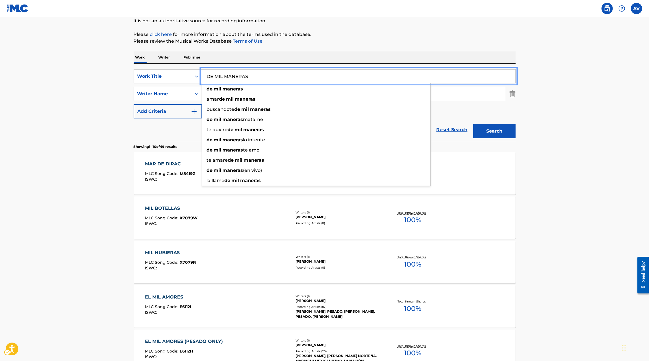
click at [234, 78] on input "DE MIL MANERAS" at bounding box center [358, 76] width 313 height 14
paste input "JA"
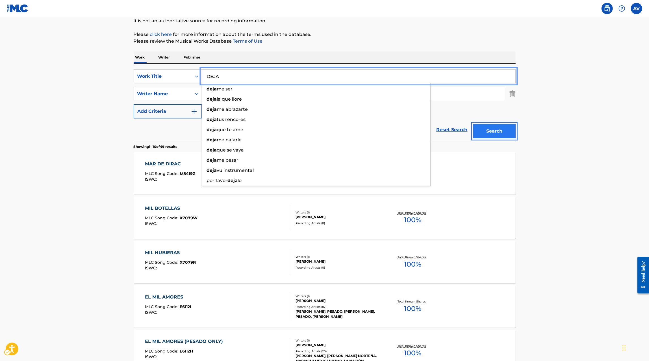
click at [506, 131] on button "Search" at bounding box center [494, 131] width 42 height 14
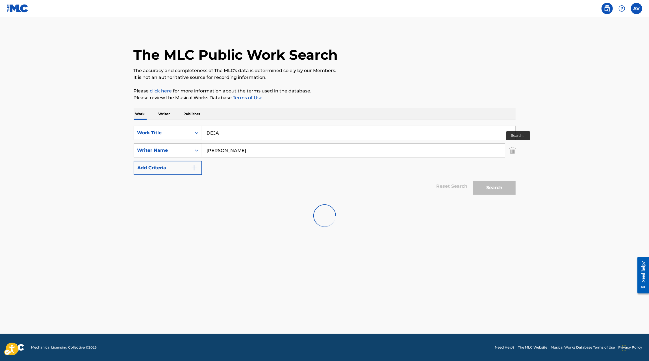
scroll to position [0, 0]
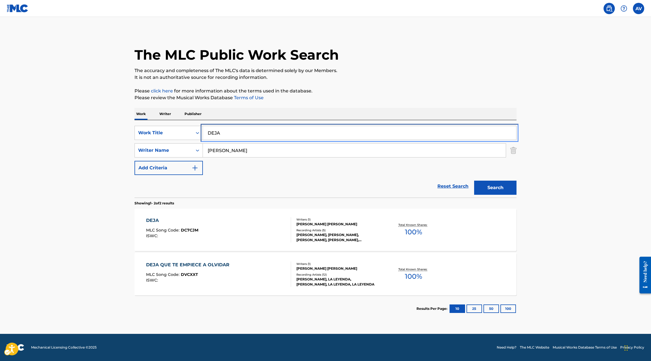
click at [233, 128] on input "DEJA" at bounding box center [359, 133] width 313 height 14
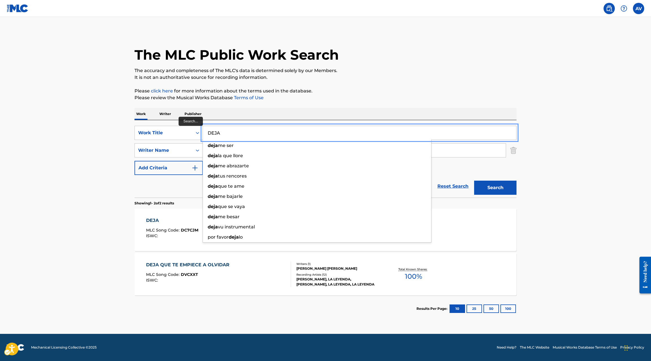
paste input "ÍMELO YA"
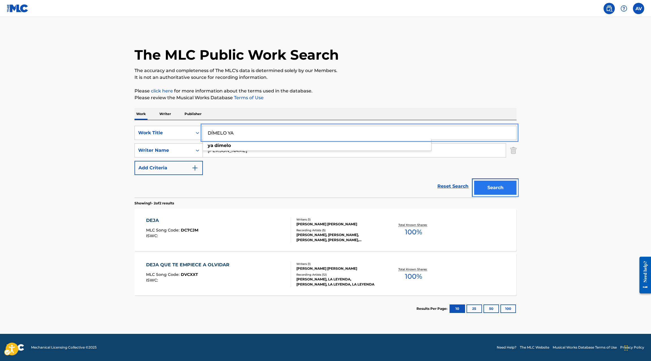
click at [484, 185] on button "Search" at bounding box center [495, 187] width 42 height 14
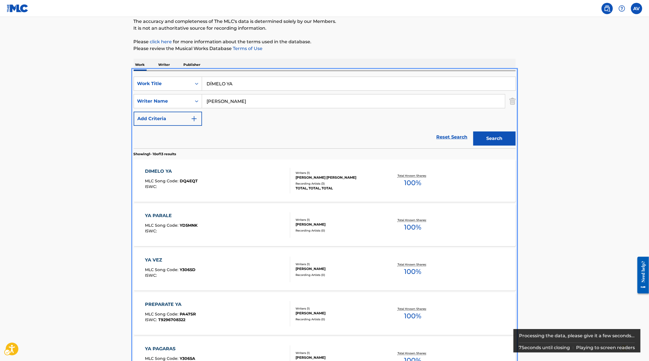
scroll to position [45, 0]
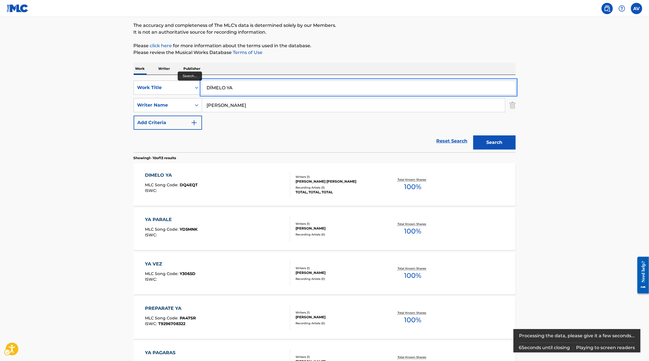
click at [230, 86] on input "DÍMELO YA" at bounding box center [358, 88] width 313 height 14
paste input "EL CARACOL"
type input "EL CARACOL"
click at [504, 145] on button "Search" at bounding box center [494, 142] width 42 height 14
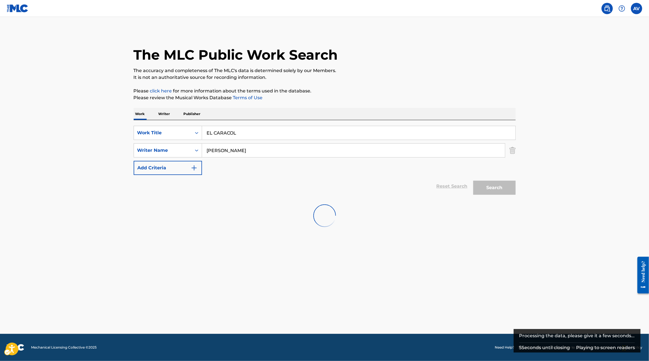
scroll to position [0, 0]
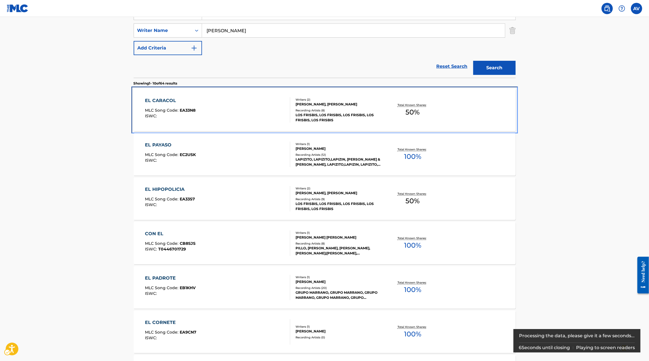
click at [274, 111] on div "EL CARACOL MLC Song Code : EA33N8 ISWC :" at bounding box center [217, 109] width 145 height 25
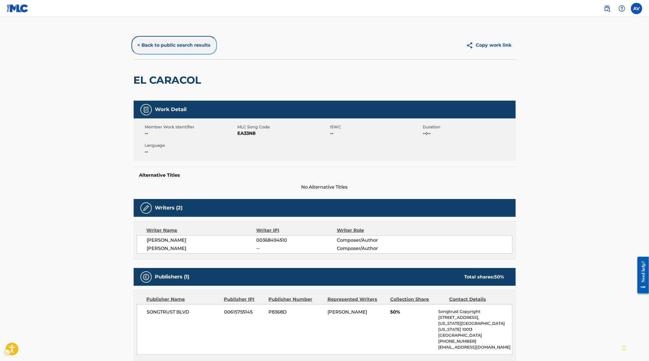
click at [183, 39] on button "< Back to public search results" at bounding box center [174, 45] width 81 height 14
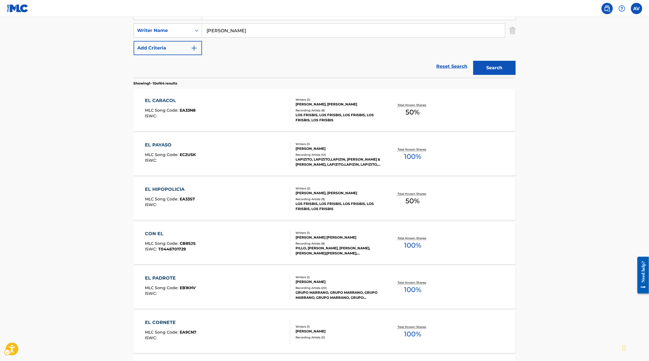
scroll to position [100, 0]
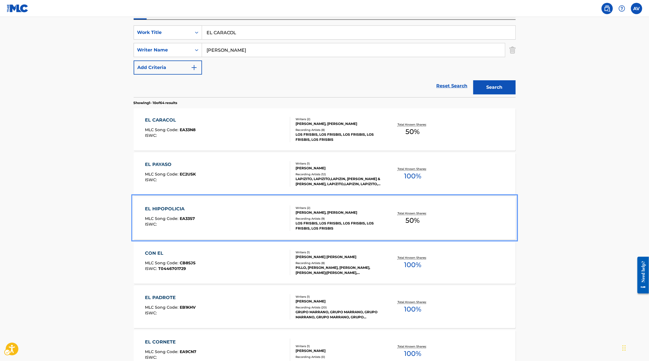
click at [212, 221] on div "EL HIPOPOLICIA MLC Song Code : EA33S7 ISWC :" at bounding box center [217, 217] width 145 height 25
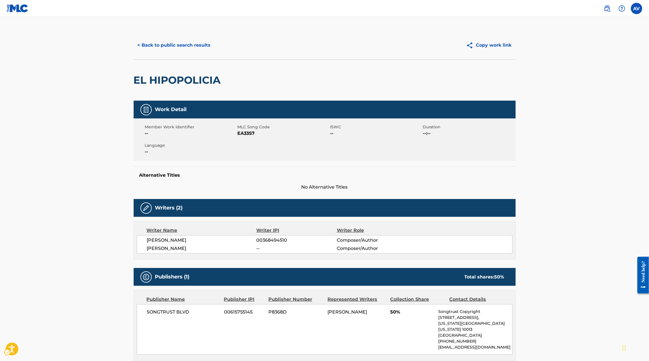
scroll to position [59, 0]
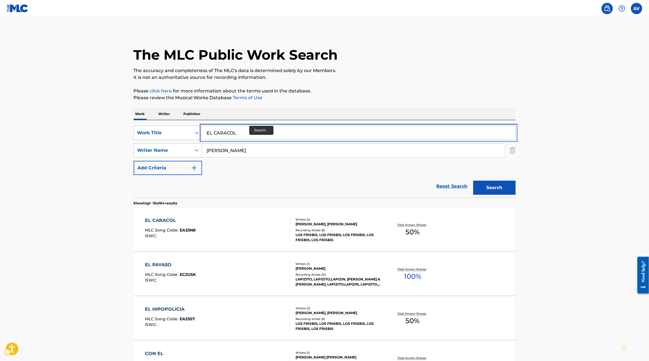
click at [247, 135] on input "EL CARACOL" at bounding box center [358, 133] width 313 height 14
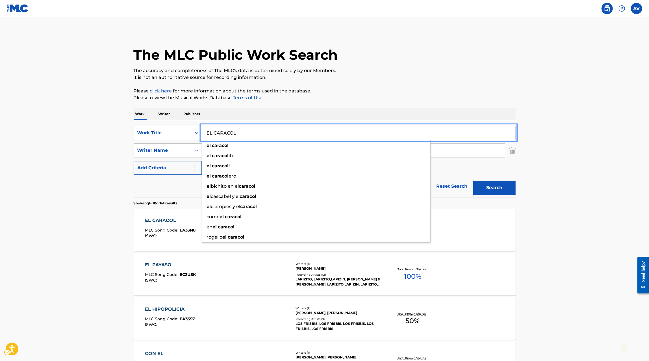
paste input "RAP DE LOS ANIMALITOS"
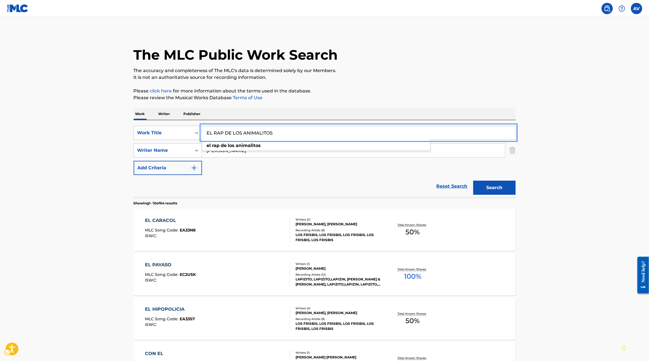
type input "EL RAP DE LOS ANIMALITOS"
click at [498, 187] on button "Search" at bounding box center [494, 187] width 42 height 14
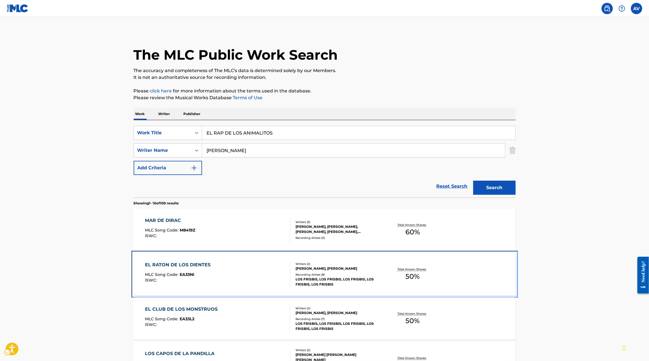
click at [239, 270] on div "EL RATON DE LOS DIENTES MLC Song Code : EA33NI ISWC :" at bounding box center [217, 273] width 145 height 25
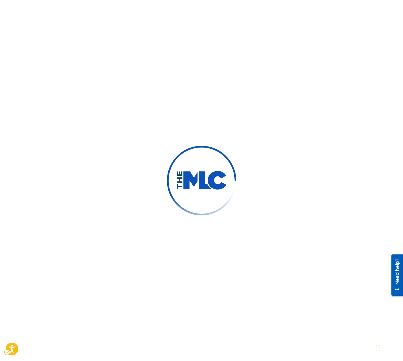
click at [348, 208] on div at bounding box center [201, 180] width 403 height 361
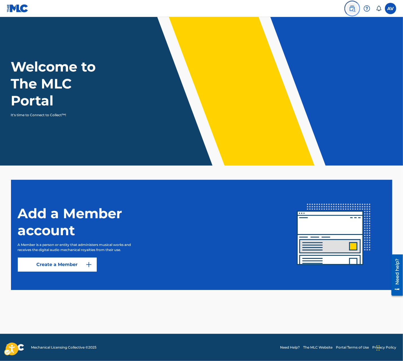
click at [353, 6] on img at bounding box center [352, 8] width 7 height 7
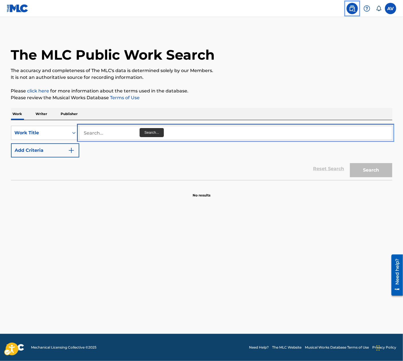
click at [101, 136] on input "Search..." at bounding box center [235, 133] width 313 height 14
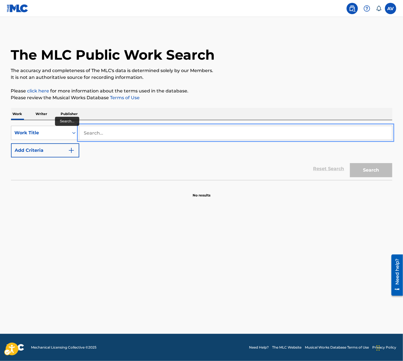
paste input "EL REGALITO"
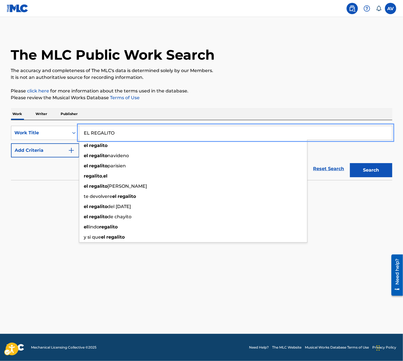
type input "EL REGALITO"
click at [41, 147] on button "Add Criteria" at bounding box center [45, 150] width 68 height 14
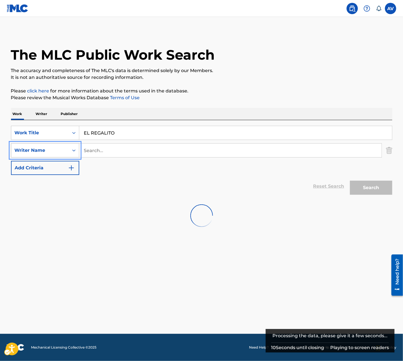
click at [57, 154] on div "Writer Name" at bounding box center [40, 150] width 58 height 11
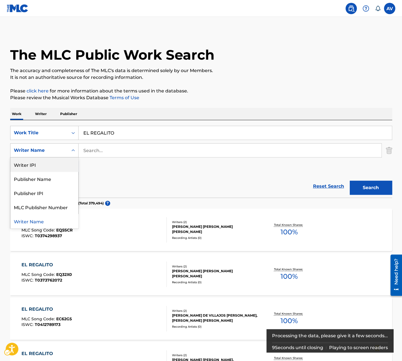
click at [50, 165] on div "Writer IPI" at bounding box center [44, 164] width 68 height 14
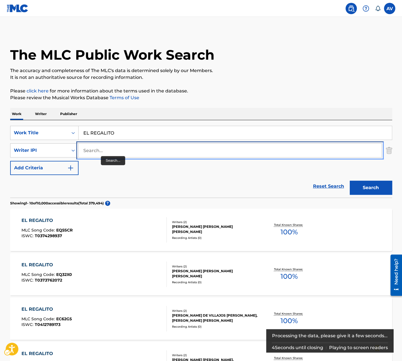
click at [104, 147] on input "Search..." at bounding box center [229, 150] width 303 height 14
paste input "00579203138"
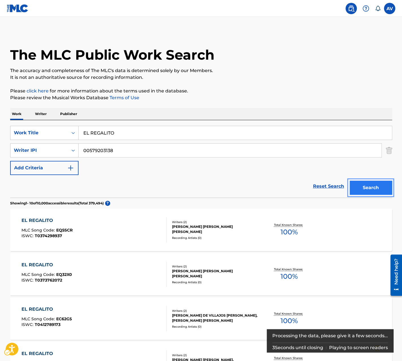
click at [353, 182] on button "Search" at bounding box center [371, 187] width 42 height 14
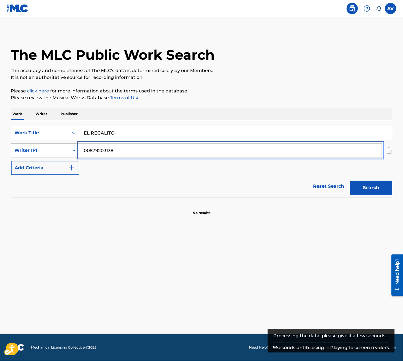
click at [97, 152] on input "00579203138" at bounding box center [230, 150] width 303 height 14
type input "[PERSON_NAME]"
click at [11, 161] on button "Add Criteria" at bounding box center [45, 168] width 68 height 14
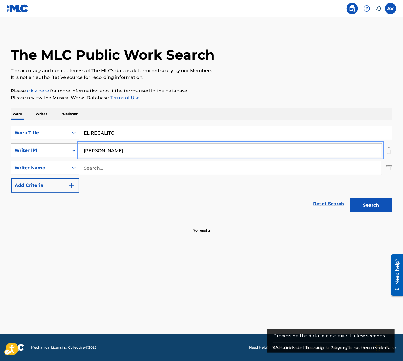
click at [385, 152] on div "SearchWithCriteria20d5a454-27c4-497b-9457-3fbc7fbb4407 Writer [PERSON_NAME]" at bounding box center [202, 150] width 382 height 14
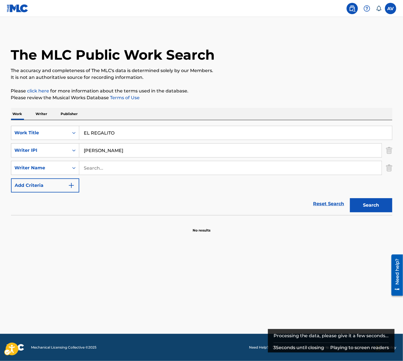
click at [387, 152] on img "Search Form" at bounding box center [390, 150] width 6 height 14
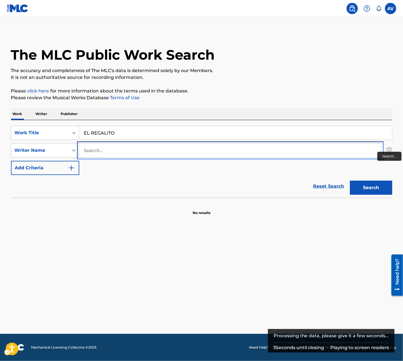
click at [348, 149] on input "Search..." at bounding box center [230, 150] width 303 height 14
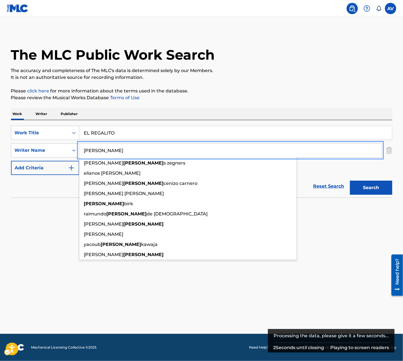
type input "[PERSON_NAME]"
click at [11, 161] on button "Add Criteria" at bounding box center [45, 168] width 68 height 14
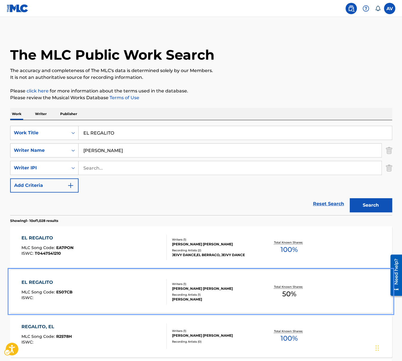
click at [158, 287] on div "EL REGALITO MLC Song Code : ES07CB ISWC :" at bounding box center [93, 291] width 145 height 25
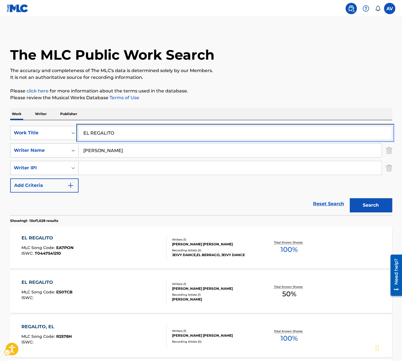
click at [103, 135] on input "EL REGALITO" at bounding box center [234, 133] width 313 height 14
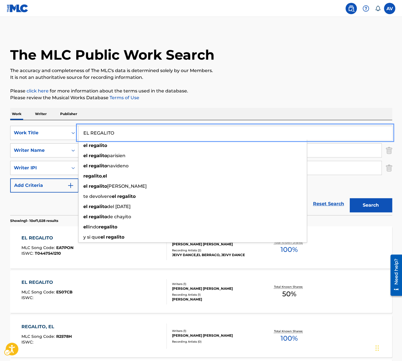
click at [103, 135] on input "EL REGALITO" at bounding box center [234, 133] width 313 height 14
paste input "LA"
type input "ELLA"
click at [350, 198] on button "Search" at bounding box center [371, 205] width 42 height 14
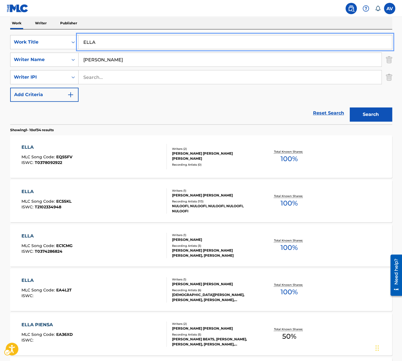
scroll to position [93, 0]
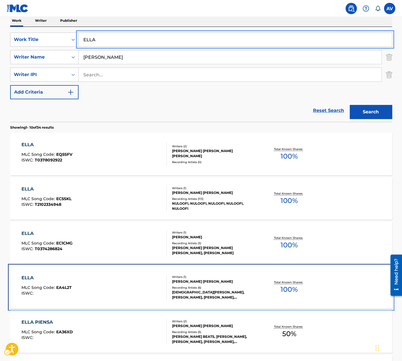
click at [149, 289] on div "ELLA MLC Song Code : EA4L2T ISWC :" at bounding box center [93, 286] width 145 height 25
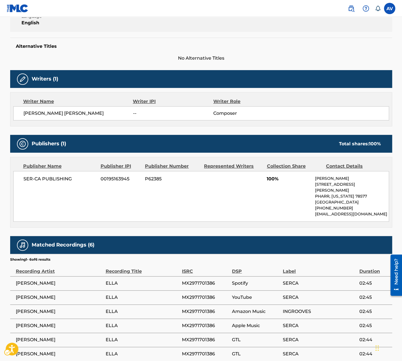
scroll to position [154, 0]
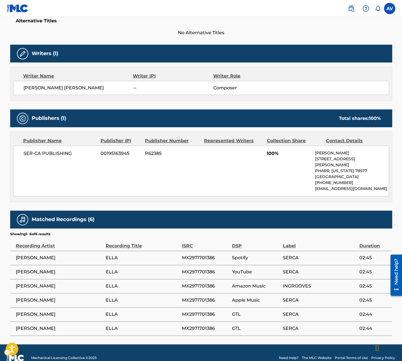
scroll to position [93, 0]
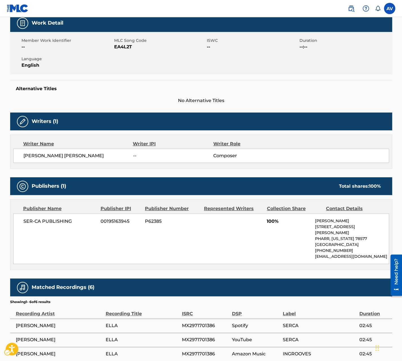
scroll to position [158, 0]
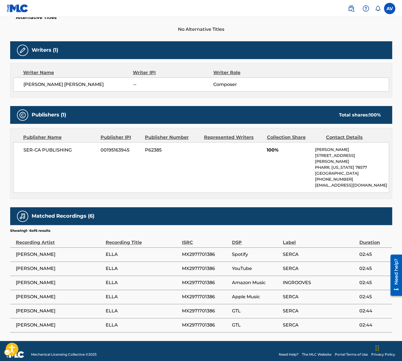
click at [235, 307] on span "GTL" at bounding box center [256, 310] width 48 height 7
copy span "GTL"
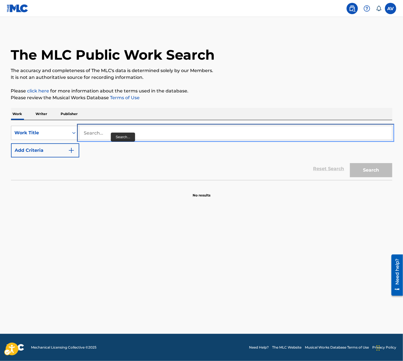
click at [101, 132] on input "Search..." at bounding box center [235, 133] width 313 height 14
paste input "EMPEZAR A VOLAR"
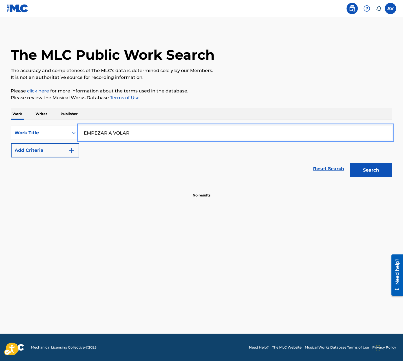
type input "EMPEZAR A VOLAR"
click at [73, 148] on img "Search Form" at bounding box center [71, 150] width 7 height 7
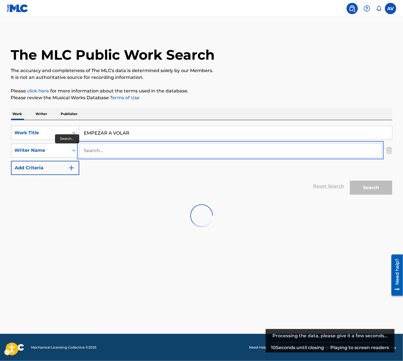
click at [96, 151] on input "Search..." at bounding box center [230, 150] width 303 height 14
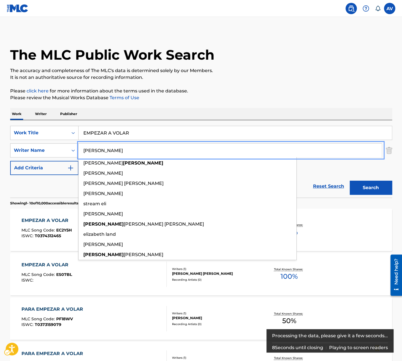
type input "elias"
click at [10, 161] on button "Add Criteria" at bounding box center [44, 168] width 68 height 14
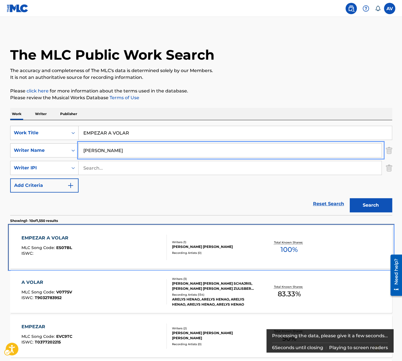
click at [251, 244] on div "ELIAS GERARDO GONZALEZ MEDINA" at bounding box center [214, 246] width 85 height 5
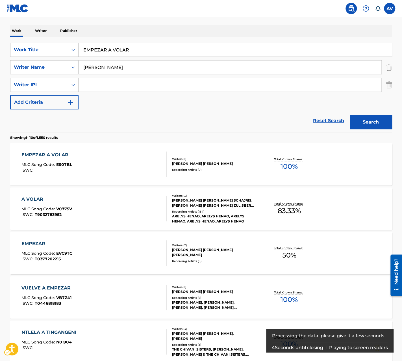
scroll to position [1, 0]
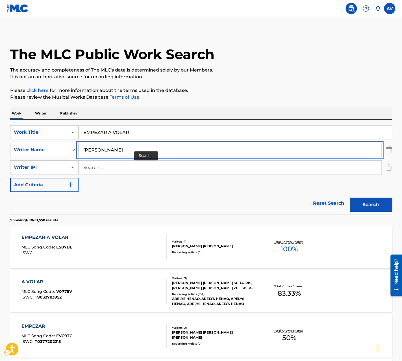
click at [120, 151] on input "elias" at bounding box center [229, 150] width 303 height 14
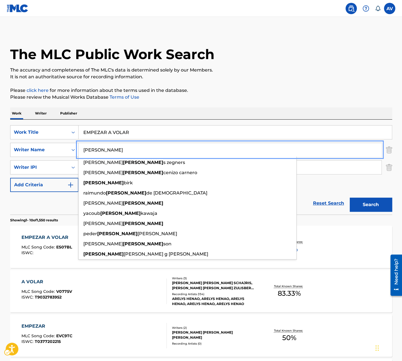
paste input "ERA EL DIABLO"
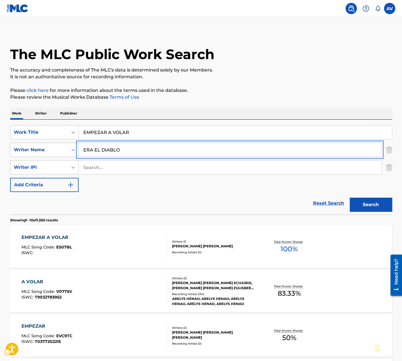
type input "elias"
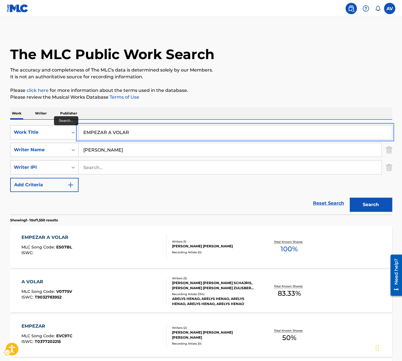
click at [112, 133] on input "EMPEZAR A VOLAR" at bounding box center [234, 132] width 313 height 14
paste input "RA EL DIABLO"
type input "ERA EL DIABLO"
click at [350, 197] on button "Search" at bounding box center [371, 204] width 42 height 14
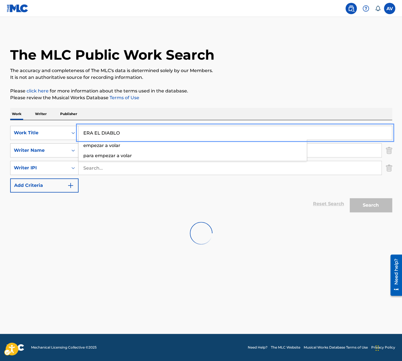
scroll to position [0, 0]
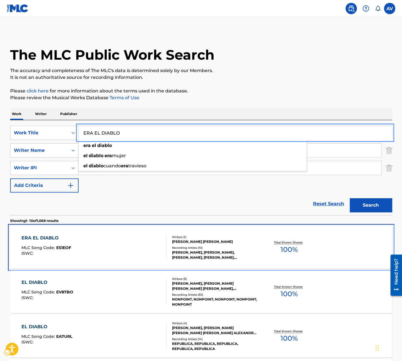
click at [145, 239] on div "ERA EL DIABLO MLC Song Code : ES1EOF ISWC :" at bounding box center [93, 246] width 145 height 25
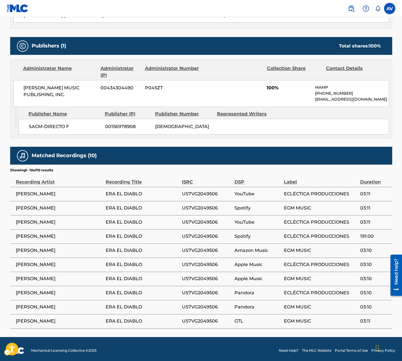
scroll to position [227, 0]
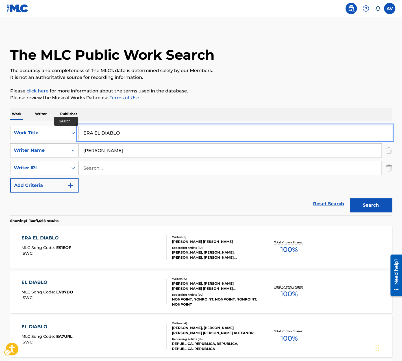
click at [104, 131] on input "ERA EL DIABLO" at bounding box center [234, 133] width 313 height 14
paste input "Y"
type input "ERA YO"
click at [350, 198] on button "Search" at bounding box center [371, 205] width 42 height 14
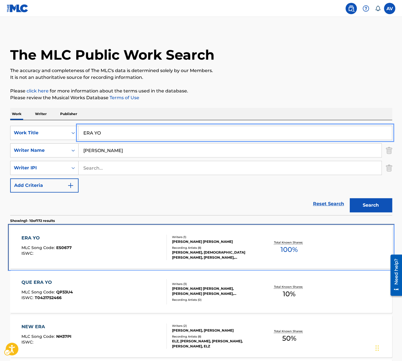
click at [101, 256] on div "ERA YO MLC Song Code : ES0677 ISWC :" at bounding box center [93, 246] width 145 height 25
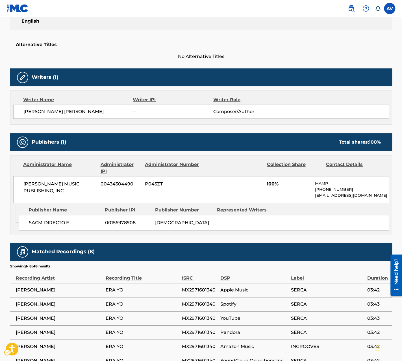
scroll to position [200, 0]
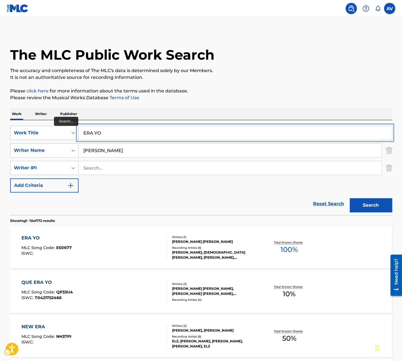
click at [105, 131] on input "ERA YO" at bounding box center [234, 133] width 313 height 14
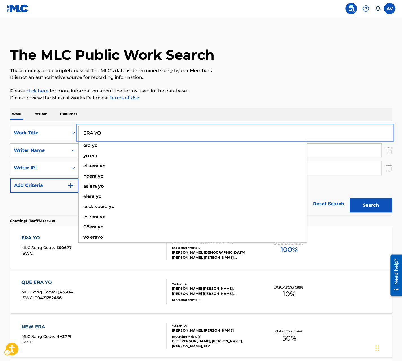
paste input "NESTO EL ELEFANTE"
click at [350, 198] on button "Search" at bounding box center [371, 205] width 42 height 14
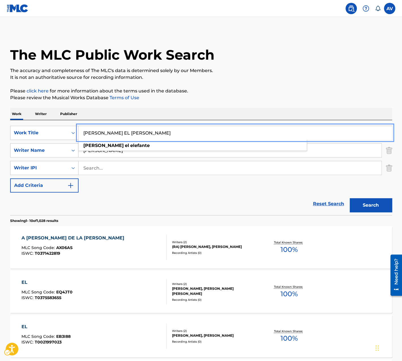
paste input "STOY DECIDIDO"
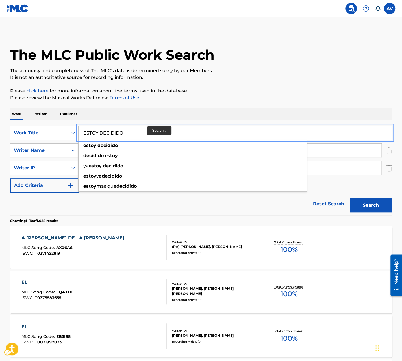
type input "ESTOY DECIDIDO"
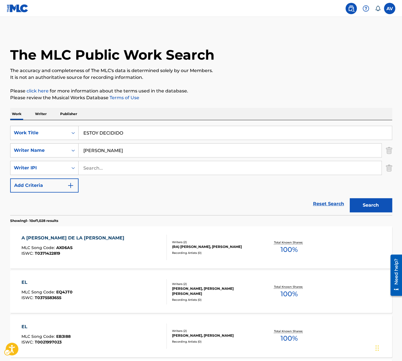
click at [149, 114] on div "Work Writer Publisher" at bounding box center [201, 114] width 382 height 12
click at [369, 204] on button "Search" at bounding box center [371, 205] width 42 height 14
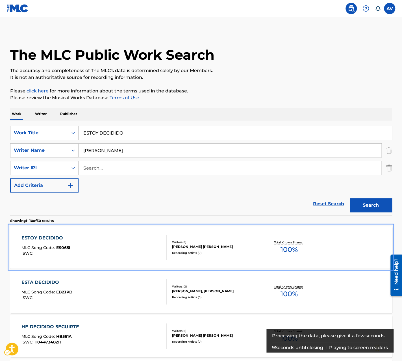
click at [145, 243] on div "ESTOY DECIDIDO MLC Song Code : ES065I ISWC :" at bounding box center [93, 246] width 145 height 25
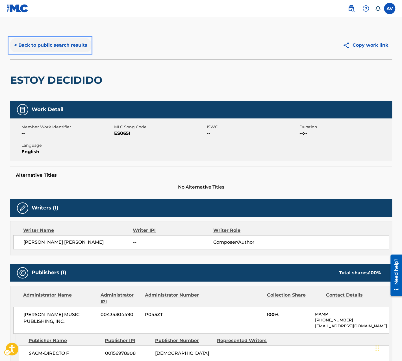
click at [51, 46] on button "< Back to public search results" at bounding box center [50, 45] width 81 height 14
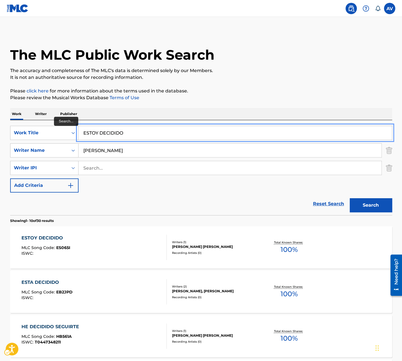
click at [146, 134] on input "ESTOY DECIDIDO" at bounding box center [234, 133] width 313 height 14
paste input "LA CANCIÓN PERFECTA"
type input "LA CANCIÓN PERFECTA"
click at [350, 198] on button "Search" at bounding box center [371, 205] width 42 height 14
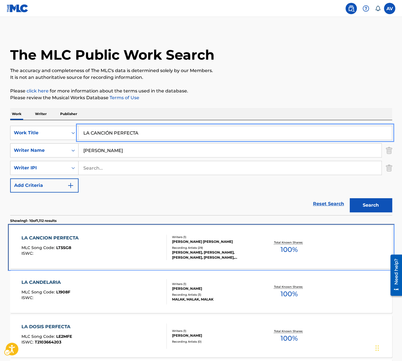
click at [98, 245] on div "LA CANCION PERFECTA MLC Song Code : LT5SG8 ISWC :" at bounding box center [93, 246] width 145 height 25
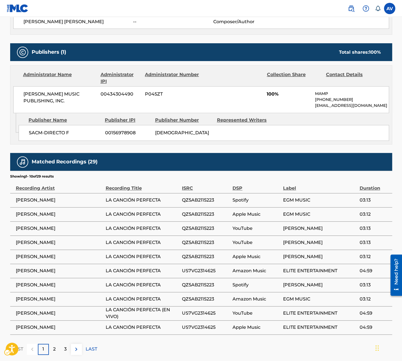
scroll to position [226, 0]
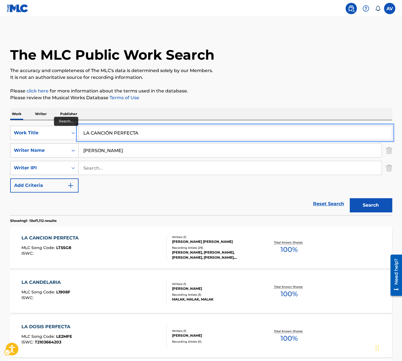
click at [134, 131] on input "LA CANCIÓN PERFECTA" at bounding box center [234, 133] width 313 height 14
paste input "VEINTE20"
type input "LA VEINTE20"
click at [350, 198] on button "Search" at bounding box center [371, 205] width 42 height 14
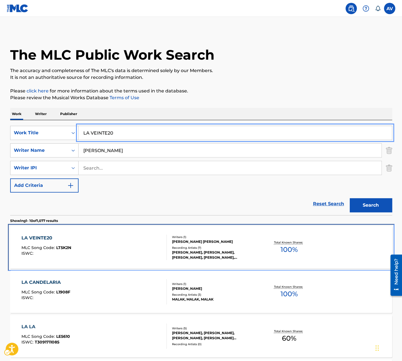
click at [102, 248] on div "LA VEINTE20 MLC Song Code : LT5K2N ISWC :" at bounding box center [93, 246] width 145 height 25
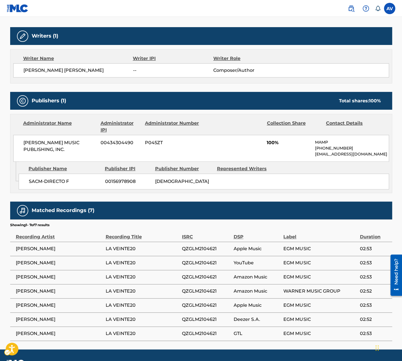
scroll to position [186, 0]
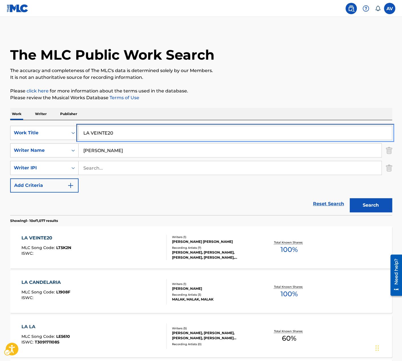
click at [113, 131] on input "LA VEINTE20" at bounding box center [234, 133] width 313 height 14
paste input "TE ESTÁN USANDO"
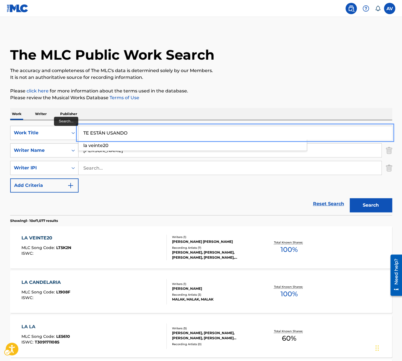
type input "TE ESTÁN USANDO"
click at [350, 198] on button "Search" at bounding box center [371, 205] width 42 height 14
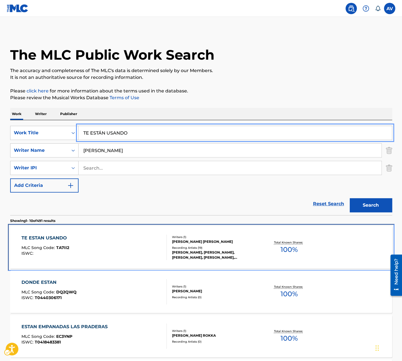
click at [127, 243] on div "TE ESTAN USANDO MLC Song Code : TA7II2 ISWC :" at bounding box center [93, 246] width 145 height 25
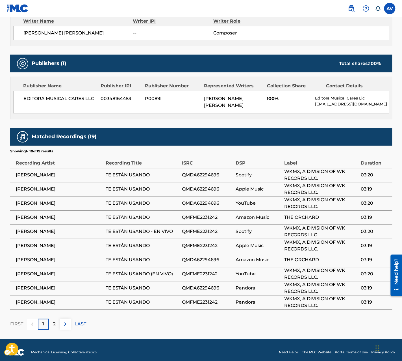
scroll to position [210, 0]
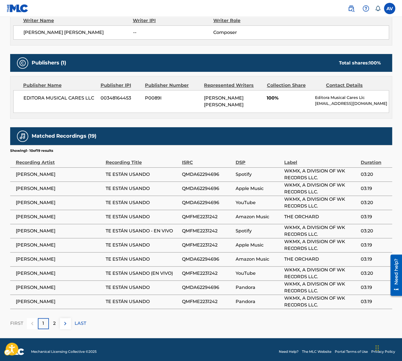
click at [51, 322] on div "2" at bounding box center [54, 323] width 11 height 11
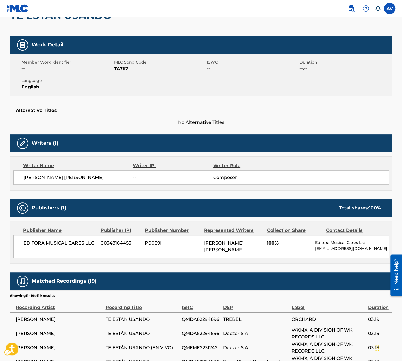
scroll to position [198, 0]
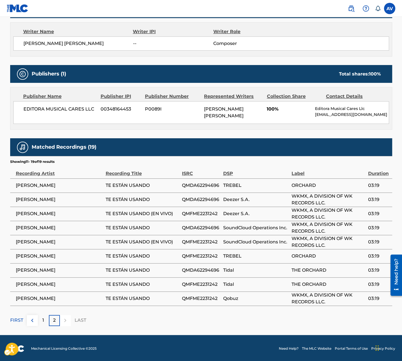
click at [39, 318] on div "1" at bounding box center [43, 320] width 11 height 11
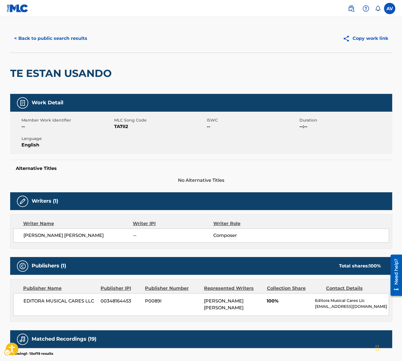
scroll to position [0, 0]
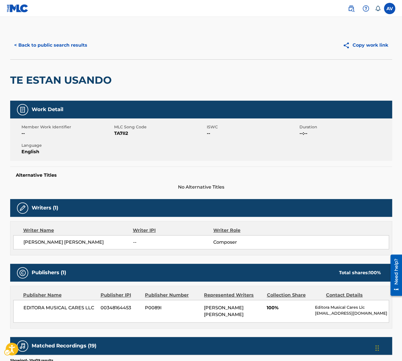
click at [59, 241] on span "JOSE ELIAS GONZALEZ MEDINA" at bounding box center [78, 242] width 110 height 7
copy div "JOSE ELIAS GONZALEZ MEDINA"
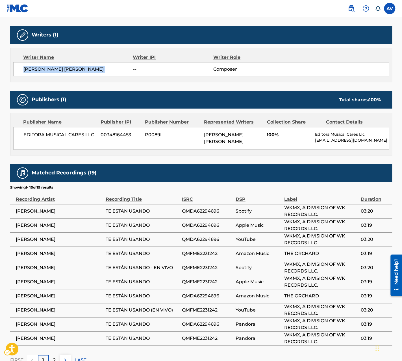
scroll to position [173, 0]
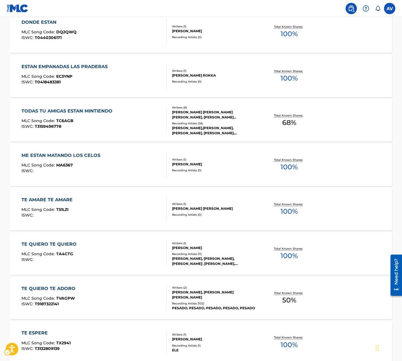
scroll to position [260, 0]
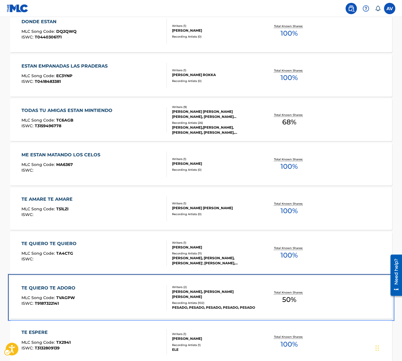
click at [148, 287] on div "TE QUIERO TE ADORO MLC Song Code : TVAGPW ISWC : T9187322141" at bounding box center [93, 296] width 145 height 25
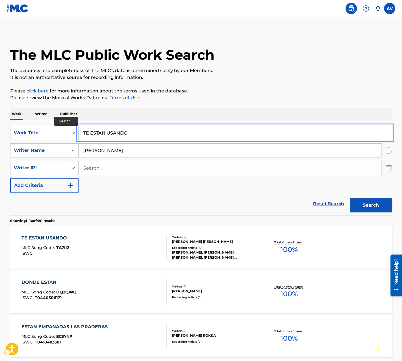
click at [91, 131] on input "TE ESTÁN USANDO" at bounding box center [234, 133] width 313 height 14
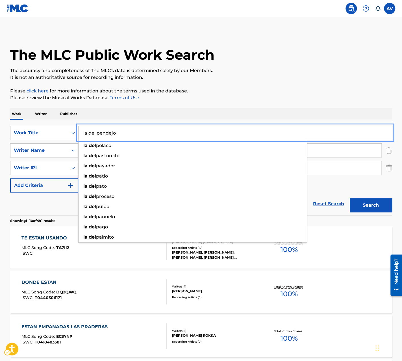
type input "la del pendejo"
click at [350, 198] on button "Search" at bounding box center [371, 205] width 42 height 14
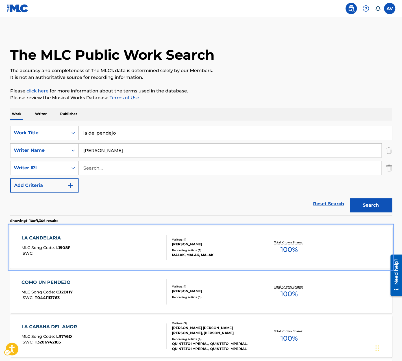
click at [39, 226] on div "LA CANDELARIA MLC Song Code : L1908F ISWC : Writers ( 1 ) ELIAS Recording Artis…" at bounding box center [201, 247] width 382 height 42
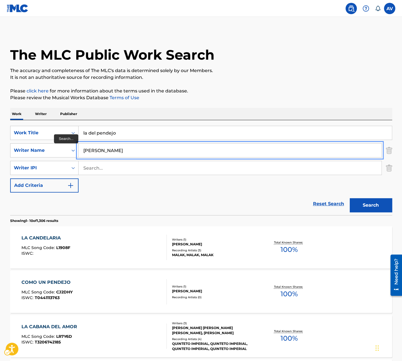
click at [110, 148] on input "elias" at bounding box center [229, 150] width 303 height 14
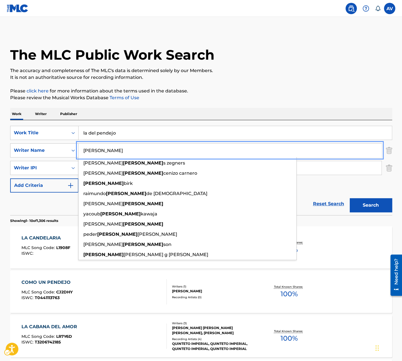
click at [46, 222] on p "Showing 1 - 10 of 1,306 results" at bounding box center [34, 220] width 48 height 5
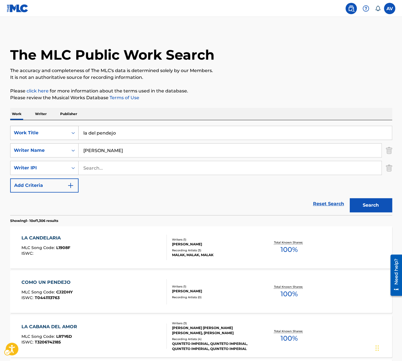
click at [54, 136] on div "Work Title" at bounding box center [39, 132] width 58 height 11
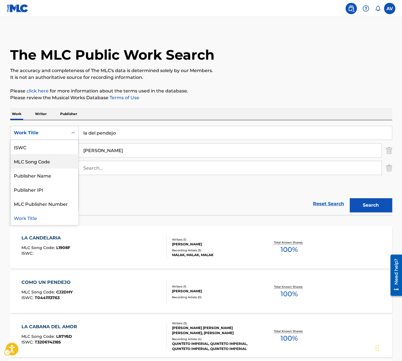
click at [44, 150] on div "ISWC" at bounding box center [44, 147] width 68 height 14
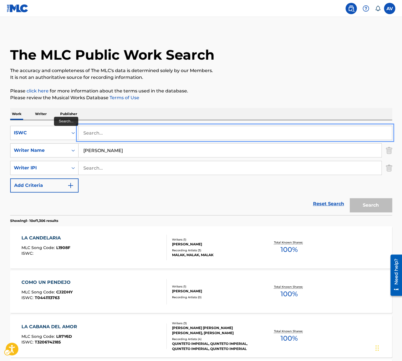
click at [98, 136] on input "Search..." at bounding box center [234, 133] width 313 height 14
paste input "T3004550072"
type input "T3004550072"
click at [350, 198] on button "Search" at bounding box center [371, 205] width 42 height 14
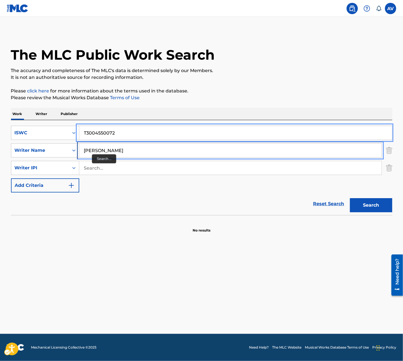
click at [92, 154] on input "elias" at bounding box center [230, 150] width 303 height 14
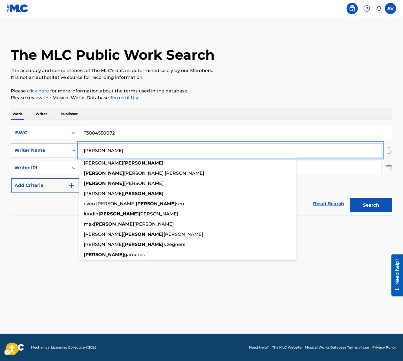
click at [92, 154] on input "elias" at bounding box center [230, 150] width 303 height 14
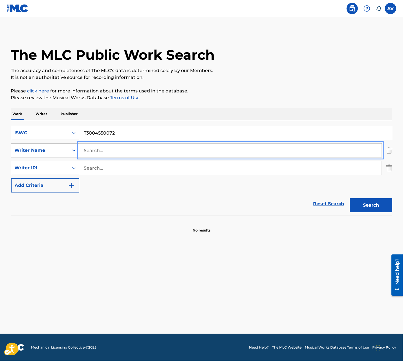
click at [350, 198] on button "Search" at bounding box center [371, 205] width 42 height 14
click at [63, 134] on div "ISWC" at bounding box center [40, 132] width 51 height 7
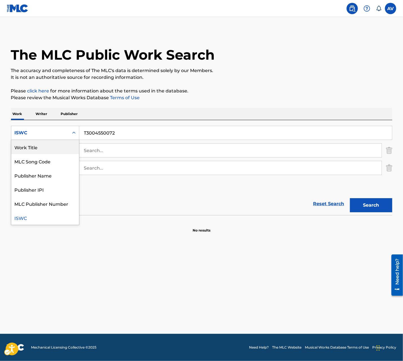
click at [53, 149] on div "Work Title" at bounding box center [45, 147] width 68 height 14
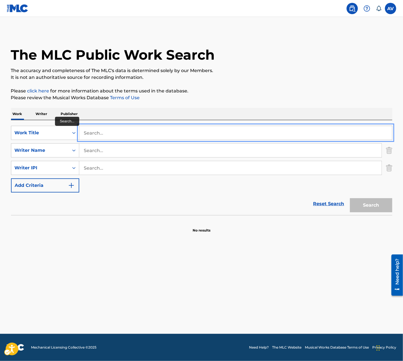
click at [99, 135] on input "Search..." at bounding box center [235, 133] width 313 height 14
paste input "YO NO SOY DE RANCHO"
type input "YO NO SOY DE RANCHO"
click at [350, 198] on button "Search" at bounding box center [371, 205] width 42 height 14
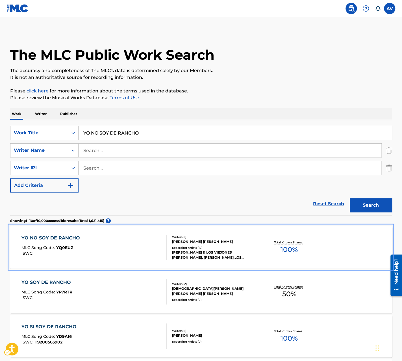
click at [99, 248] on div "YO NO SOY DE RANCHO MLC Song Code : YQ0EUZ ISWC :" at bounding box center [93, 246] width 145 height 25
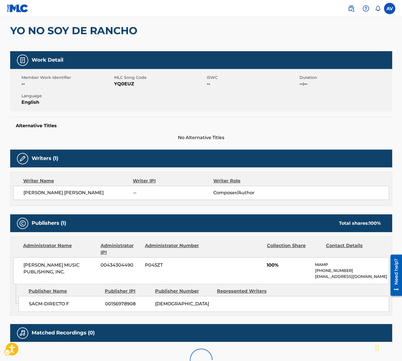
scroll to position [57, 0]
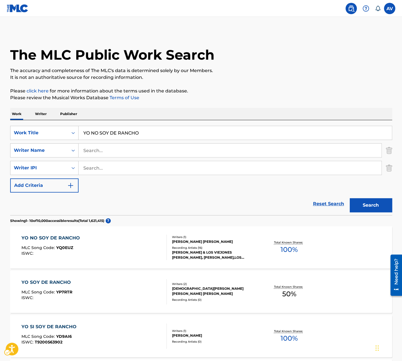
click at [151, 188] on div "SearchWithCriteria8e28d47e-6650-4521-8aa0-3a62123170f6 Work Title | Submit | Su…" at bounding box center [201, 159] width 382 height 67
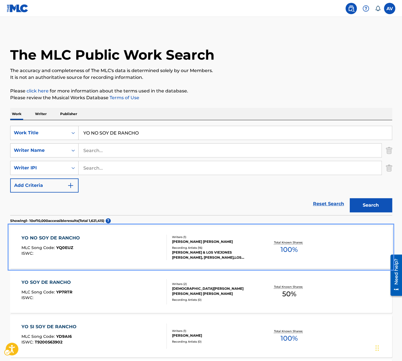
click at [211, 237] on div "Writers ( 1 )" at bounding box center [214, 237] width 85 height 4
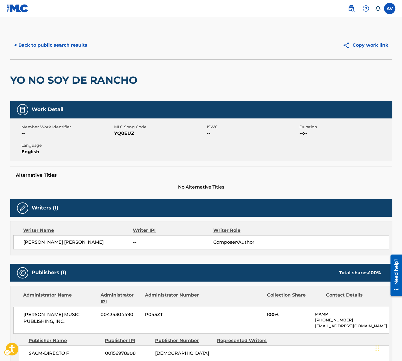
click at [59, 241] on span "ELIAS GERARDO GONZALEZ MEDINA" at bounding box center [78, 242] width 110 height 7
copy div "ELIAS GERARDO GONZALEZ MEDINA"
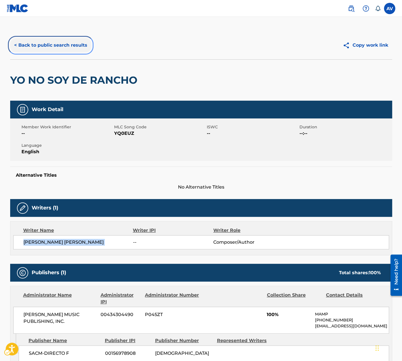
click at [29, 50] on button "< Back to public search results" at bounding box center [50, 45] width 81 height 14
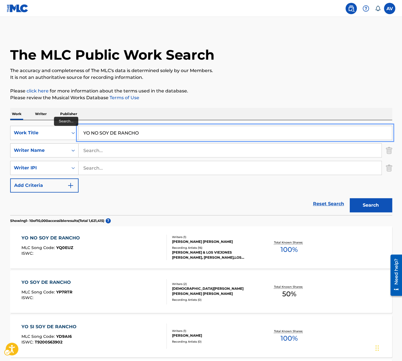
click at [125, 132] on input "YO NO SOY DE RANCHO" at bounding box center [234, 133] width 313 height 14
click at [42, 116] on p "Writer" at bounding box center [40, 114] width 15 height 12
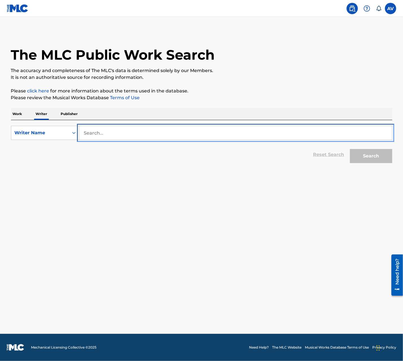
click at [103, 127] on input "Search..." at bounding box center [235, 133] width 313 height 14
paste input "ELIAS GERARDO GONZALEZ MEDINA"
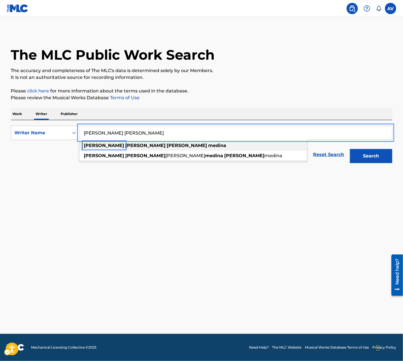
click at [88, 147] on strong "elias" at bounding box center [104, 145] width 40 height 5
type input "elias gerardo gonzalez medina"
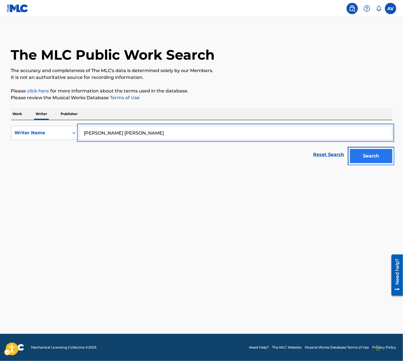
click at [374, 155] on button "Search" at bounding box center [371, 156] width 42 height 14
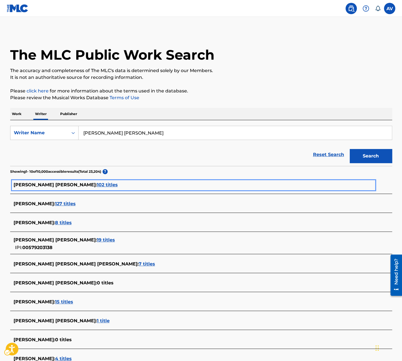
click at [114, 186] on span "102 titles" at bounding box center [107, 184] width 21 height 5
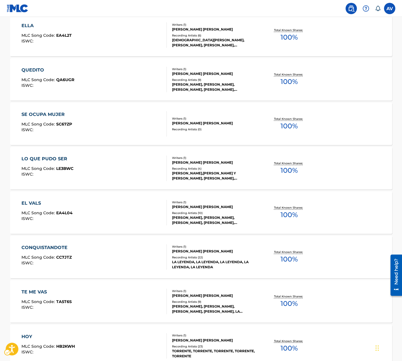
scroll to position [266, 0]
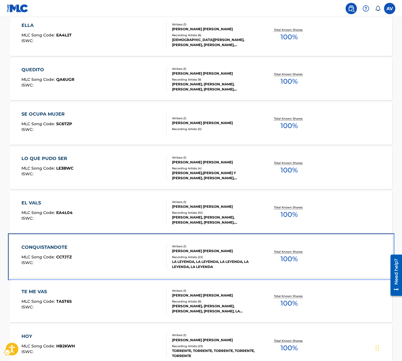
click at [149, 255] on div "CONQUISTANDOTE MLC Song Code : CC7JTZ ISWC :" at bounding box center [93, 256] width 145 height 25
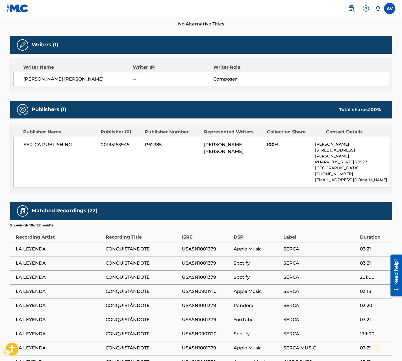
scroll to position [164, 0]
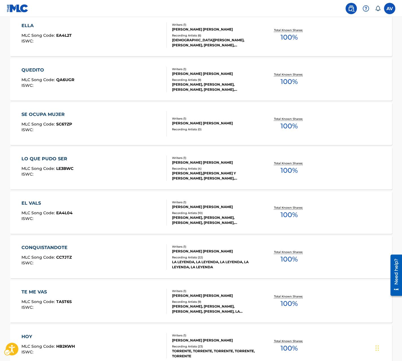
scroll to position [322, 0]
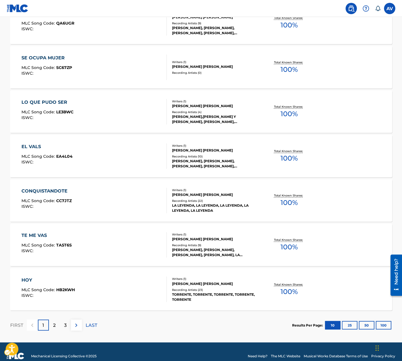
click at [56, 326] on div "2" at bounding box center [54, 324] width 11 height 11
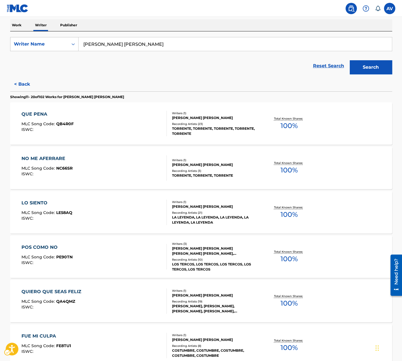
scroll to position [98, 0]
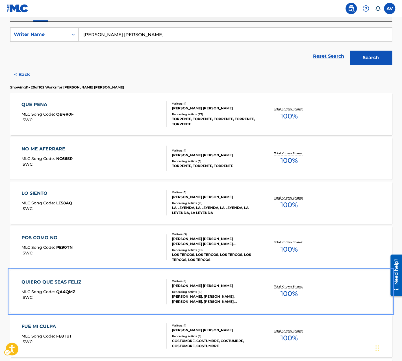
click at [152, 290] on div "QUIERO QUE SEAS FELIZ MLC Song Code : QA4QMZ ISWC :" at bounding box center [93, 290] width 145 height 25
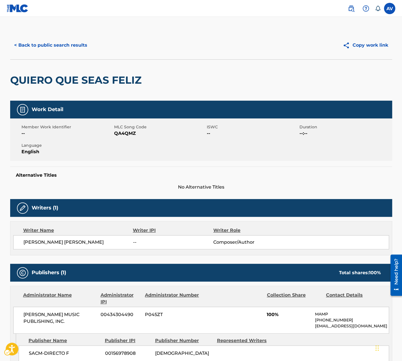
scroll to position [99, 0]
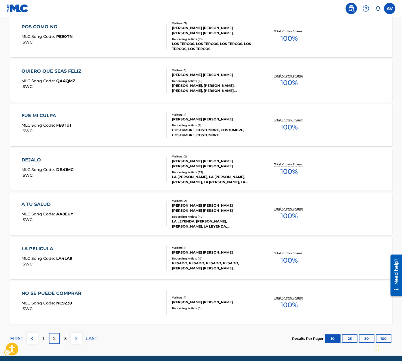
scroll to position [311, 0]
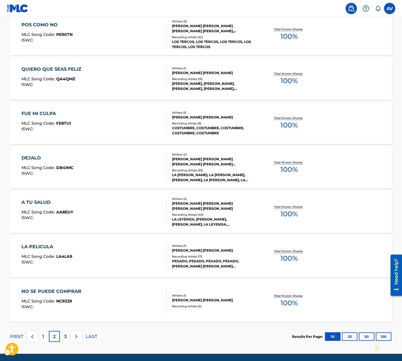
click at [66, 338] on p "3" at bounding box center [65, 336] width 3 height 7
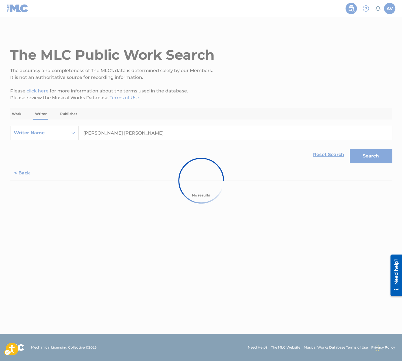
scroll to position [0, 0]
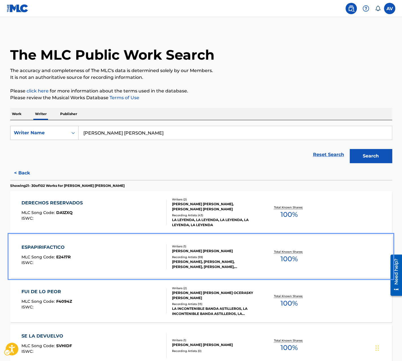
click at [132, 258] on div "ESPAPIRIFACTICO MLC Song Code : E2417R ISWC :" at bounding box center [93, 256] width 145 height 25
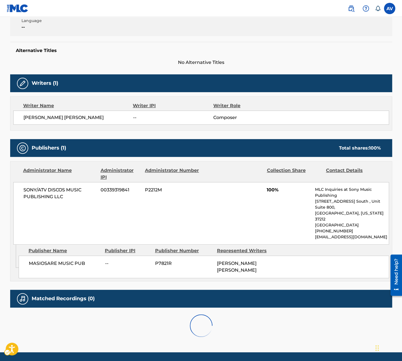
scroll to position [127, 0]
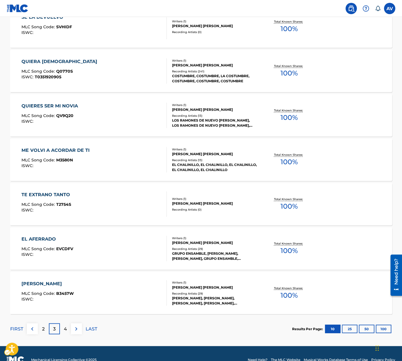
scroll to position [319, 0]
click at [63, 332] on div "4" at bounding box center [65, 327] width 11 height 11
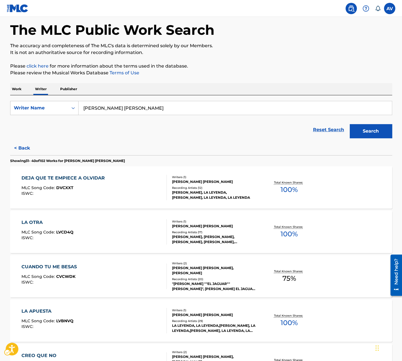
scroll to position [32, 0]
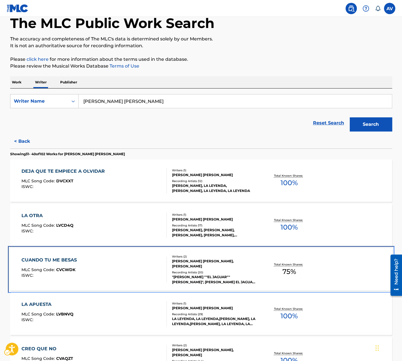
click at [134, 266] on div "CUANDO TU ME BESAS MLC Song Code : CVCWDK ISWC :" at bounding box center [93, 268] width 145 height 25
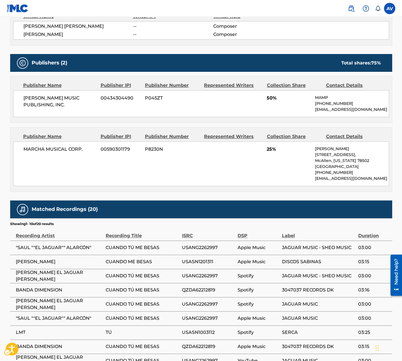
scroll to position [223, 0]
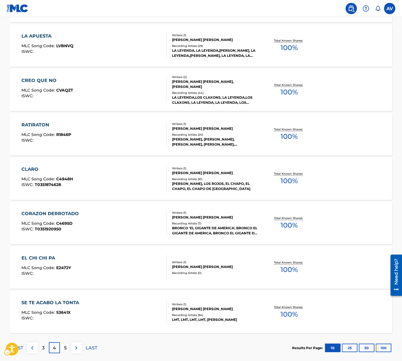
scroll to position [309, 0]
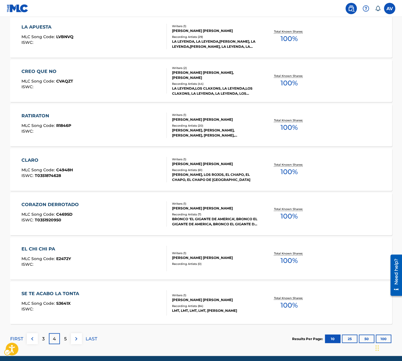
click at [62, 334] on div "5" at bounding box center [65, 338] width 11 height 11
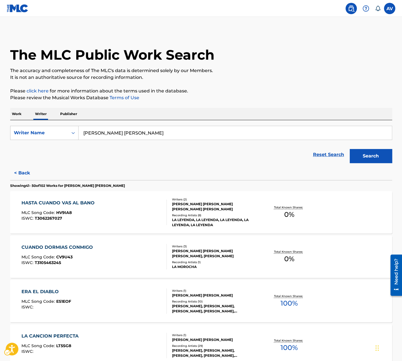
scroll to position [11, 0]
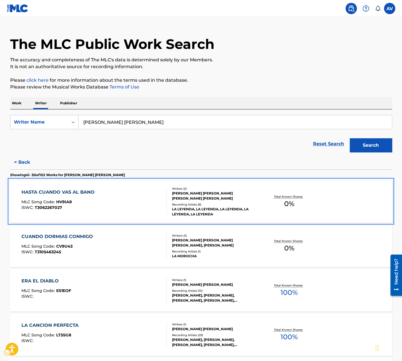
click at [149, 206] on div "HASTA CUANDO VAS AL BANO MLC Song Code : HV9IA8 ISWC : T3062267027" at bounding box center [93, 201] width 145 height 25
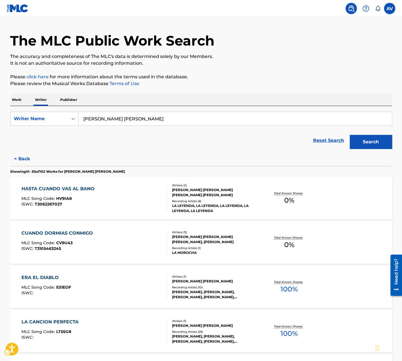
scroll to position [15, 0]
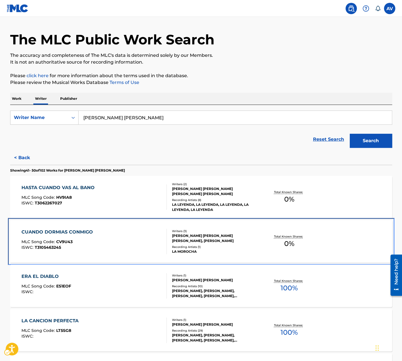
click at [144, 240] on div "CUANDO DORMIAS CONMIGO MLC Song Code : CV9U43 ISWC : T3105463245" at bounding box center [93, 240] width 145 height 25
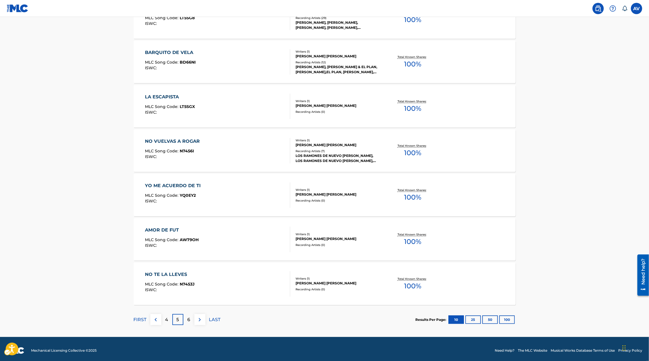
scroll to position [330, 0]
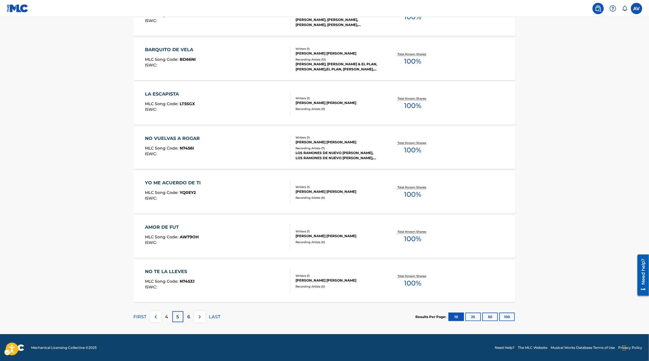
click at [193, 313] on div "6" at bounding box center [188, 316] width 11 height 11
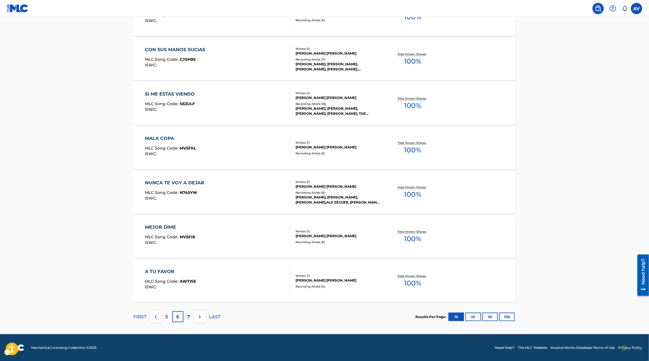
click at [187, 318] on p "7" at bounding box center [188, 316] width 3 height 7
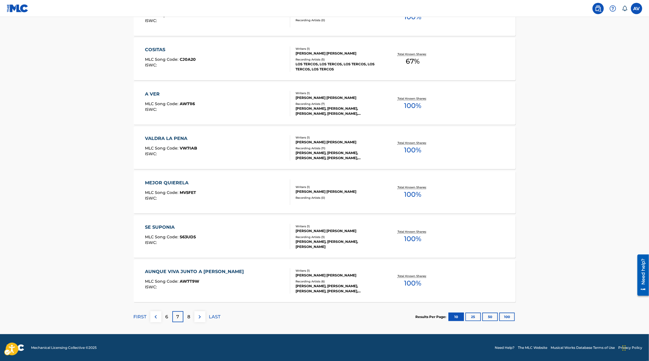
click at [191, 319] on div "8" at bounding box center [188, 316] width 11 height 11
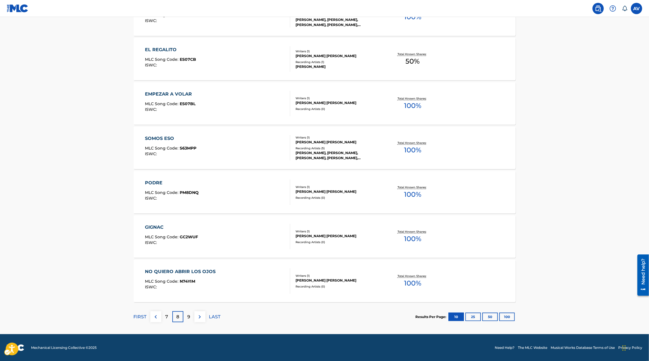
click at [192, 316] on div "9" at bounding box center [188, 316] width 11 height 11
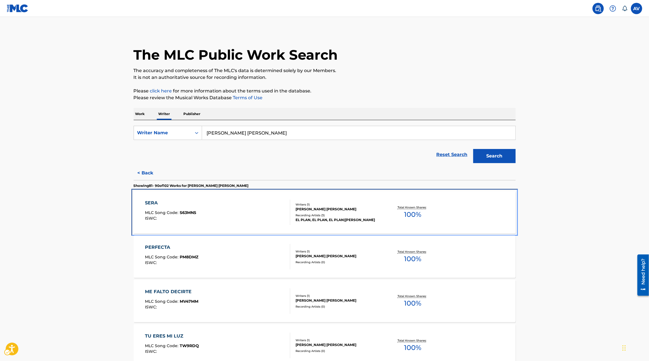
click at [259, 221] on div "SERA MLC Song Code : S63MN5 ISWC :" at bounding box center [217, 211] width 145 height 25
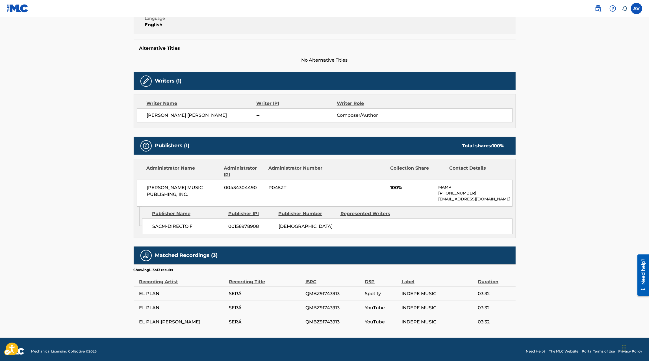
scroll to position [120, 0]
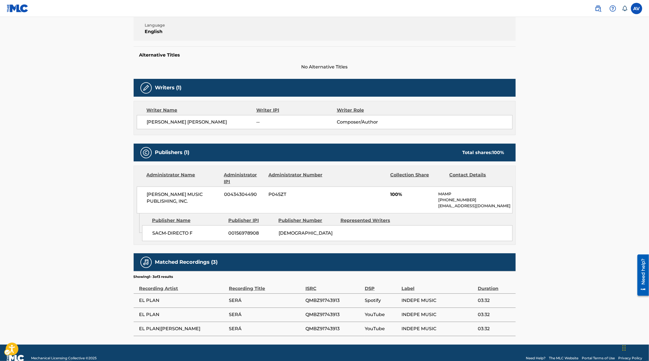
click at [174, 327] on span "EL PLAN|ELÍAS G. MEDINA" at bounding box center [182, 328] width 87 height 7
click at [329, 330] on span "QMBZ91743913" at bounding box center [333, 328] width 56 height 7
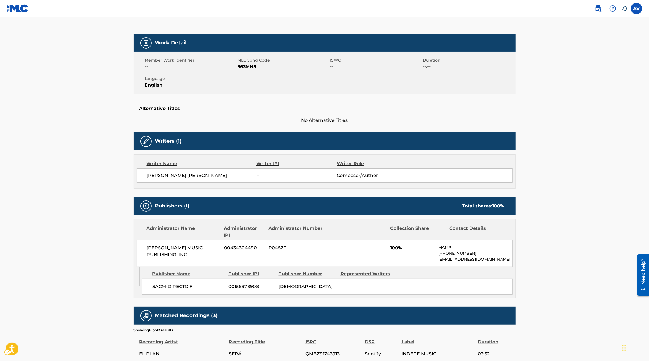
scroll to position [59, 0]
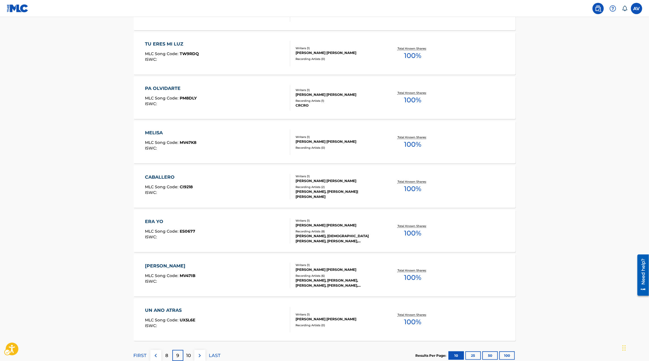
scroll to position [306, 0]
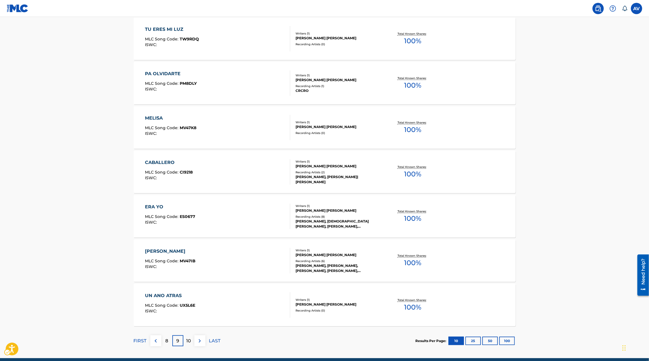
click at [187, 338] on p "10" at bounding box center [188, 340] width 5 height 7
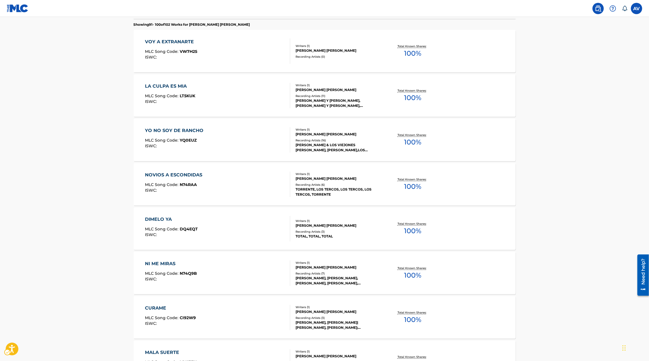
scroll to position [0, 0]
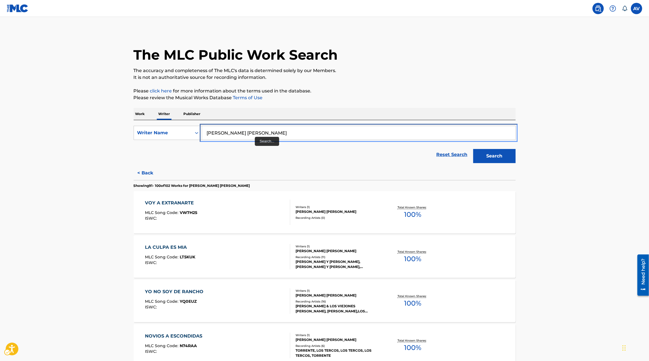
click at [217, 130] on input "elias gerardo gonzalez medina" at bounding box center [358, 133] width 313 height 14
type input "patricio vint"
click at [402, 149] on button "Search" at bounding box center [494, 156] width 42 height 14
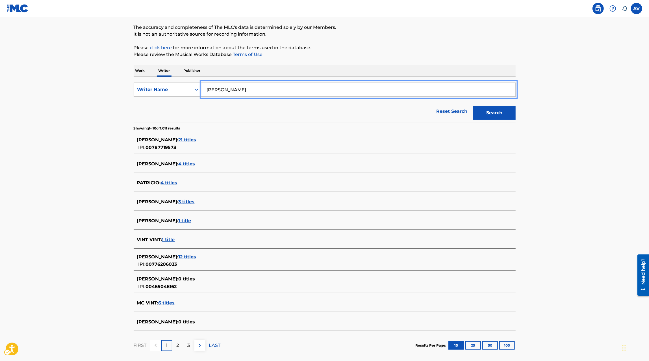
scroll to position [47, 0]
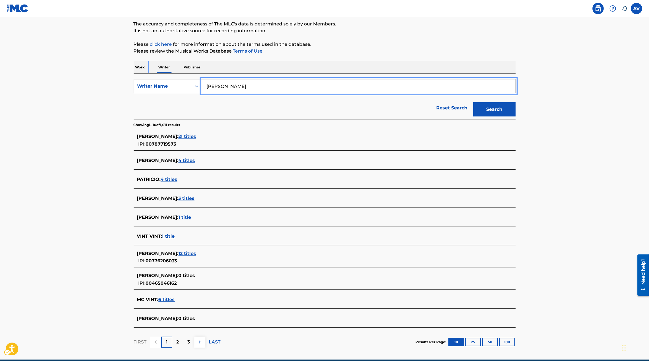
click at [145, 67] on p "Work" at bounding box center [140, 67] width 13 height 12
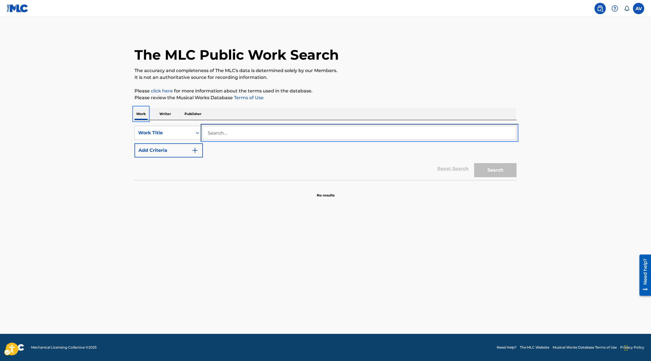
click at [240, 137] on input "Search..." at bounding box center [359, 133] width 313 height 14
click at [156, 108] on div "Work Writer Publisher" at bounding box center [325, 114] width 382 height 12
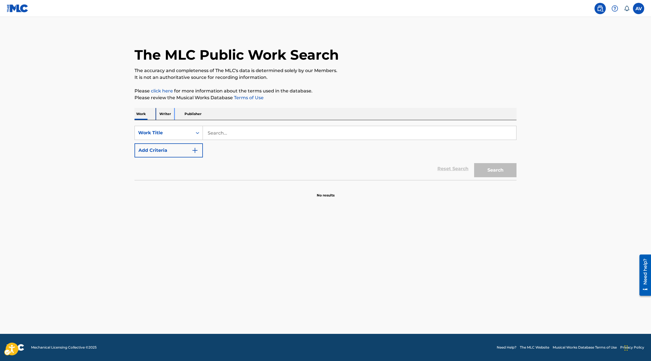
click at [160, 110] on p "Writer" at bounding box center [165, 114] width 15 height 12
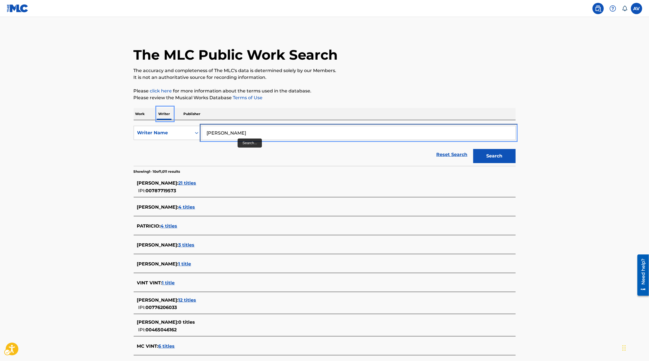
click at [239, 135] on input "patricio vint" at bounding box center [358, 133] width 313 height 14
click at [228, 160] on div "jair alcal a medrano" at bounding box center [316, 155] width 228 height 10
type input "jair alcala medrano"
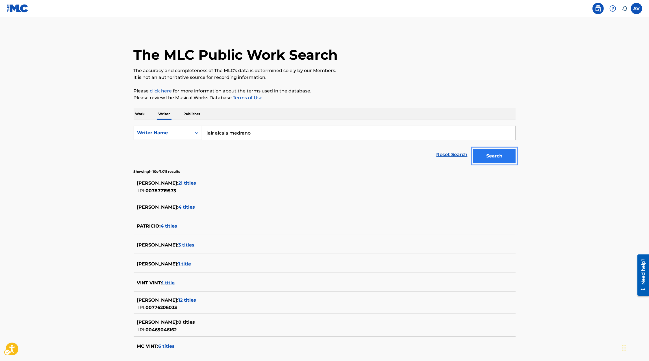
click at [402, 150] on button "Search" at bounding box center [494, 156] width 42 height 14
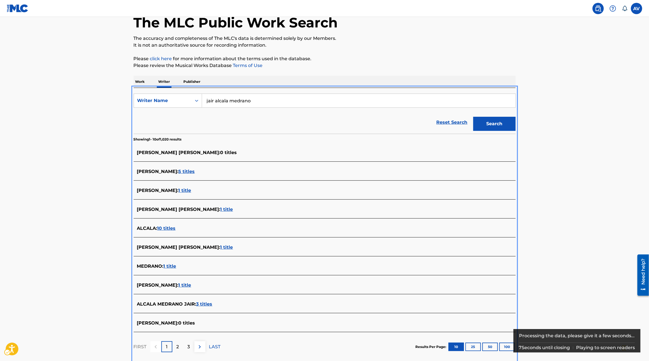
scroll to position [62, 0]
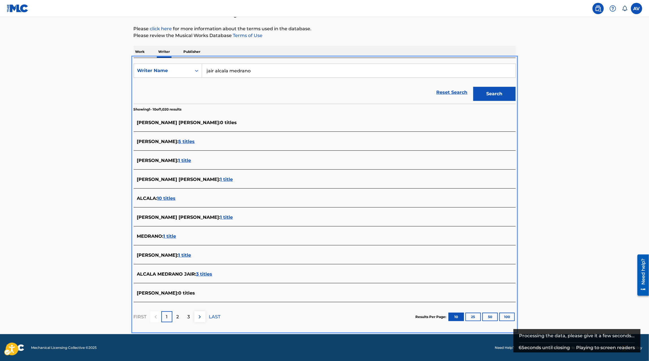
click at [178, 322] on div "FIRST 1 2 3 LAST" at bounding box center [177, 316] width 87 height 29
click at [178, 319] on p "2" at bounding box center [177, 316] width 3 height 7
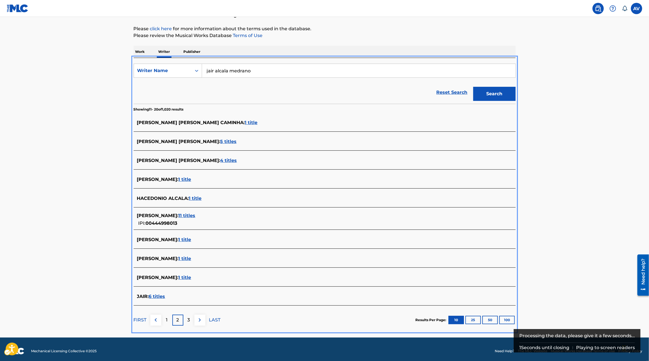
click at [163, 318] on div "1" at bounding box center [166, 319] width 11 height 11
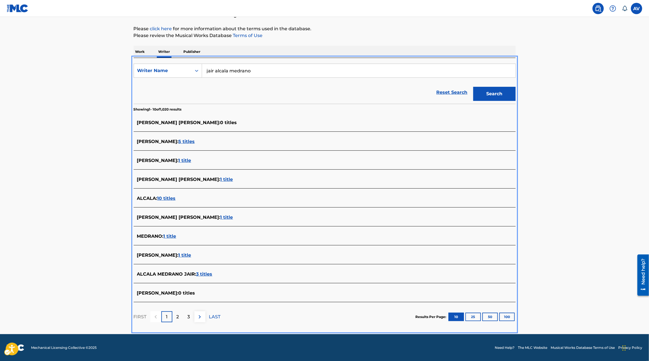
click at [177, 145] on div "JAIR ALCALA : 5 titles" at bounding box center [317, 142] width 360 height 8
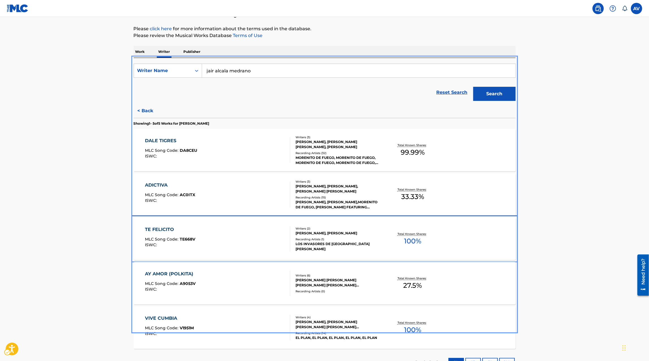
click at [257, 234] on div "TE FELICITO MLC Song Code : TE668V ISWC :" at bounding box center [217, 238] width 145 height 25
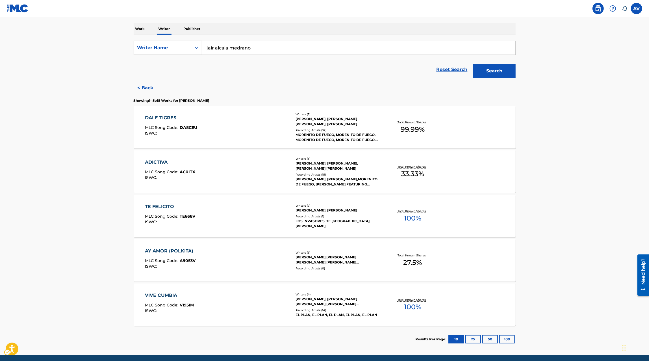
scroll to position [87, 0]
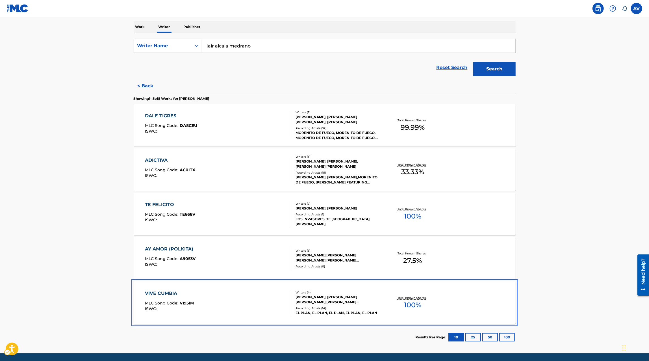
click at [264, 307] on div "VIVE CUMBIA MLC Song Code : V1951M ISWC :" at bounding box center [217, 302] width 145 height 25
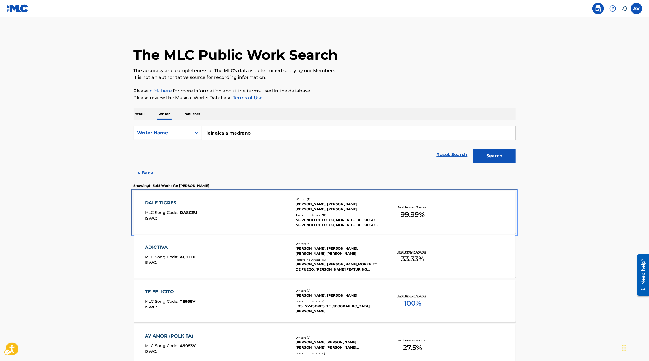
click at [256, 218] on div "DALE TIGRES MLC Song Code : DA8CEU ISWC :" at bounding box center [217, 211] width 145 height 25
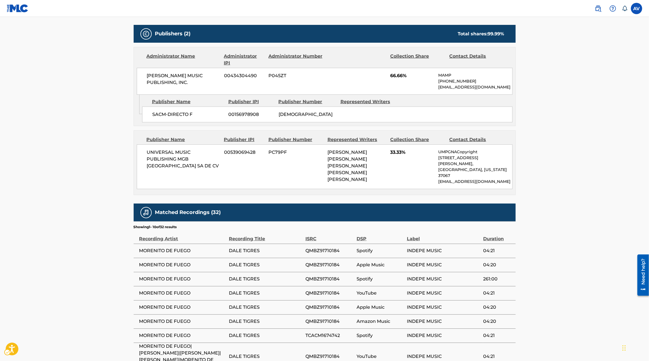
scroll to position [252, 0]
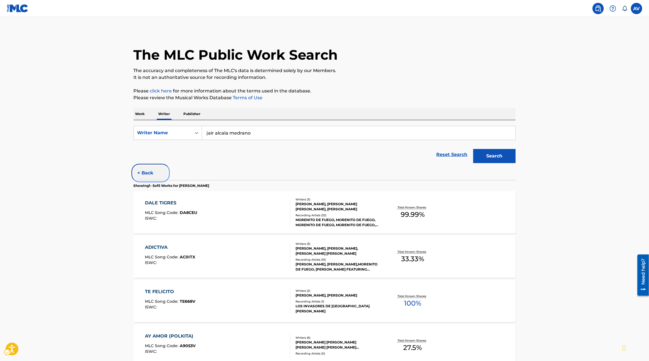
click at [146, 176] on button "< Back" at bounding box center [151, 173] width 34 height 14
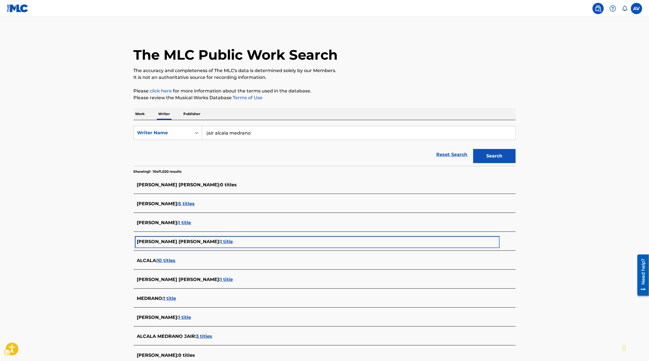
click at [220, 243] on span "1 title" at bounding box center [226, 241] width 13 height 5
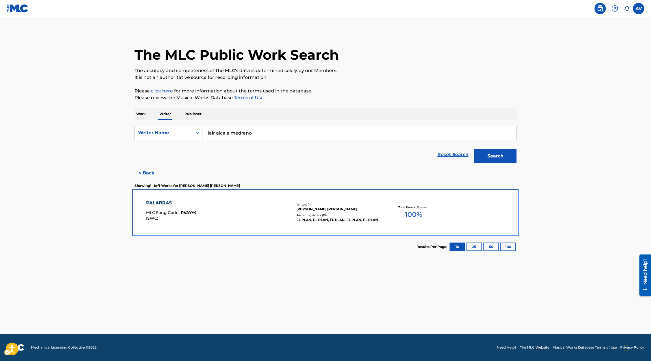
click at [216, 213] on div "PALABRAS MLC Song Code : PVAYY4 ISWC :" at bounding box center [218, 211] width 145 height 25
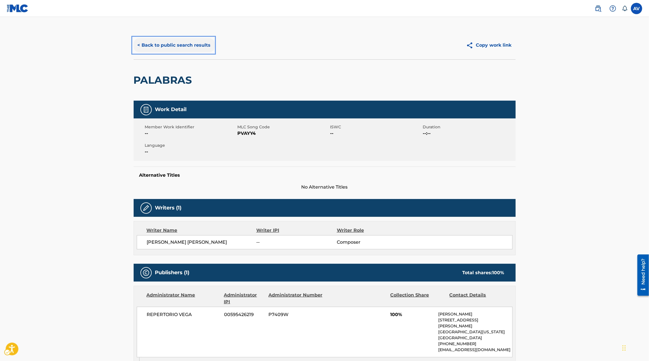
click at [142, 40] on button "< Back to public search results" at bounding box center [174, 45] width 81 height 14
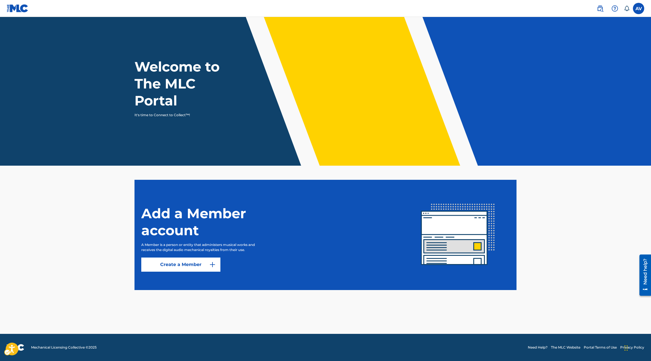
click at [402, 3] on span at bounding box center [611, 8] width 35 height 11
click at [402, 8] on img at bounding box center [599, 8] width 7 height 7
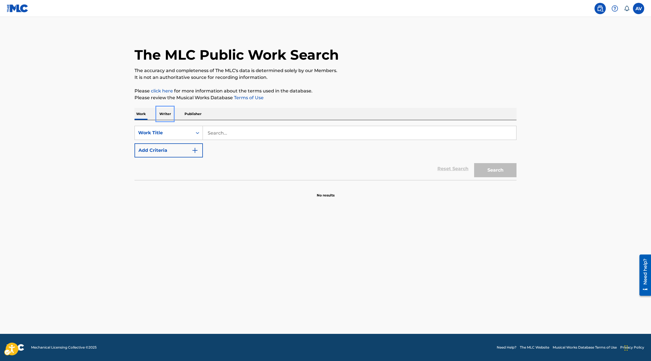
click at [168, 111] on p "Writer" at bounding box center [165, 114] width 15 height 12
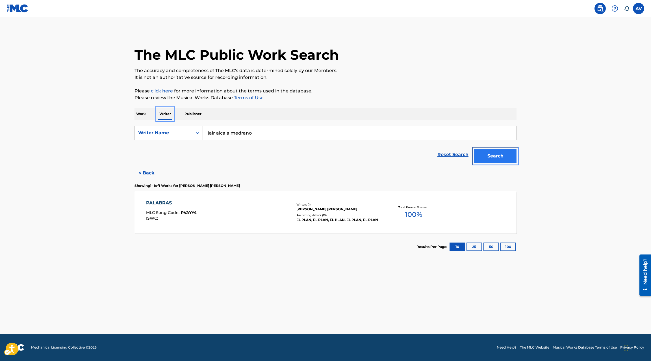
click at [402, 157] on button "Search" at bounding box center [495, 156] width 42 height 14
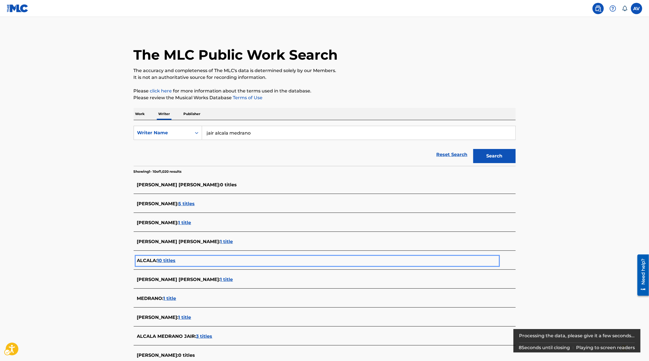
click at [170, 259] on span "10 titles" at bounding box center [166, 260] width 18 height 5
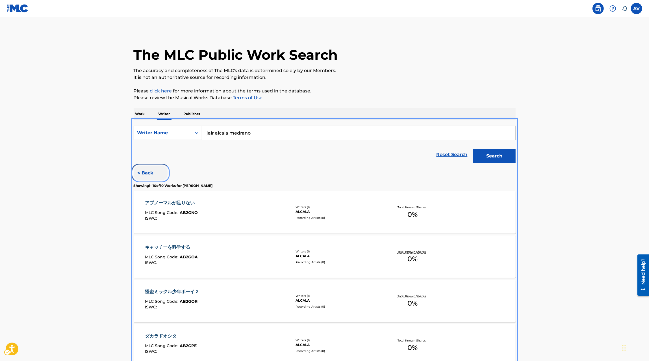
click at [141, 176] on button "< Back" at bounding box center [151, 173] width 34 height 14
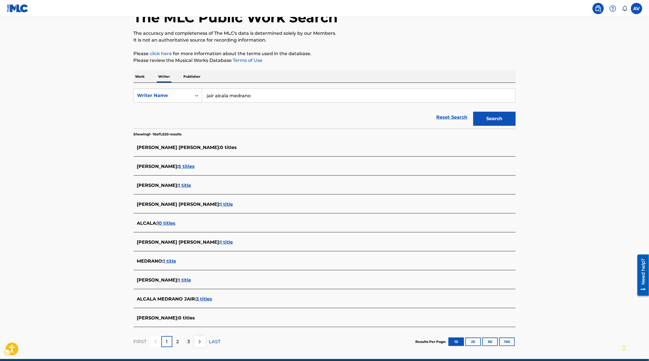
scroll to position [41, 0]
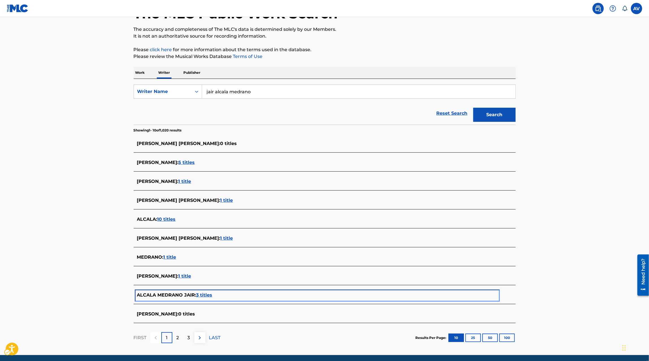
click at [207, 293] on span "3 titles" at bounding box center [204, 294] width 16 height 5
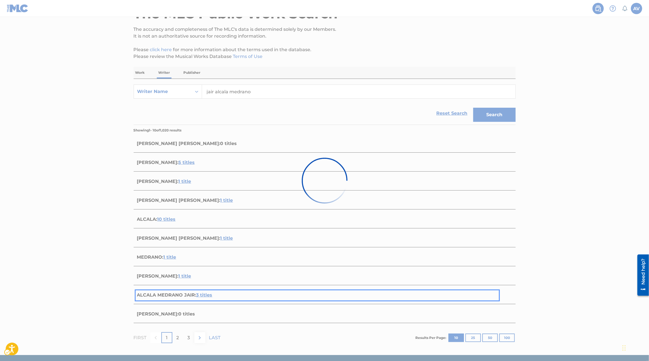
scroll to position [18, 0]
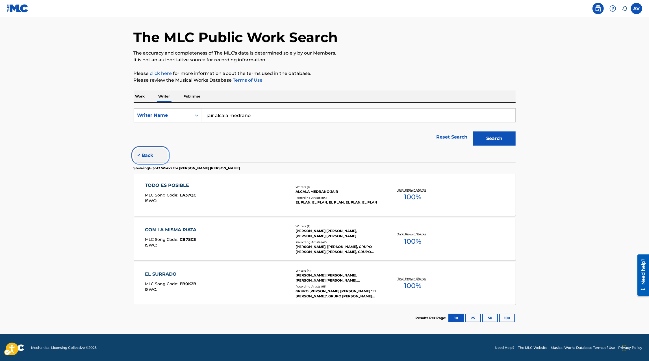
click at [150, 154] on button "< Back" at bounding box center [151, 155] width 34 height 14
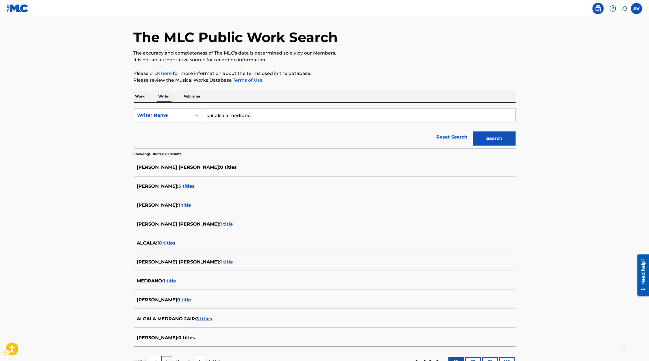
scroll to position [31, 0]
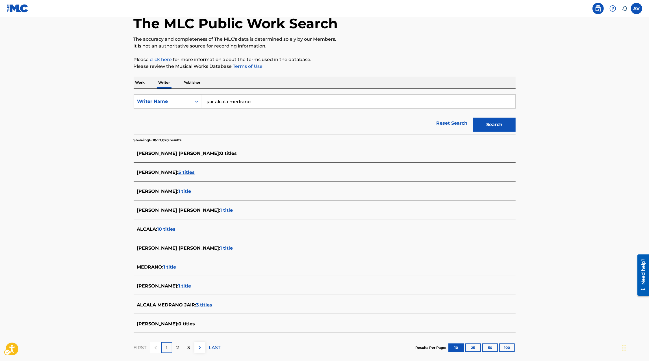
click at [176, 346] on p "2" at bounding box center [177, 347] width 3 height 7
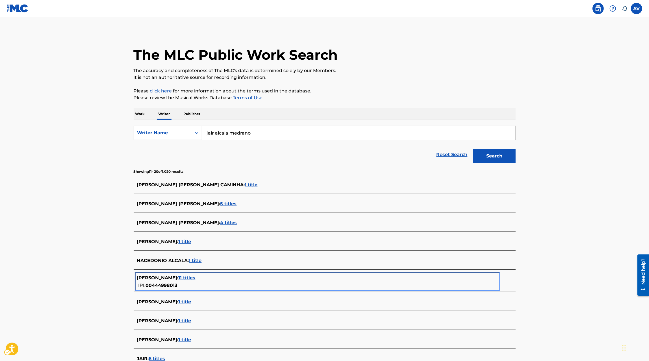
click at [184, 278] on span "11 titles" at bounding box center [186, 277] width 17 height 5
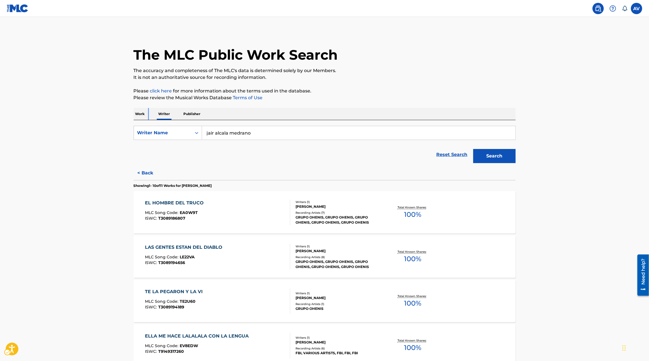
click at [136, 115] on p "Work" at bounding box center [140, 114] width 13 height 12
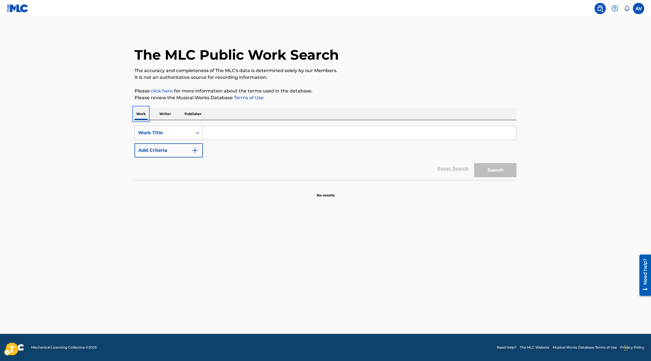
click at [189, 132] on div "Work Title" at bounding box center [163, 132] width 51 height 7
click at [173, 145] on div "Writer Name" at bounding box center [169, 147] width 68 height 14
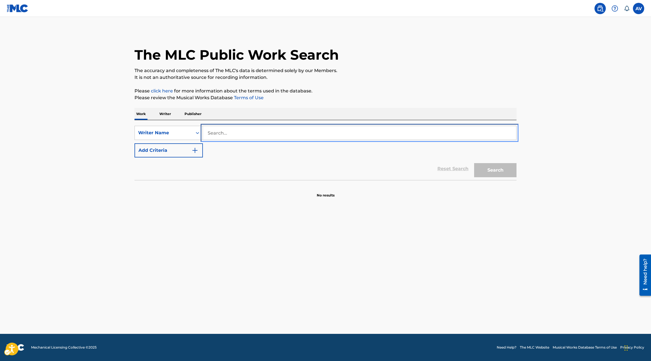
click at [232, 134] on input "Search..." at bounding box center [359, 133] width 313 height 14
paste input "T3263807069"
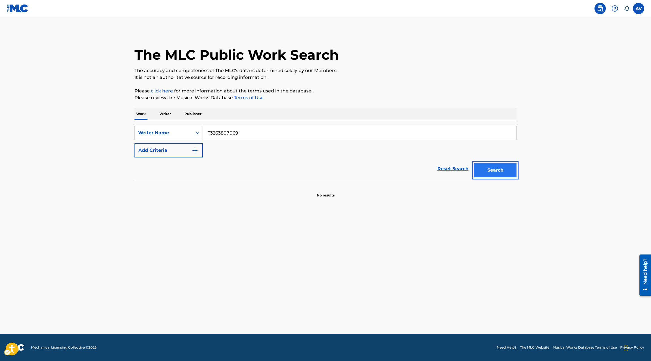
click at [402, 176] on button "Search" at bounding box center [495, 170] width 42 height 14
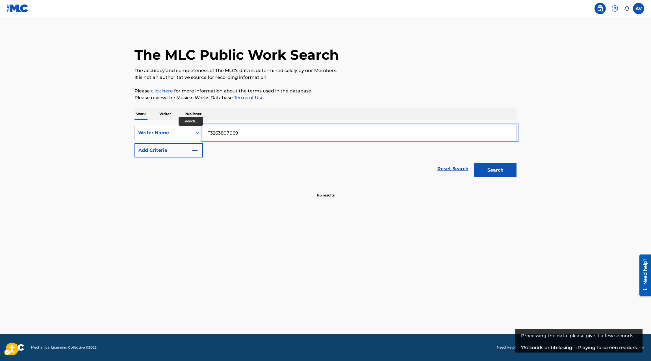
drag, startPoint x: 211, startPoint y: 131, endPoint x: 203, endPoint y: 131, distance: 8.2
click at [203, 131] on input "T3263807069" at bounding box center [359, 133] width 313 height 14
type input "3263807069"
click at [402, 163] on button "Search" at bounding box center [495, 170] width 42 height 14
click at [163, 127] on div "Writer Name" at bounding box center [164, 132] width 58 height 11
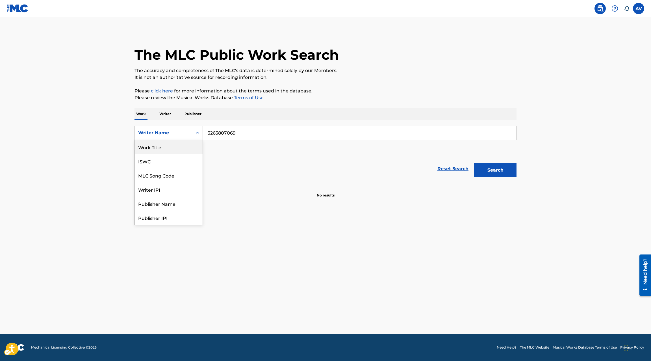
click at [162, 150] on div "Work Title" at bounding box center [169, 147] width 68 height 14
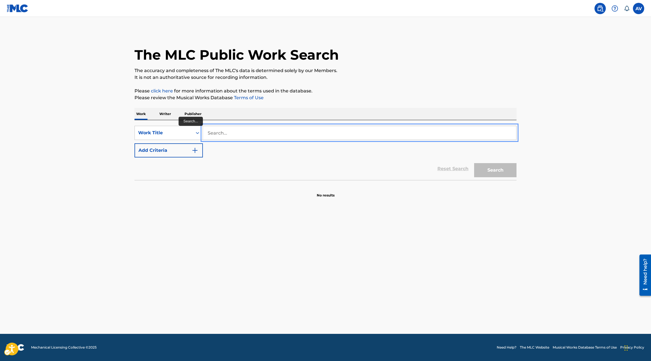
click at [241, 136] on input "Search..." at bounding box center [359, 133] width 313 height 14
paste input "AT THE DINNER"
click at [402, 163] on button "Search" at bounding box center [495, 170] width 42 height 14
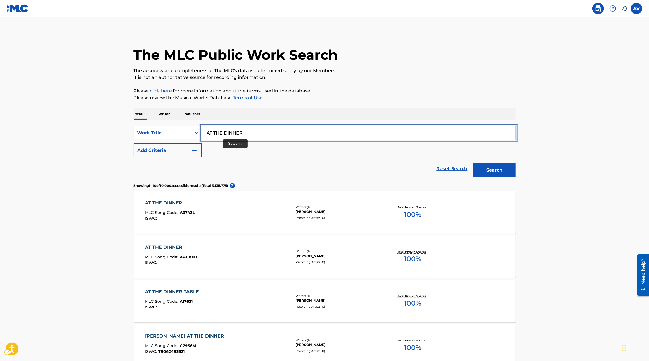
click at [228, 130] on input "AT THE DINNER" at bounding box center [358, 133] width 313 height 14
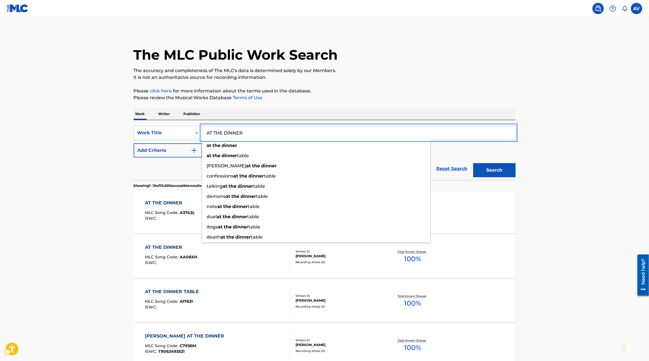
click at [227, 130] on input "AT THE DINNER" at bounding box center [358, 133] width 313 height 14
paste input "EN TI"
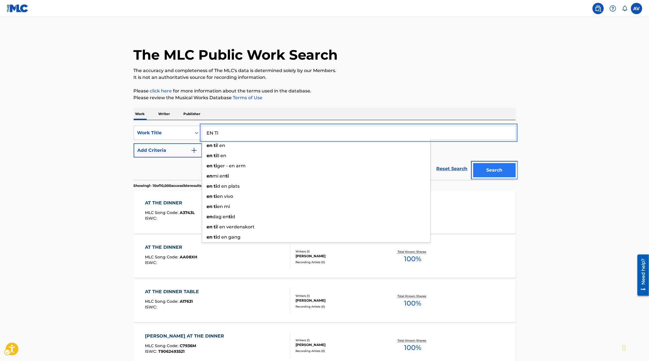
click at [402, 171] on button "Search" at bounding box center [494, 170] width 42 height 14
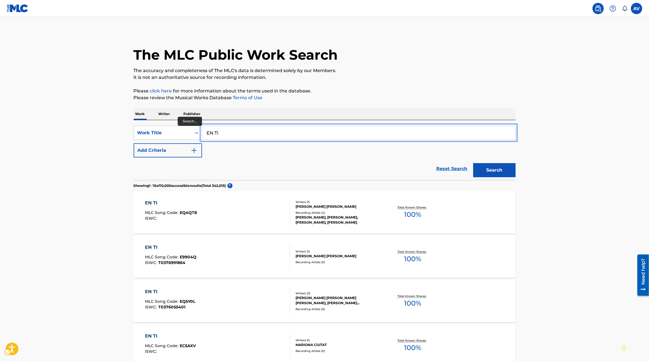
click at [230, 128] on input "EN TI" at bounding box center [358, 133] width 313 height 14
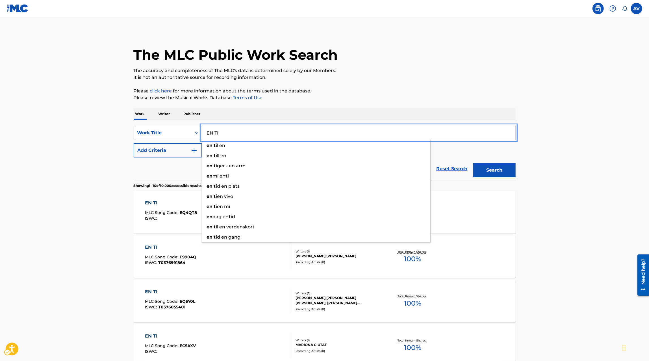
click at [230, 128] on input "EN TI" at bounding box center [358, 133] width 313 height 14
type input "lujos"
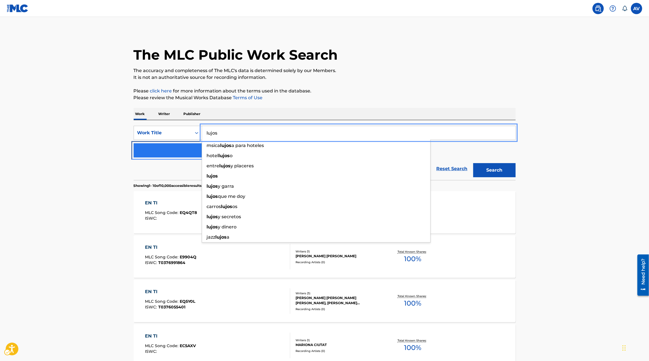
click at [178, 154] on button "Add Criteria" at bounding box center [168, 150] width 68 height 14
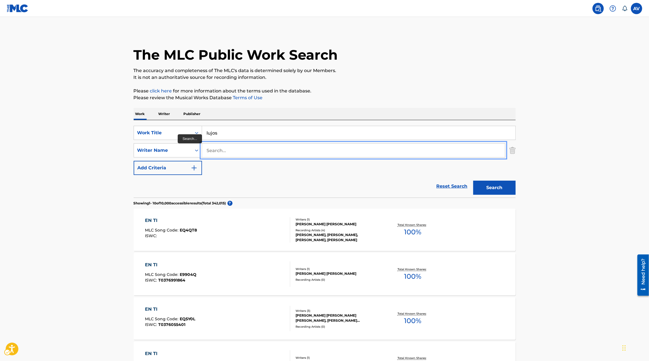
click at [205, 154] on input "Search..." at bounding box center [353, 150] width 303 height 14
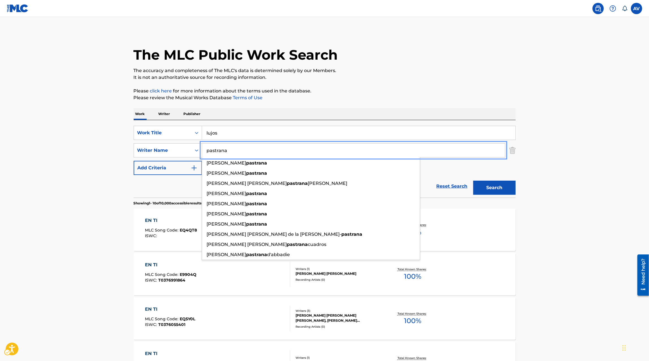
type input "pastrana"
click at [402, 180] on button "Search" at bounding box center [494, 187] width 42 height 14
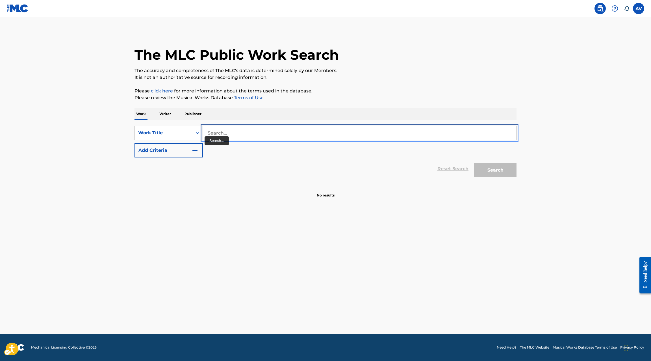
click at [222, 138] on input "Search..." at bounding box center [359, 133] width 313 height 14
paste input "T3069420088"
type input "T3069420088"
click at [495, 172] on button "Search" at bounding box center [495, 170] width 42 height 14
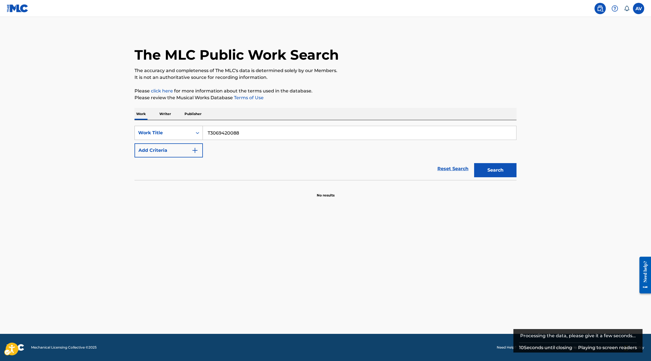
click at [181, 128] on div "Work Title" at bounding box center [164, 132] width 58 height 11
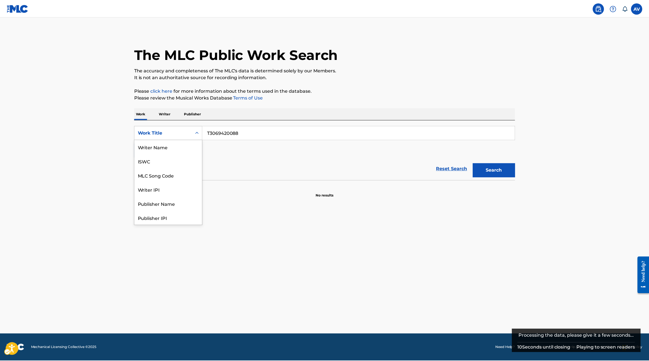
scroll to position [28, 0]
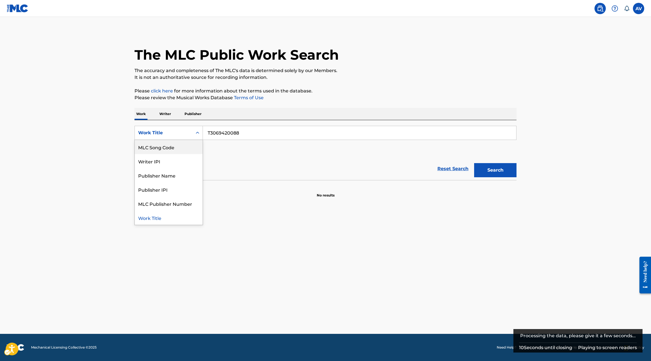
click at [169, 145] on div "MLC Song Code" at bounding box center [169, 147] width 68 height 14
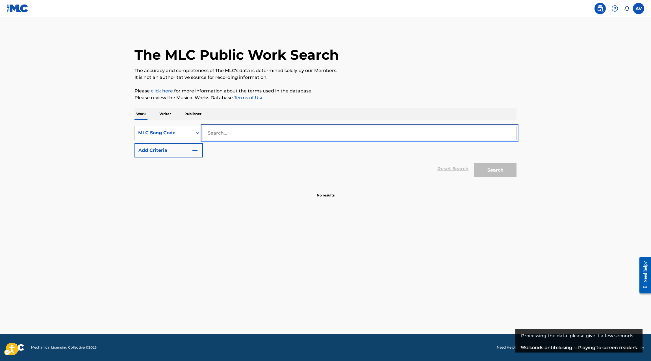
click at [444, 136] on input "Search..." at bounding box center [359, 133] width 313 height 14
paste input "T3069420088"
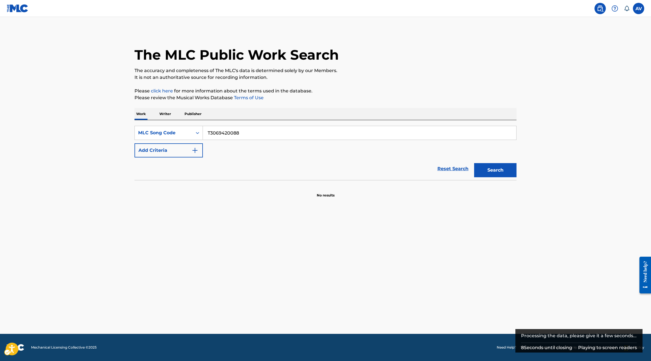
click at [505, 177] on div "Search" at bounding box center [493, 168] width 45 height 23
click at [502, 176] on button "Search" at bounding box center [495, 170] width 42 height 14
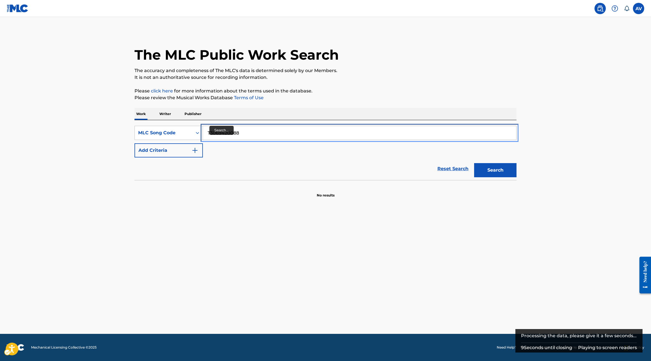
click at [207, 134] on input "T3069420088" at bounding box center [359, 133] width 313 height 14
click at [134, 143] on button "Add Criteria" at bounding box center [168, 150] width 68 height 14
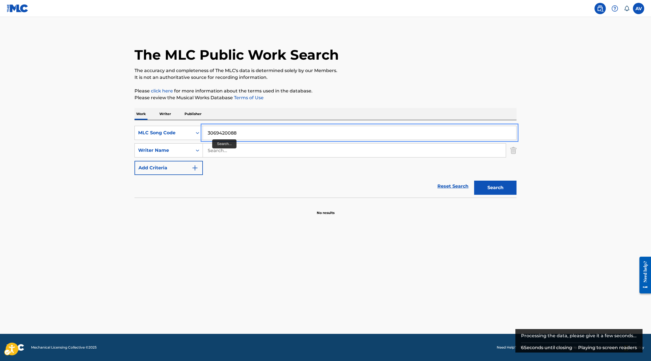
click at [215, 133] on input "3069420088" at bounding box center [359, 133] width 313 height 14
type input "c"
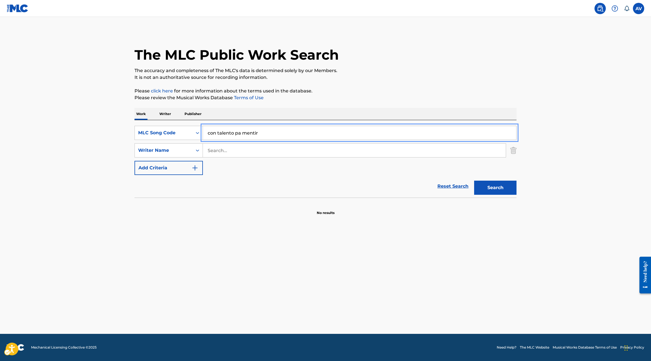
type input "con talento pa mentir"
click at [134, 161] on button "Add Criteria" at bounding box center [168, 168] width 68 height 14
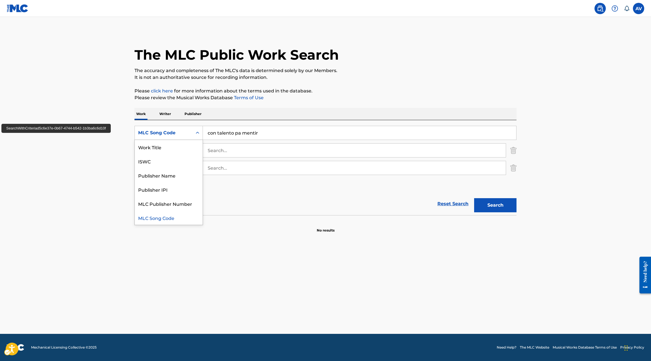
click at [178, 137] on div "MLC Song Code" at bounding box center [164, 132] width 58 height 11
click at [173, 146] on div "Work Title" at bounding box center [169, 147] width 68 height 14
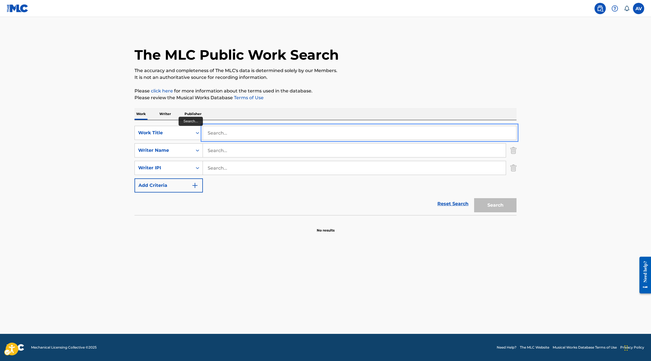
click at [448, 136] on input "Search..." at bounding box center [359, 133] width 313 height 14
type input "con talento pa mentir"
click at [485, 204] on button "Search" at bounding box center [495, 205] width 42 height 14
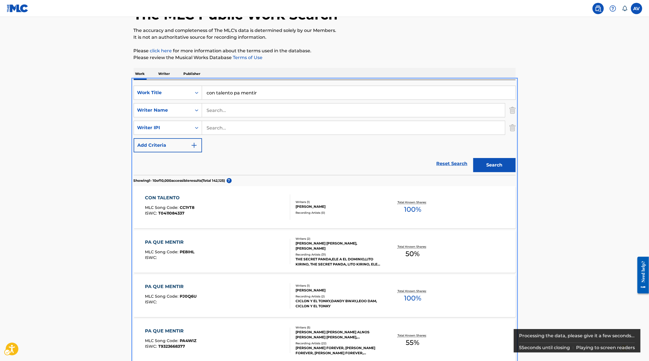
scroll to position [0, 0]
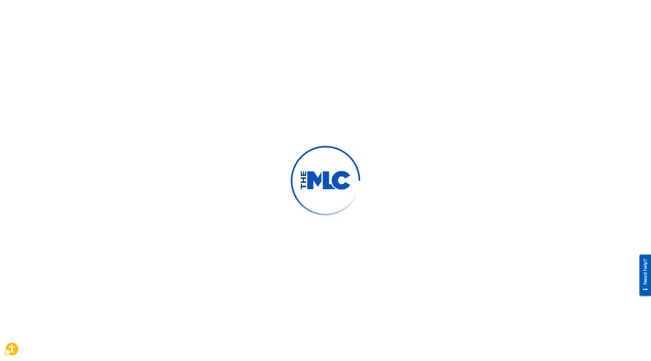
click at [343, 154] on img at bounding box center [325, 180] width 69 height 69
